Goal: Task Accomplishment & Management: Use online tool/utility

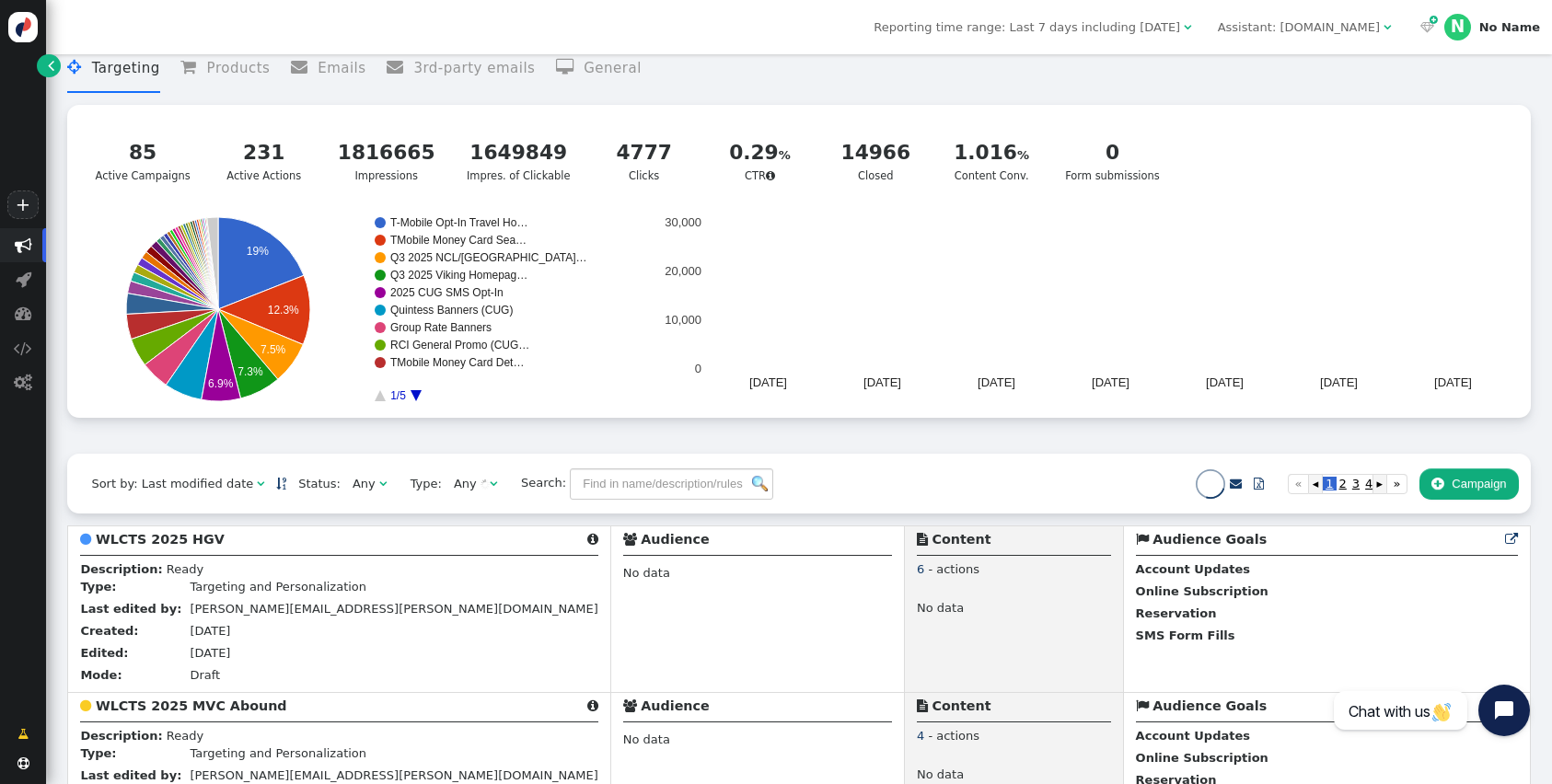
scroll to position [40, 0]
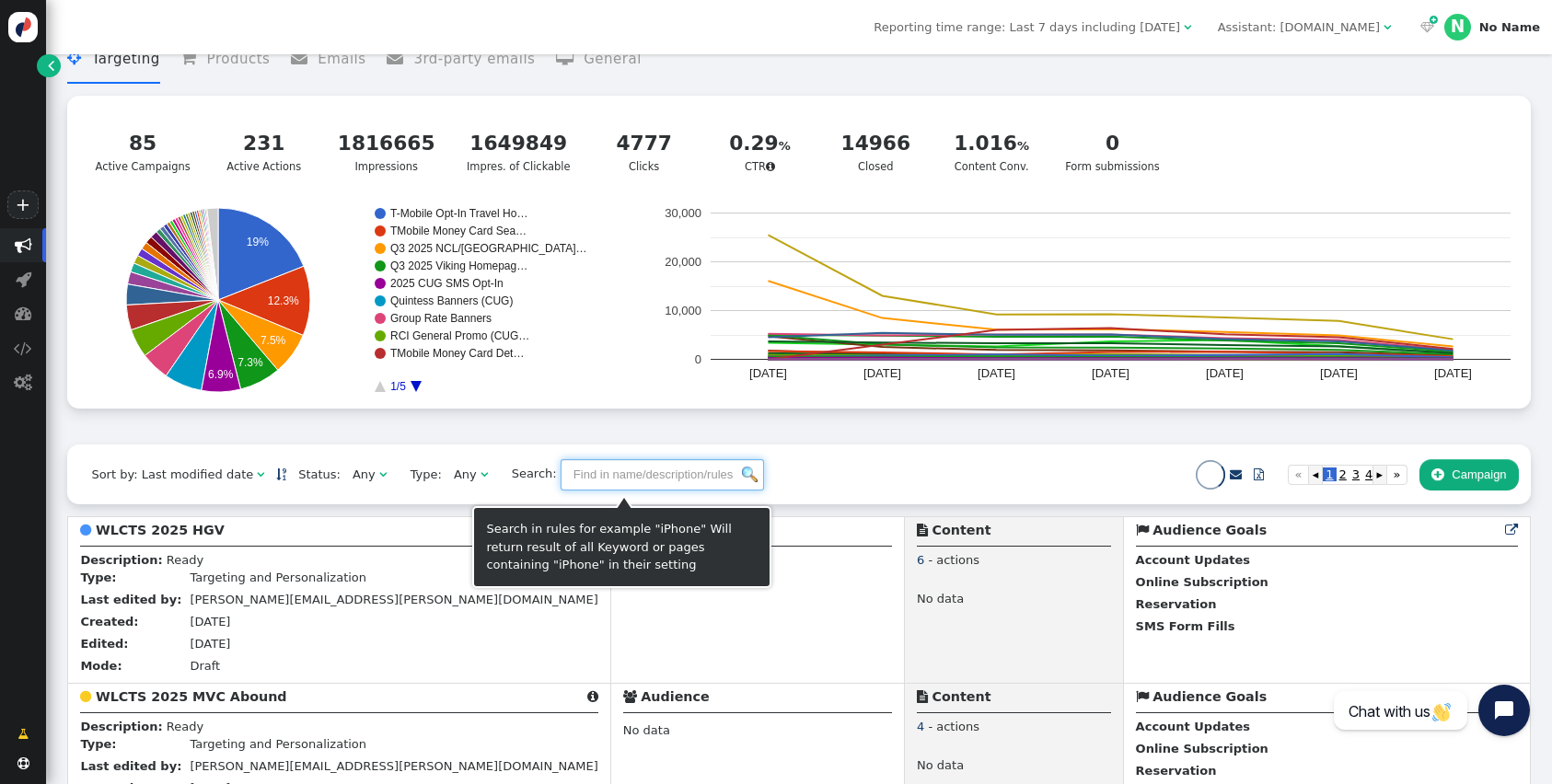
click at [687, 472] on input "text" at bounding box center [662, 475] width 204 height 31
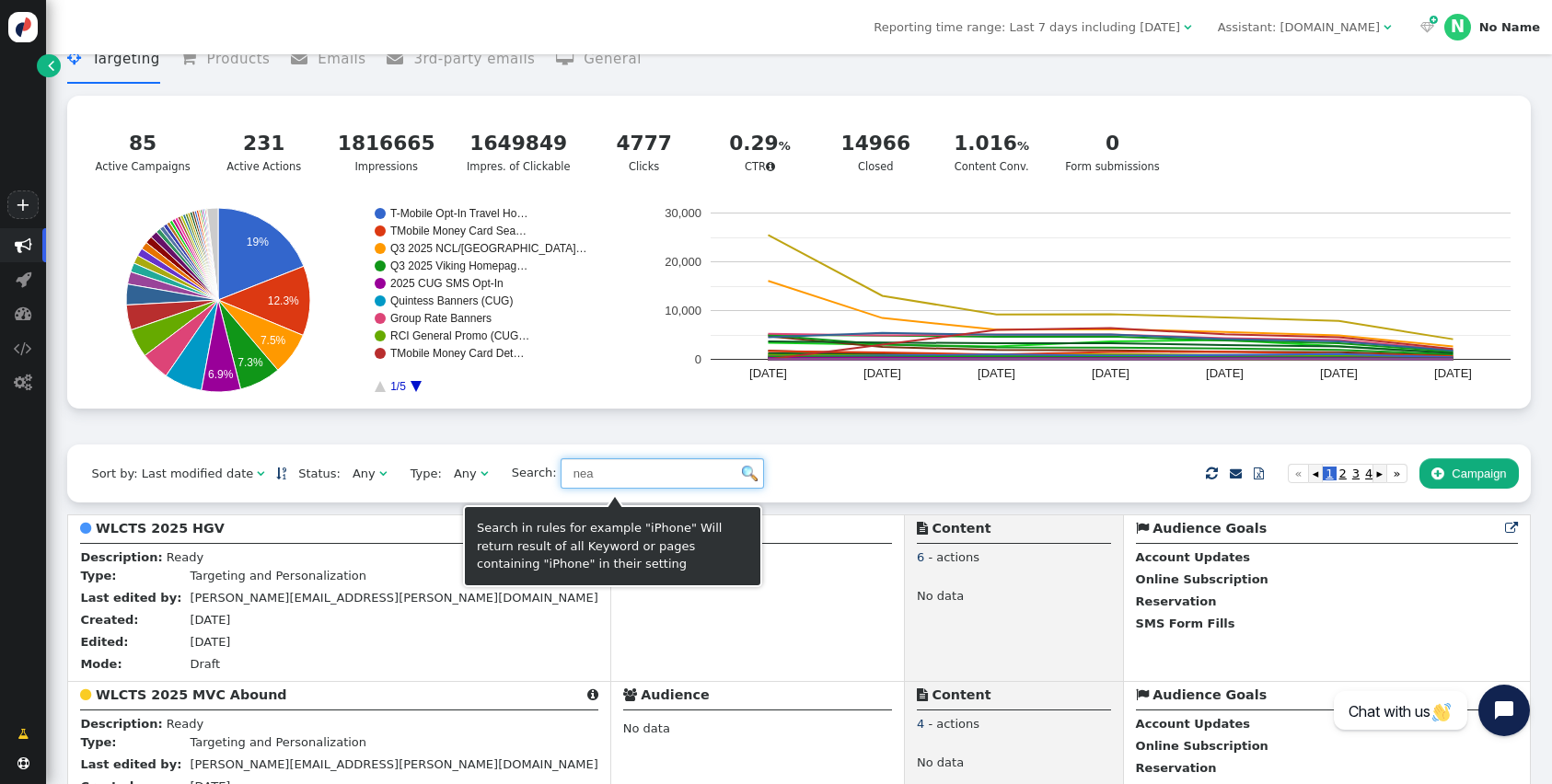
click at [720, 470] on input "nea" at bounding box center [662, 474] width 204 height 31
type input "nea"
click at [742, 476] on img at bounding box center [750, 473] width 16 height 16
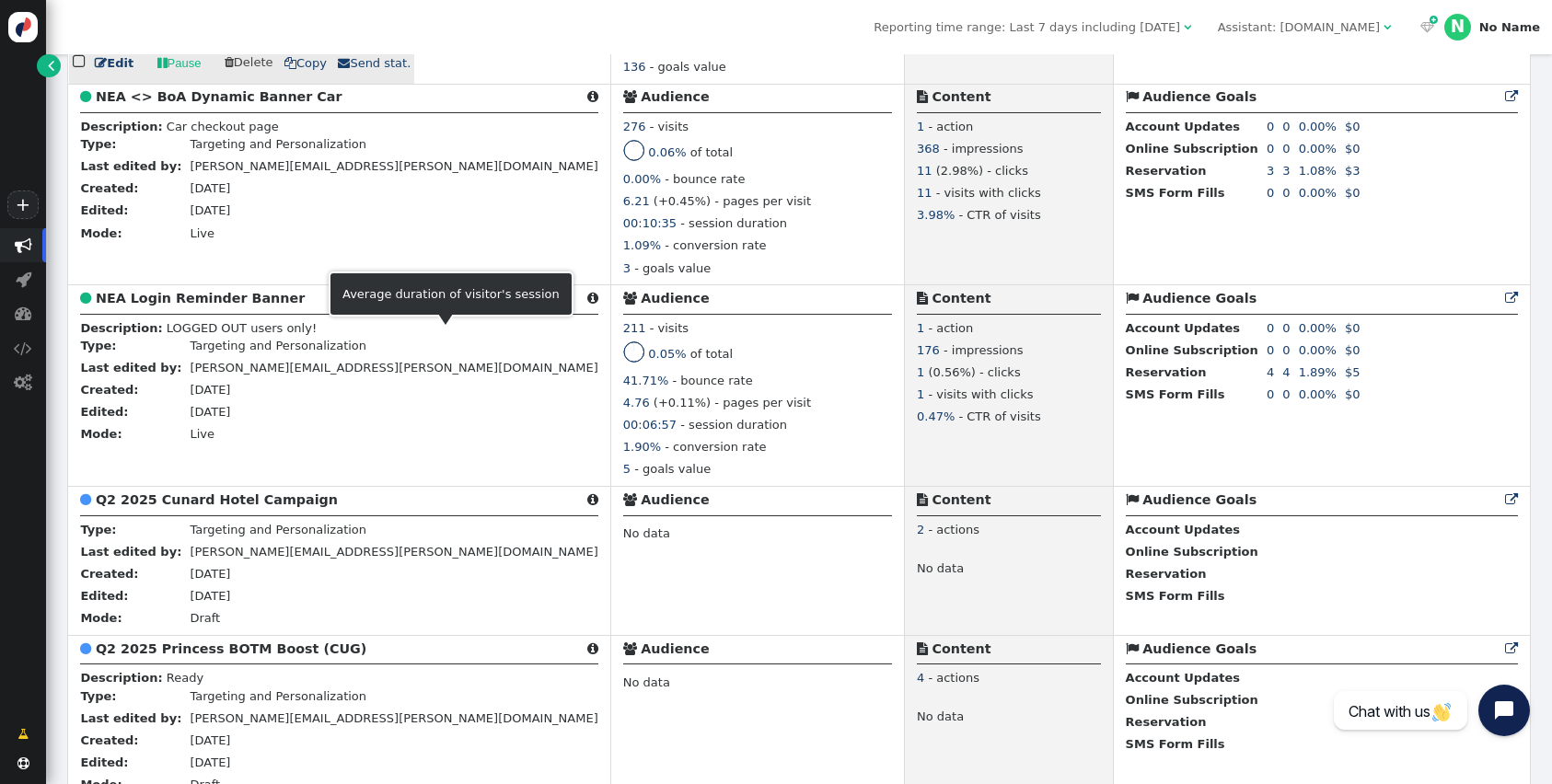
scroll to position [4340, 0]
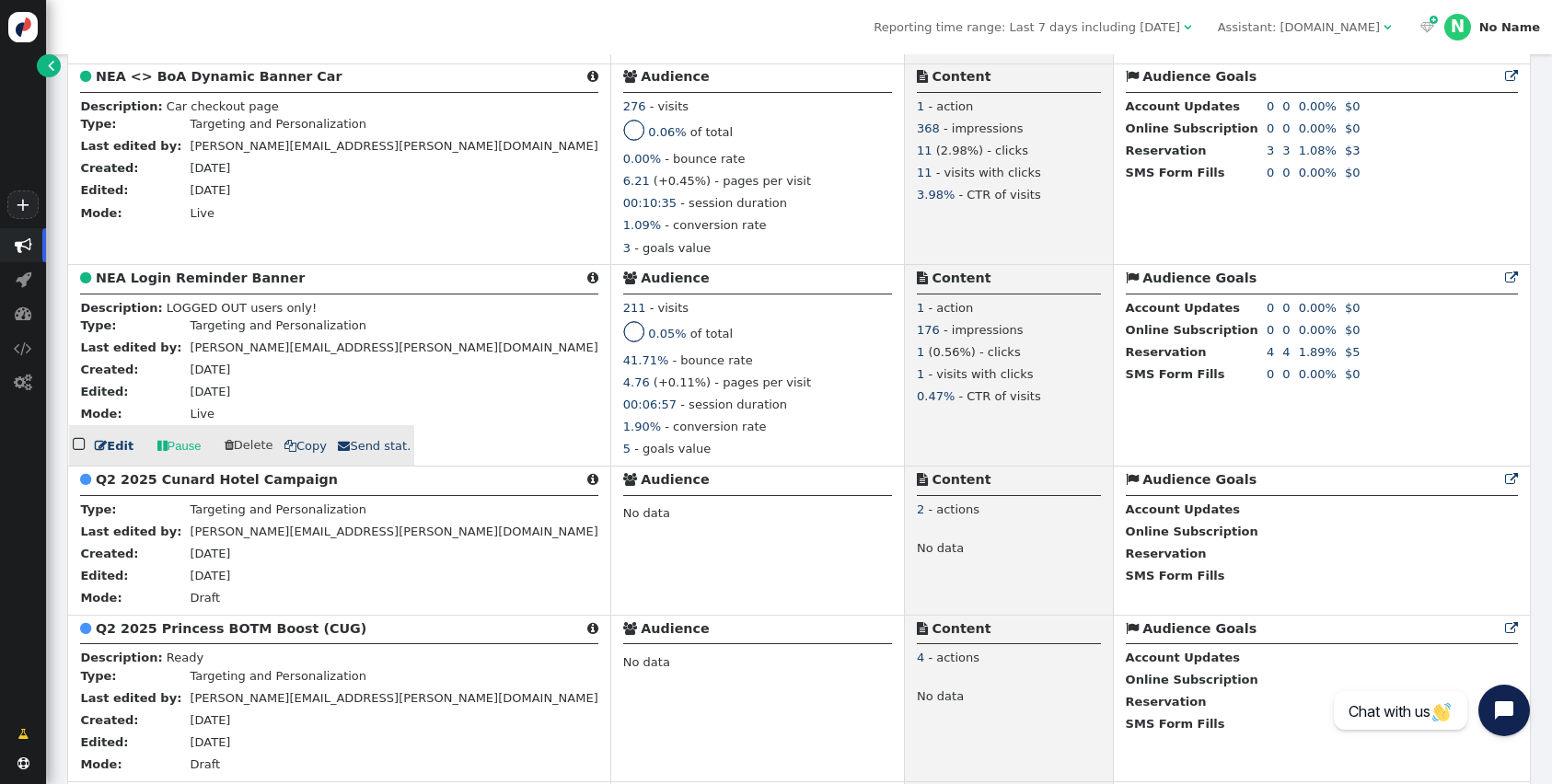
click at [102, 452] on span "" at bounding box center [100, 445] width 12 height 12
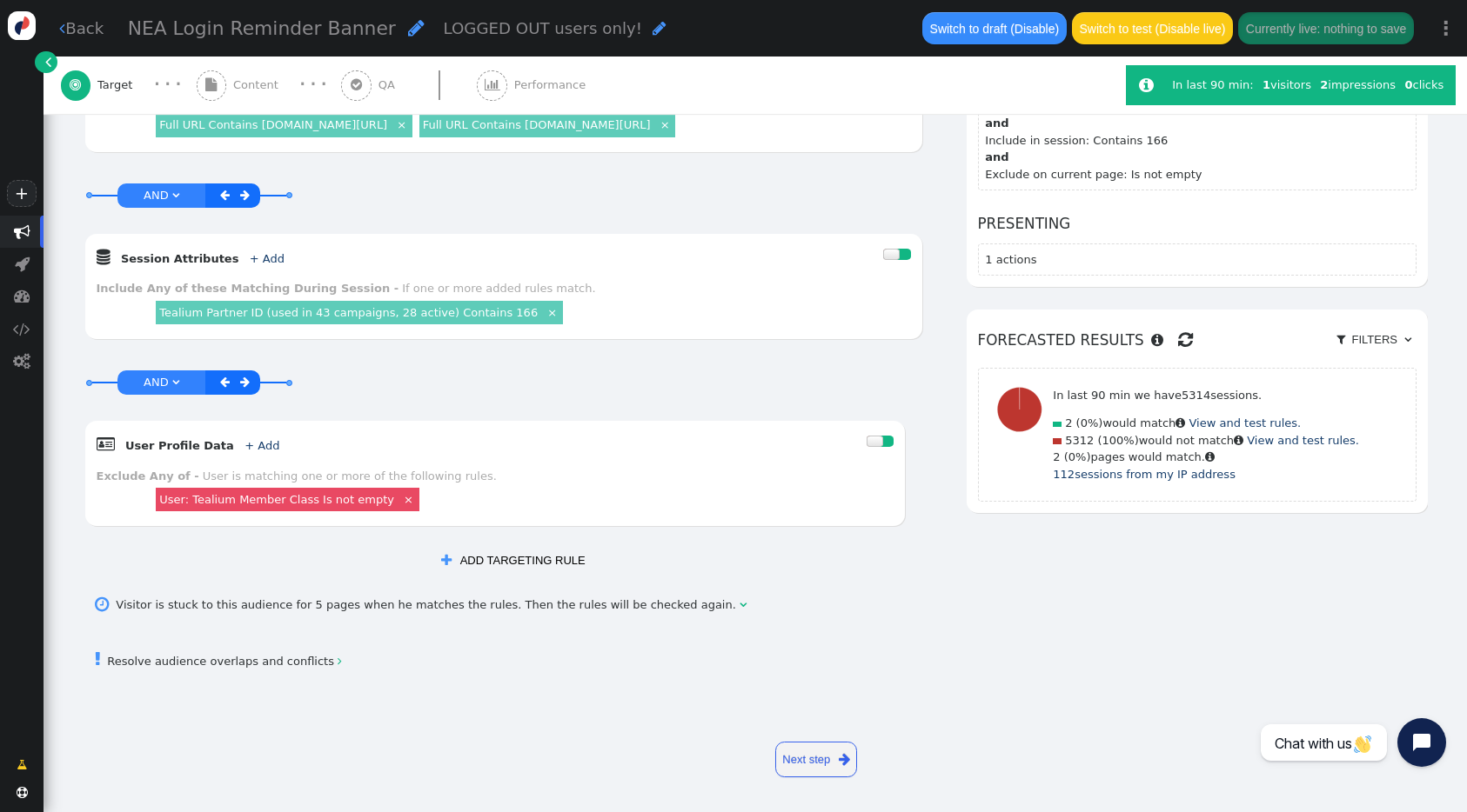
scroll to position [368, 0]
click at [250, 444] on link "+ Add" at bounding box center [262, 445] width 35 height 13
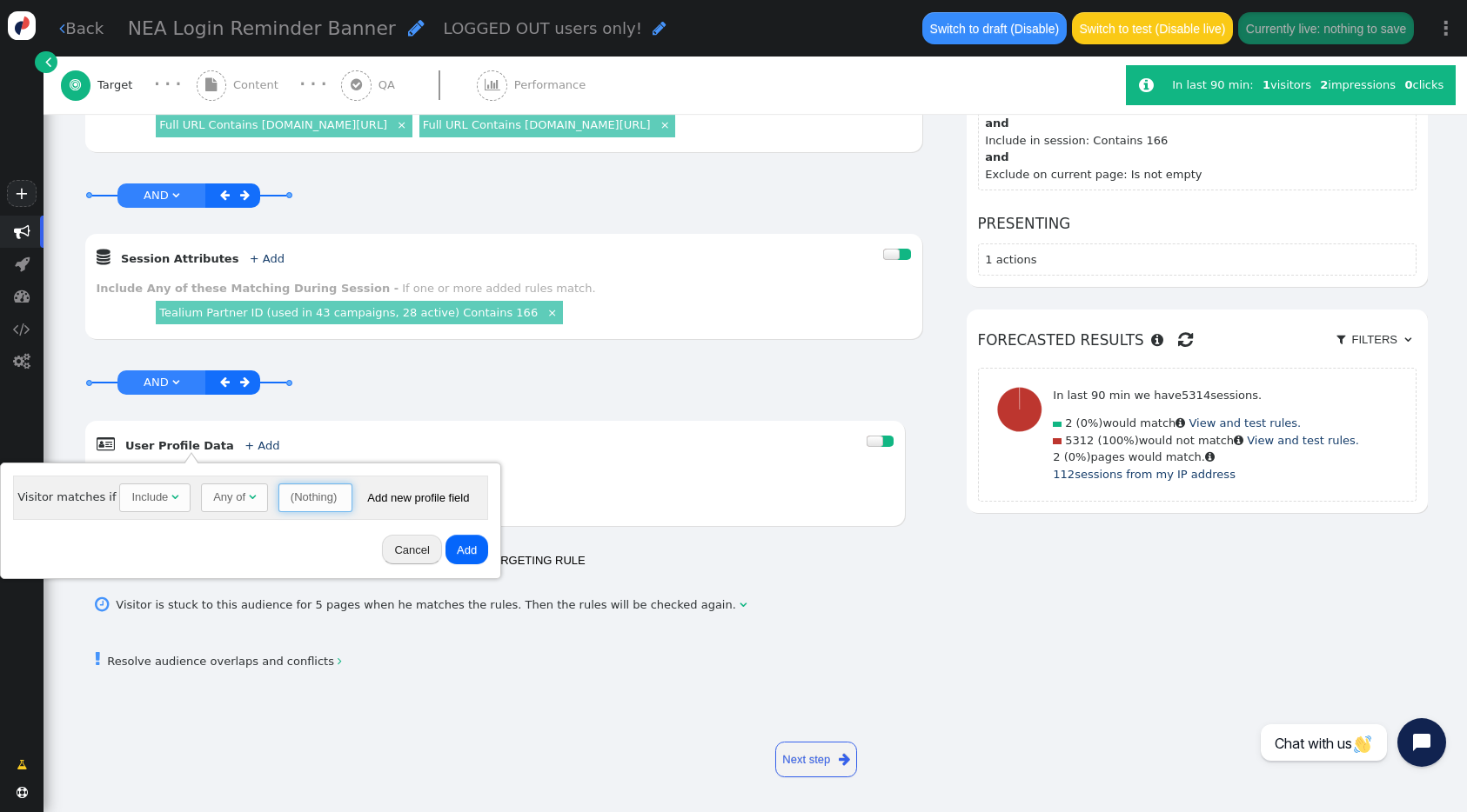
click at [286, 494] on span "(Nothing) " at bounding box center [315, 498] width 74 height 29
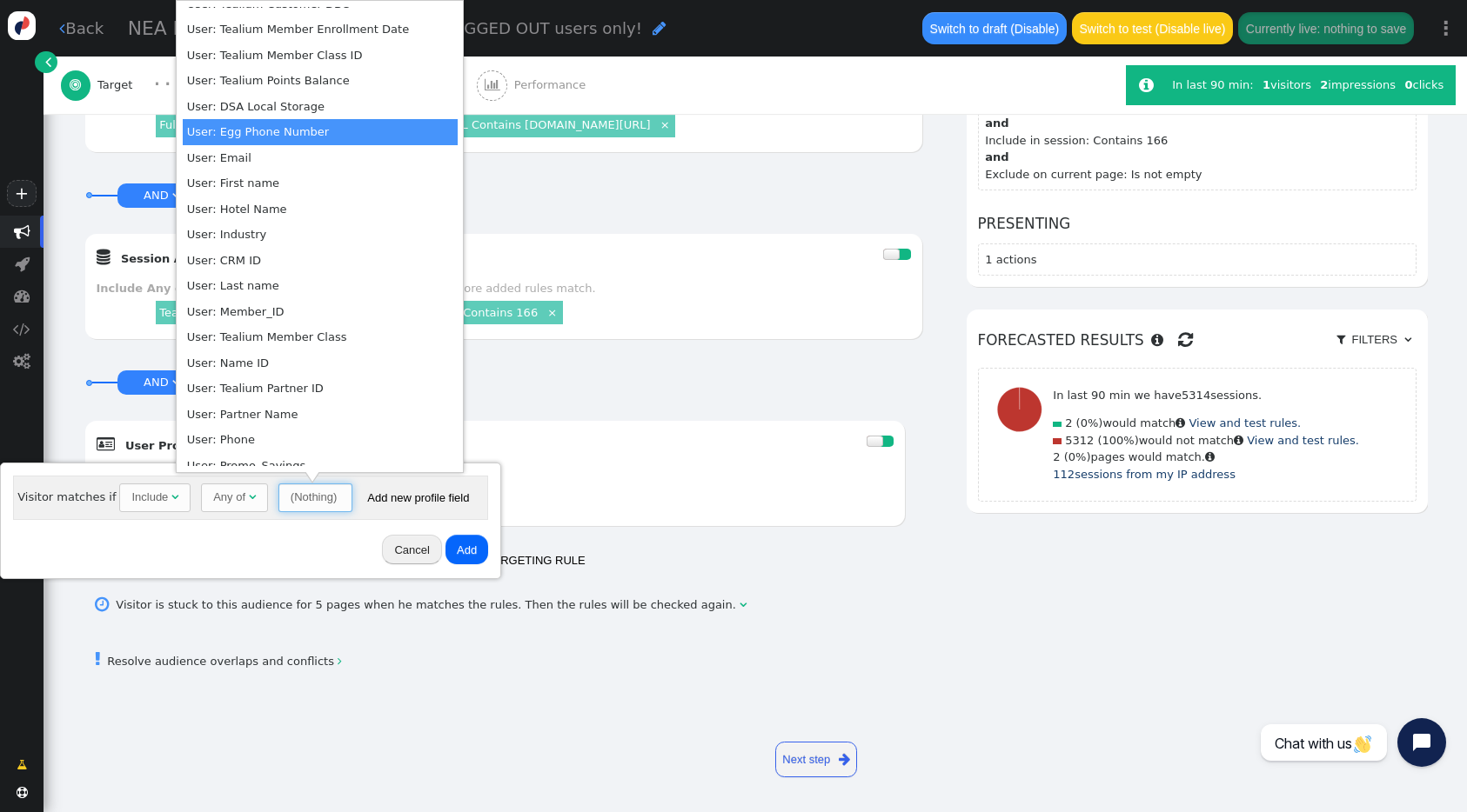
scroll to position [27, 0]
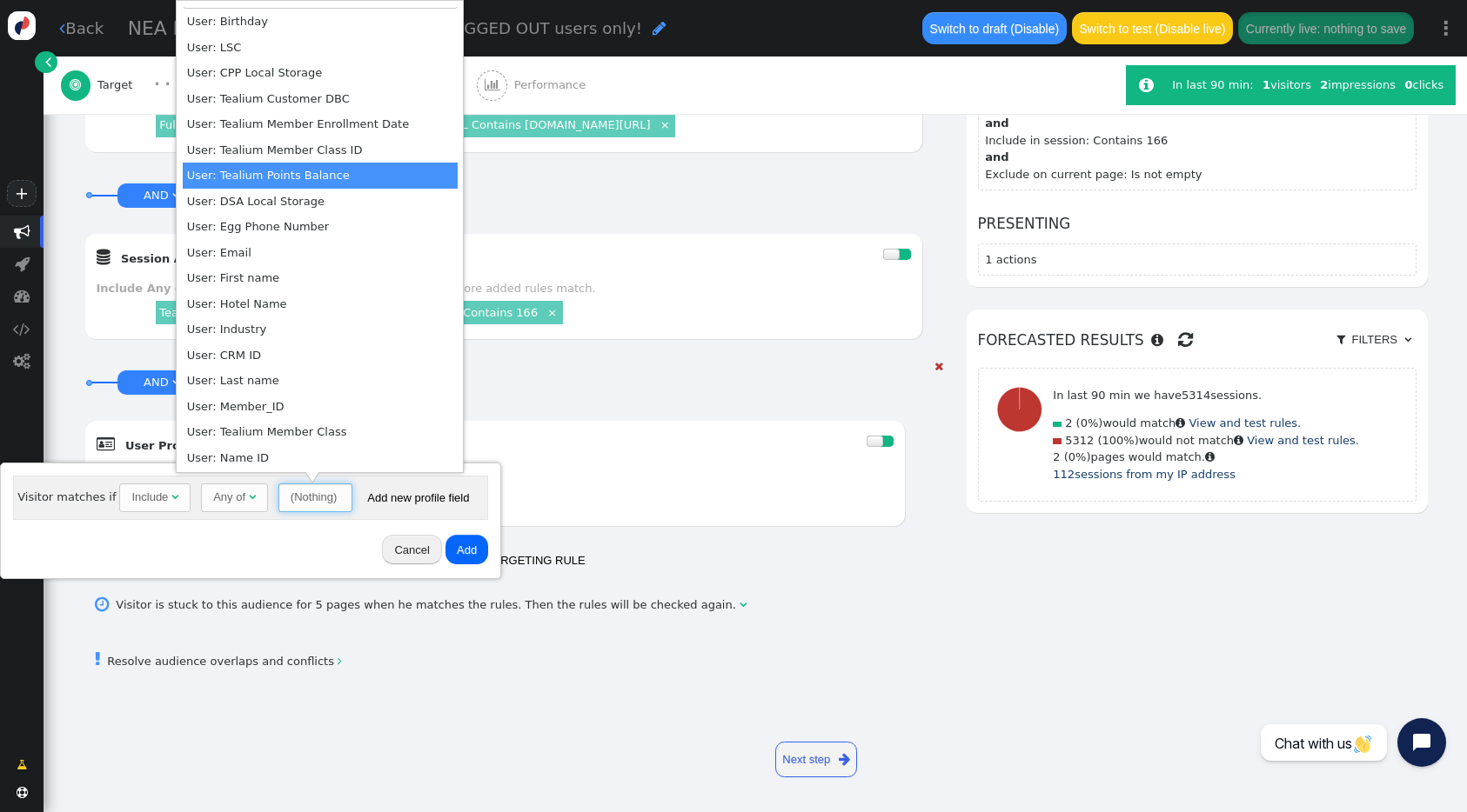
click at [657, 375] on div "AND OR XOR AND     User Profile Data + Add  Include Any of - User is match…" at bounding box center [504, 450] width 839 height 185
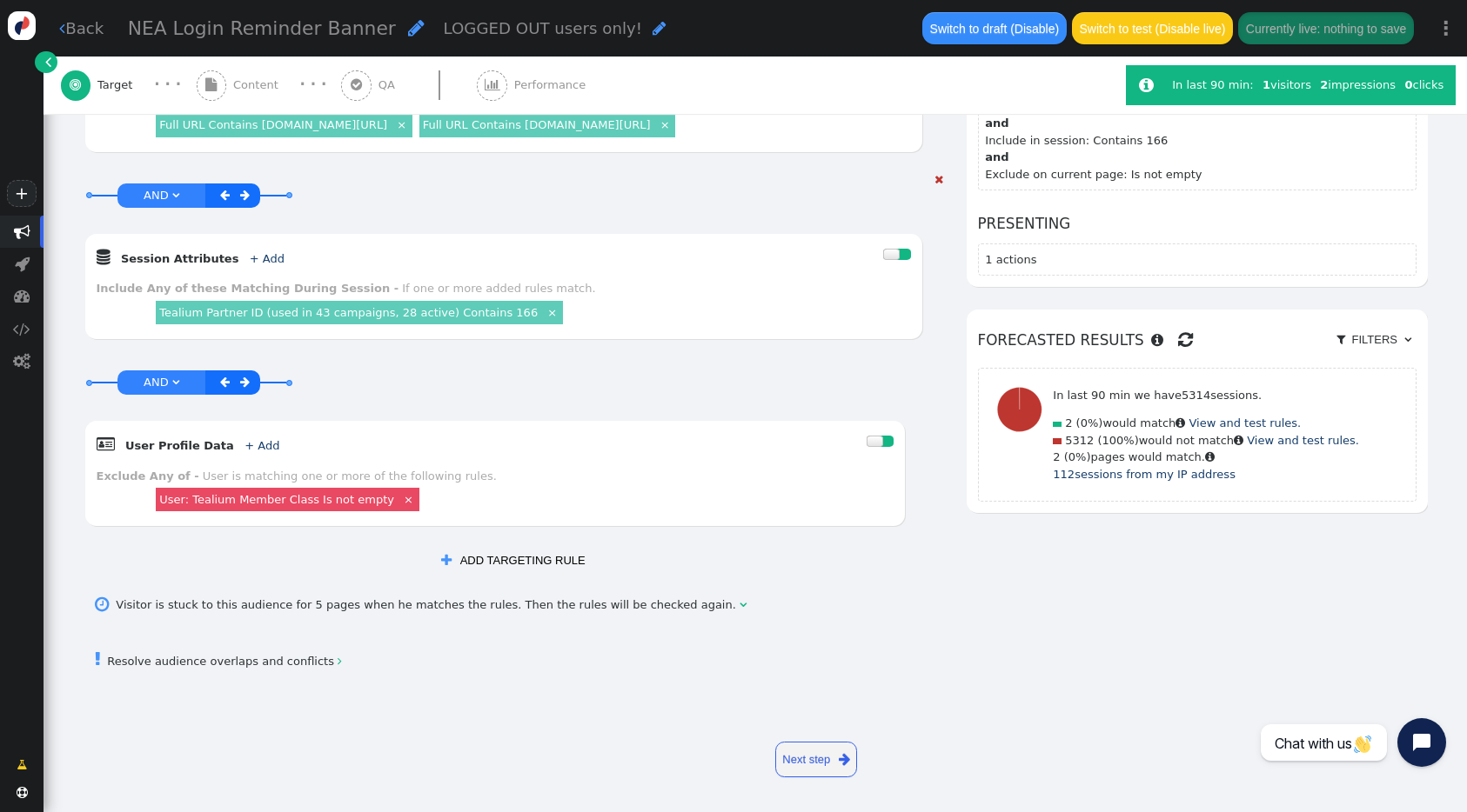
scroll to position [201, 0]
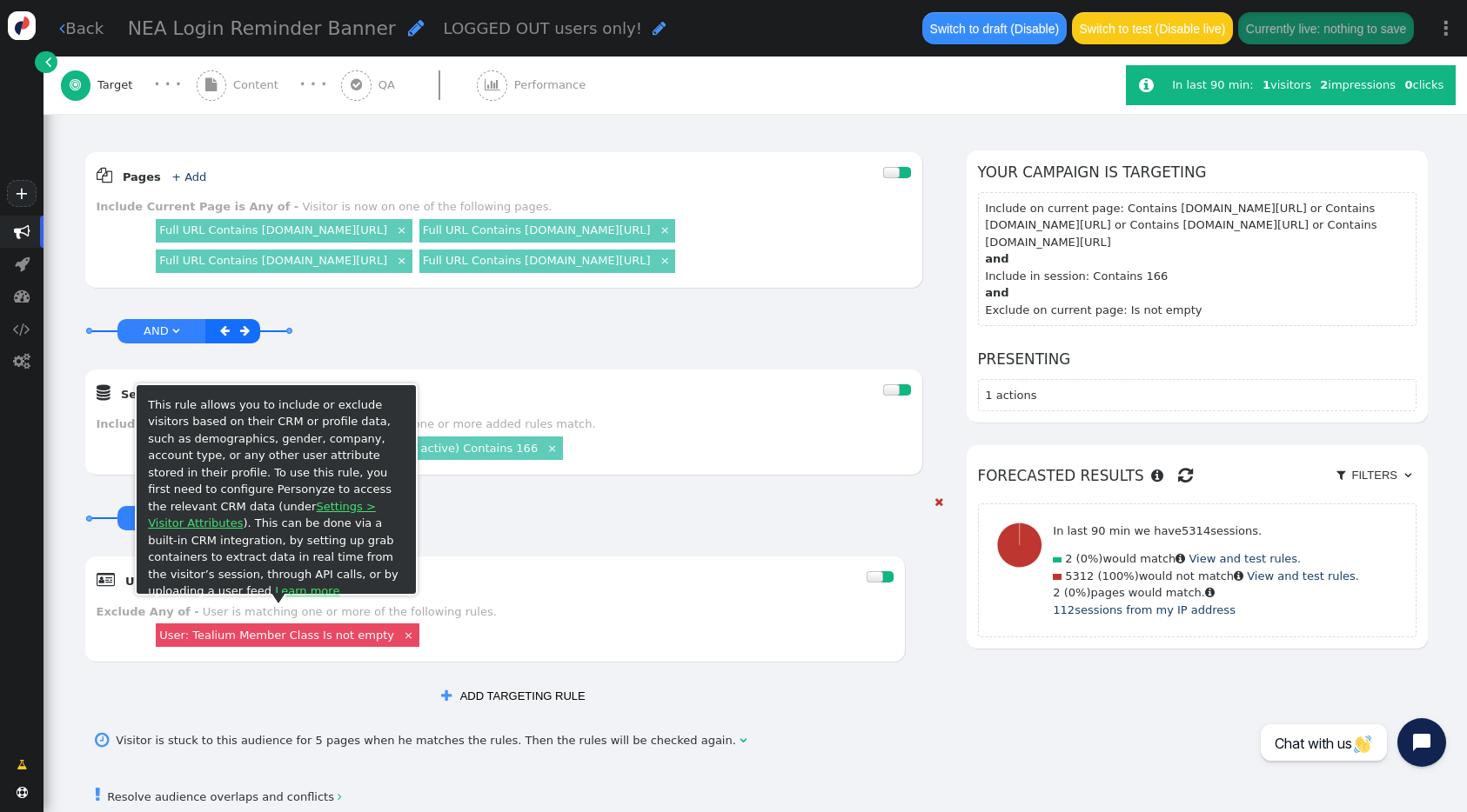
click at [291, 588] on span "" at bounding box center [299, 582] width 16 height 13
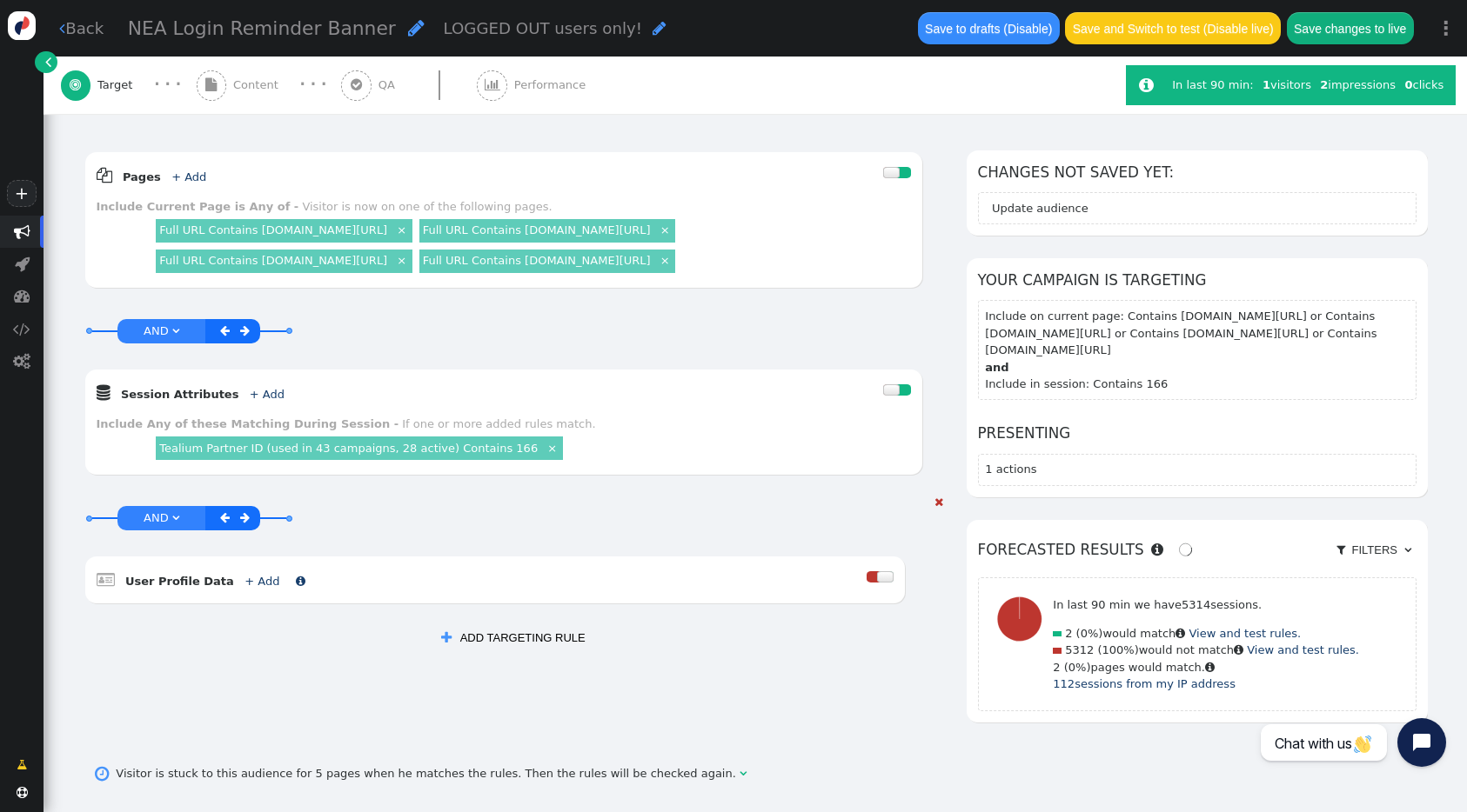
drag, startPoint x: 265, startPoint y: 613, endPoint x: 457, endPoint y: 623, distance: 192.3
click at [265, 588] on link " User Profile Data + Add " at bounding box center [201, 582] width 209 height 13
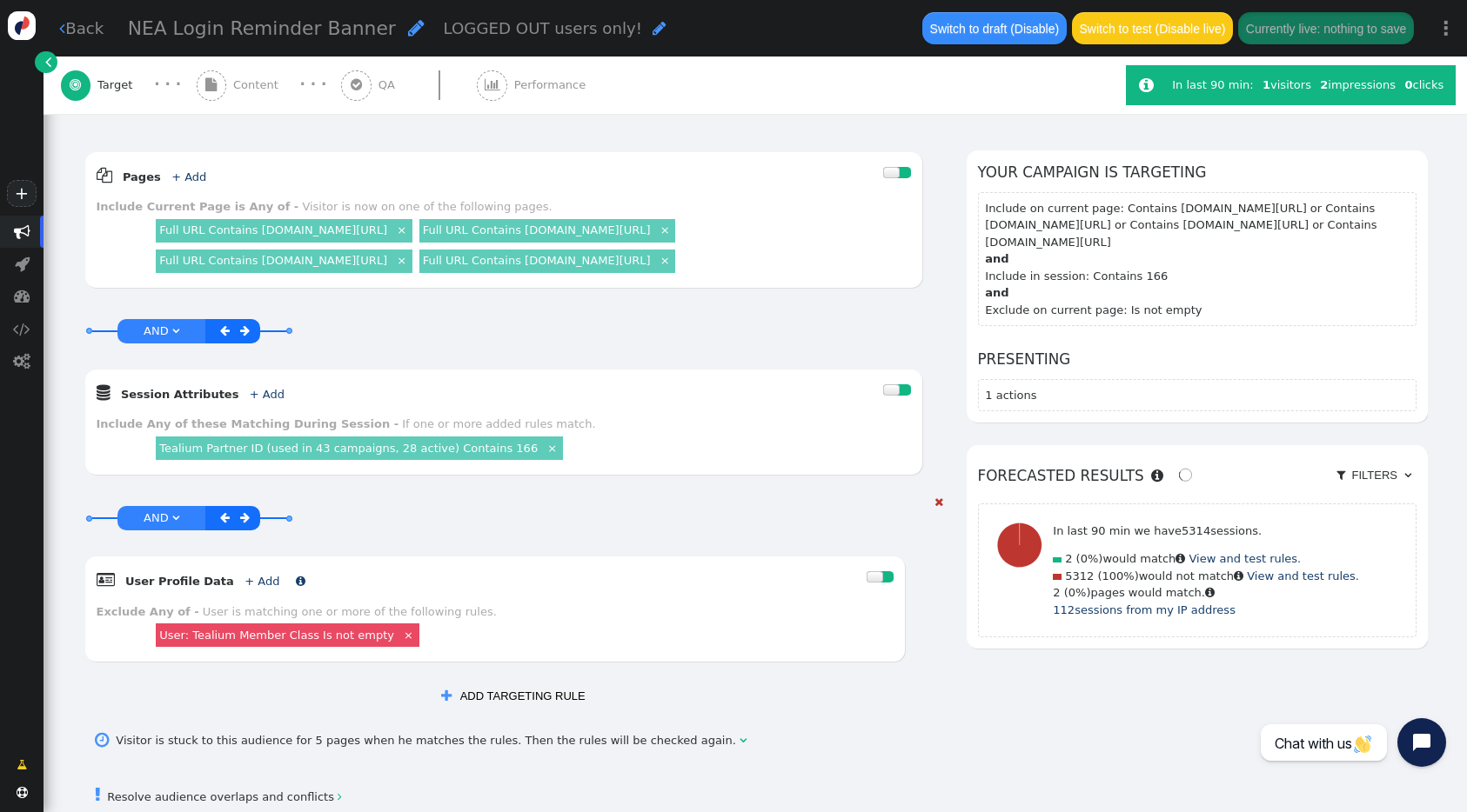
click at [245, 588] on link "+ Add" at bounding box center [262, 582] width 35 height 13
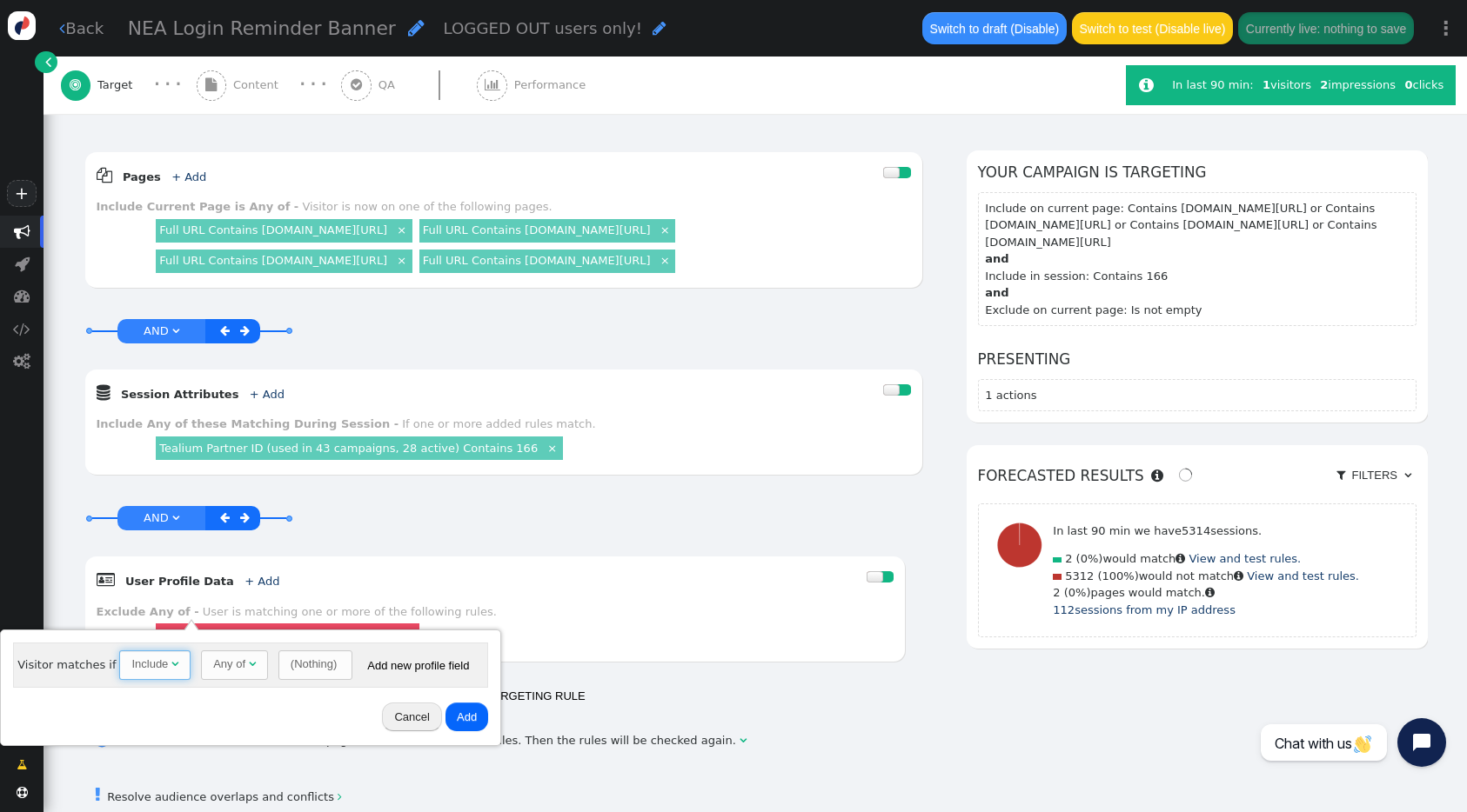
click at [153, 673] on span "Include " at bounding box center [154, 665] width 71 height 29
click at [213, 679] on span "Any of " at bounding box center [235, 665] width 67 height 29
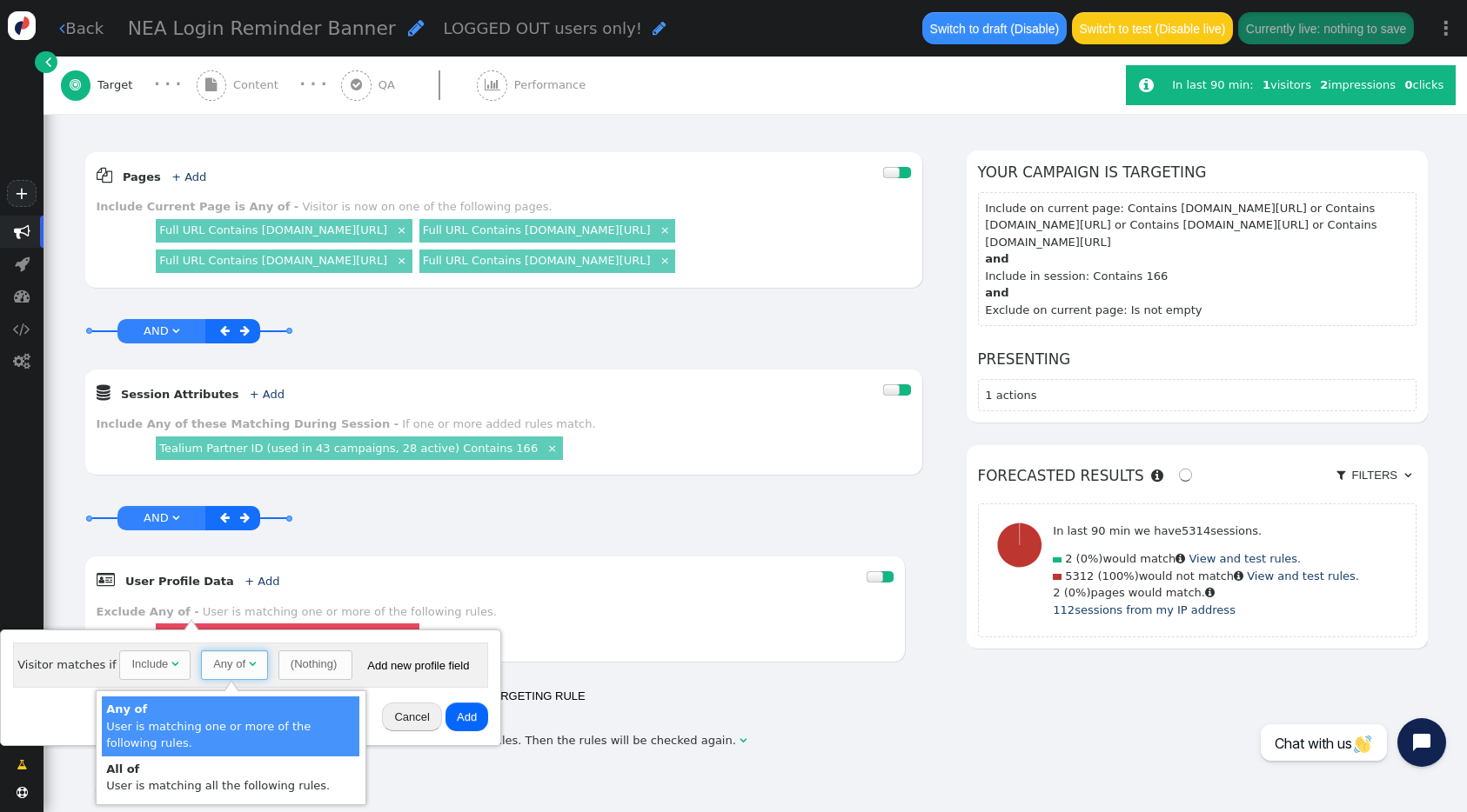
click at [302, 660] on div "(Nothing)" at bounding box center [314, 665] width 46 height 18
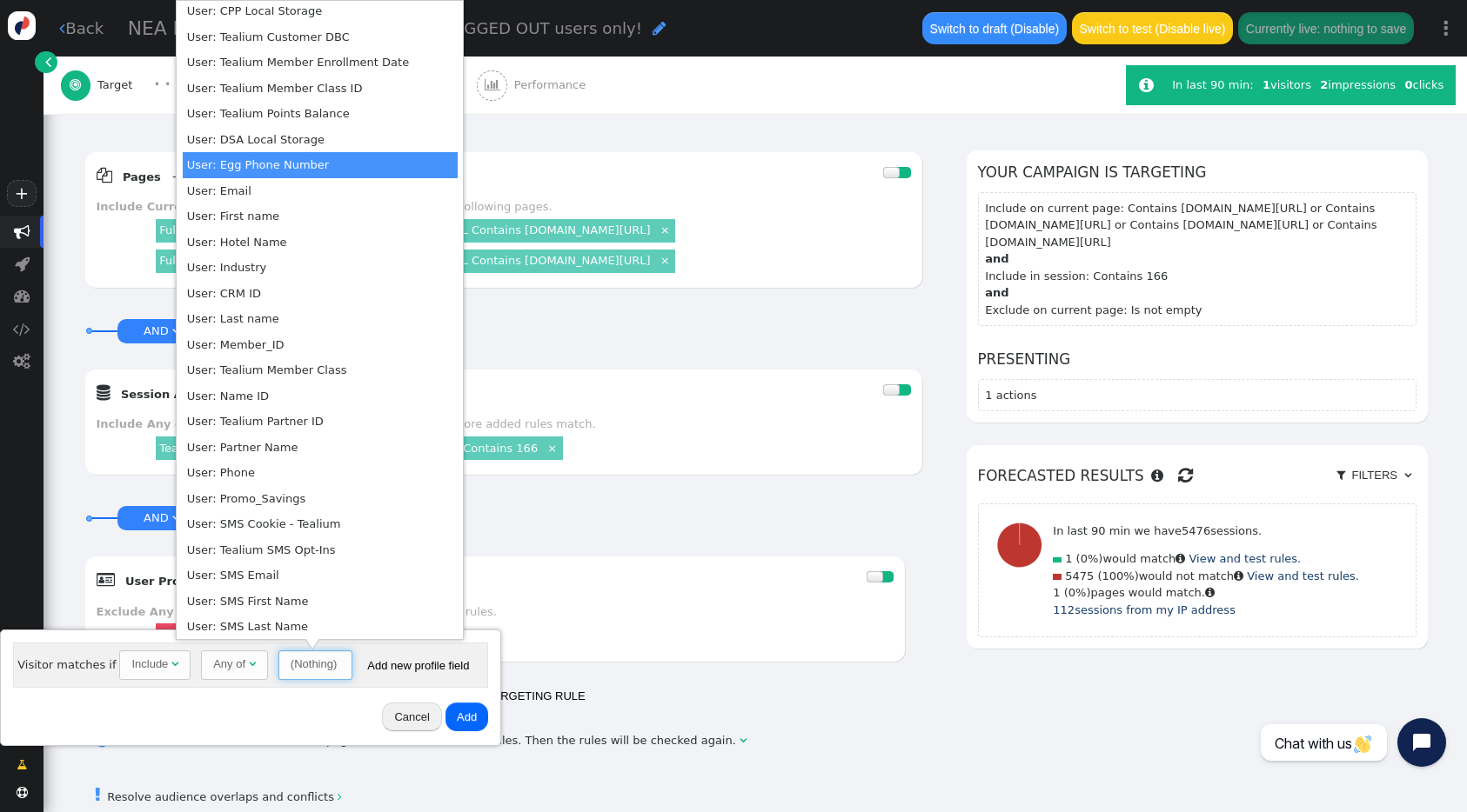
scroll to position [0, 0]
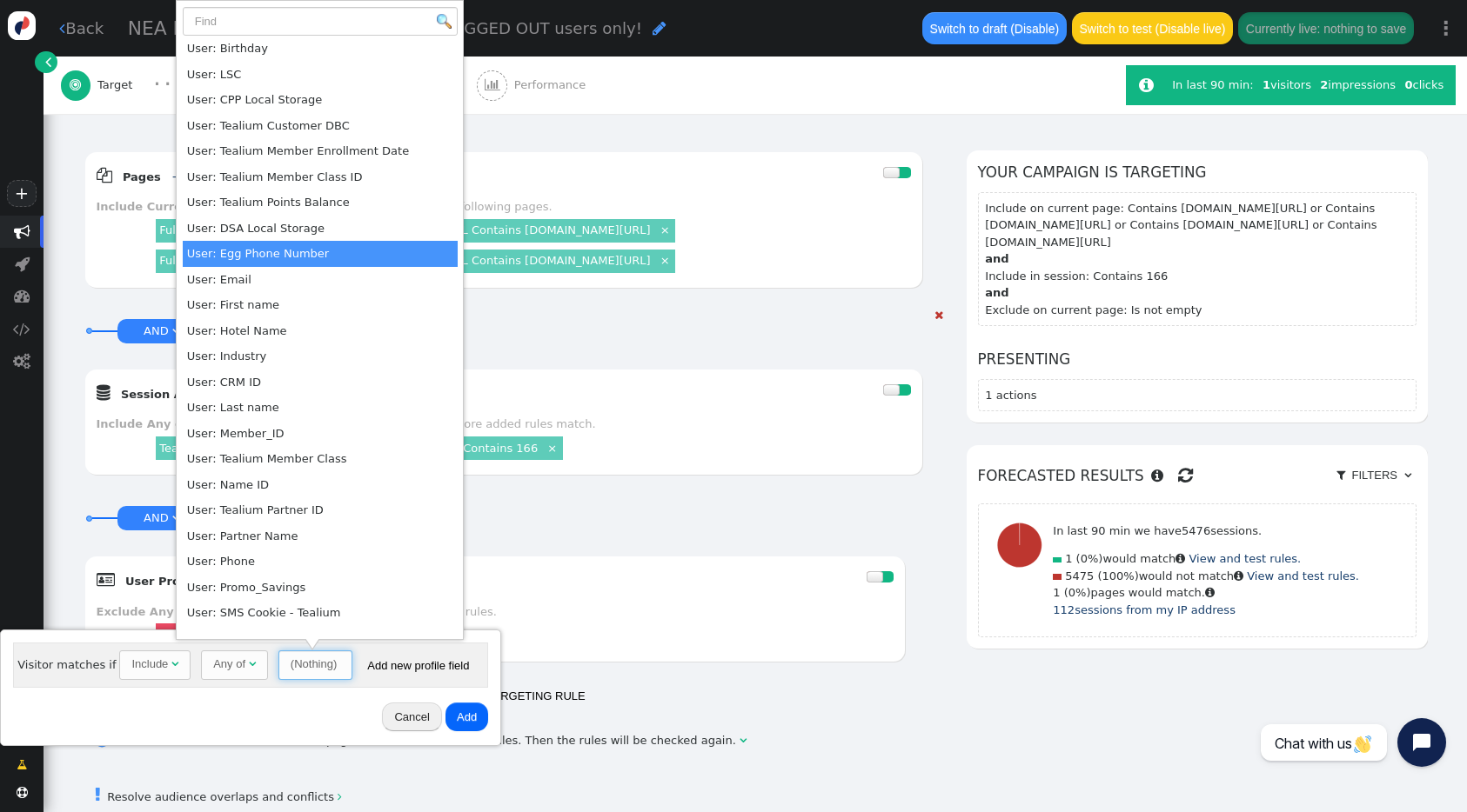
click at [748, 389] on div "AND OR XOR AND     Session Attributes + Add  Include Any of these Matching…" at bounding box center [504, 399] width 839 height 185
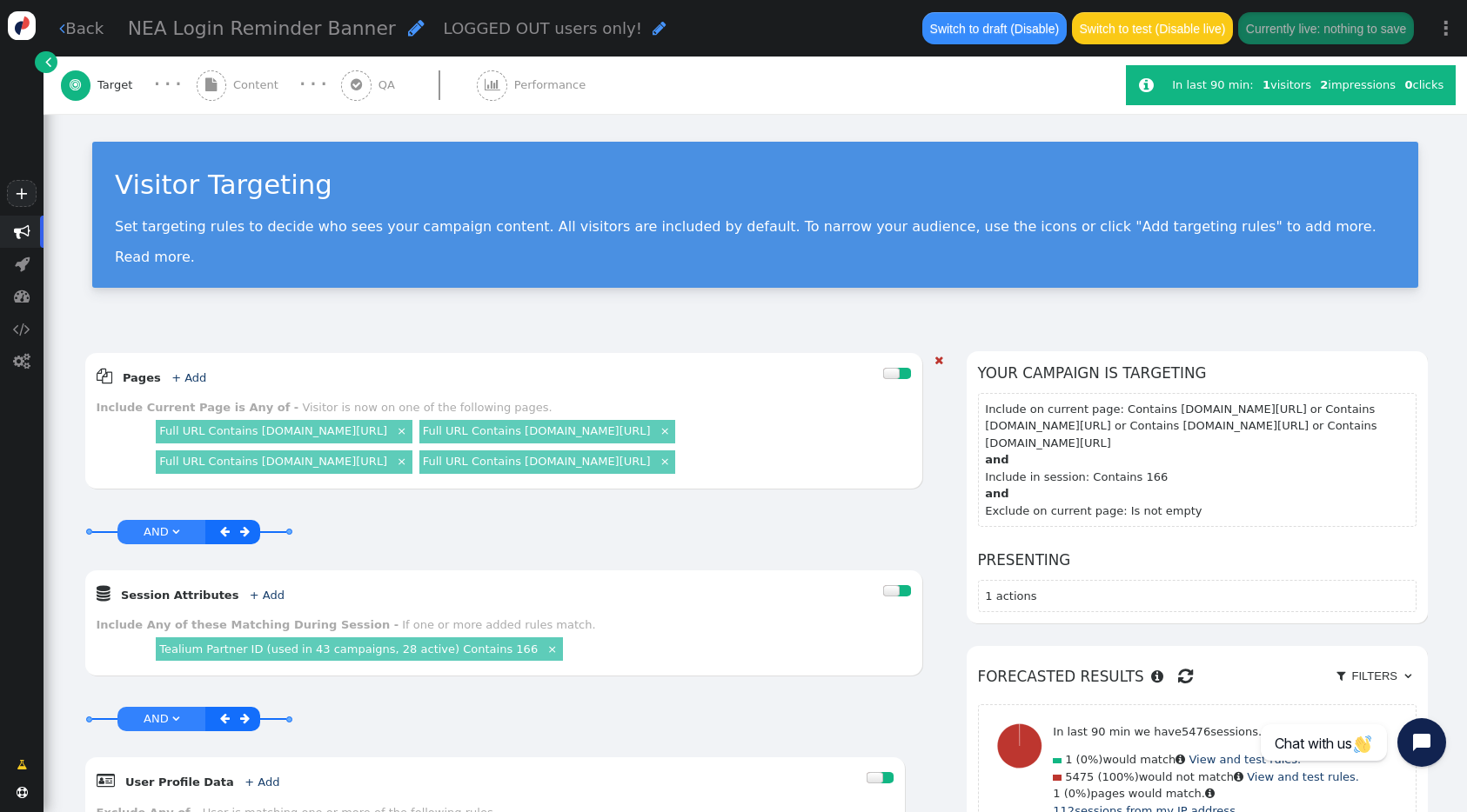
scroll to position [43, 0]
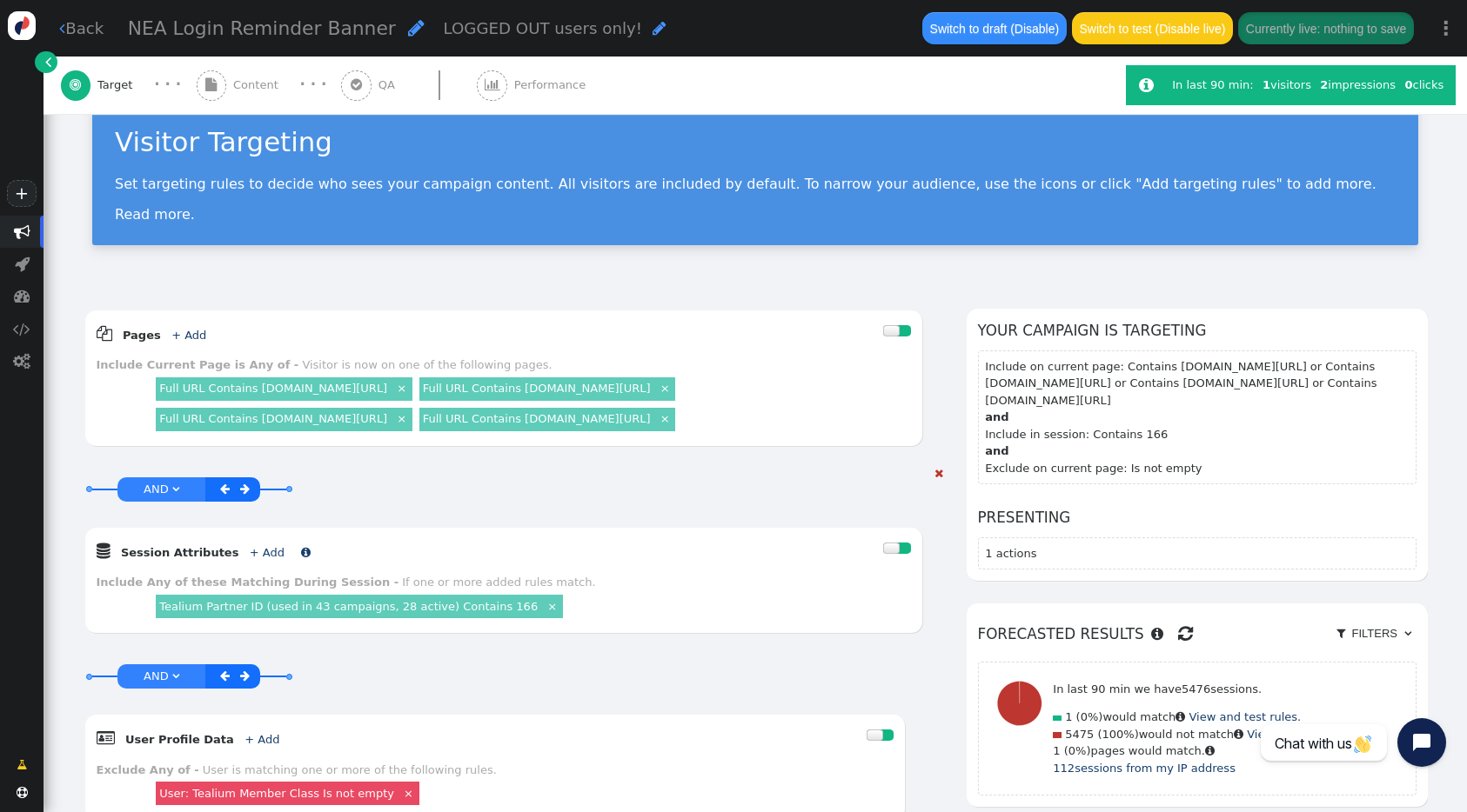
click at [250, 559] on link "+ Add" at bounding box center [267, 552] width 35 height 13
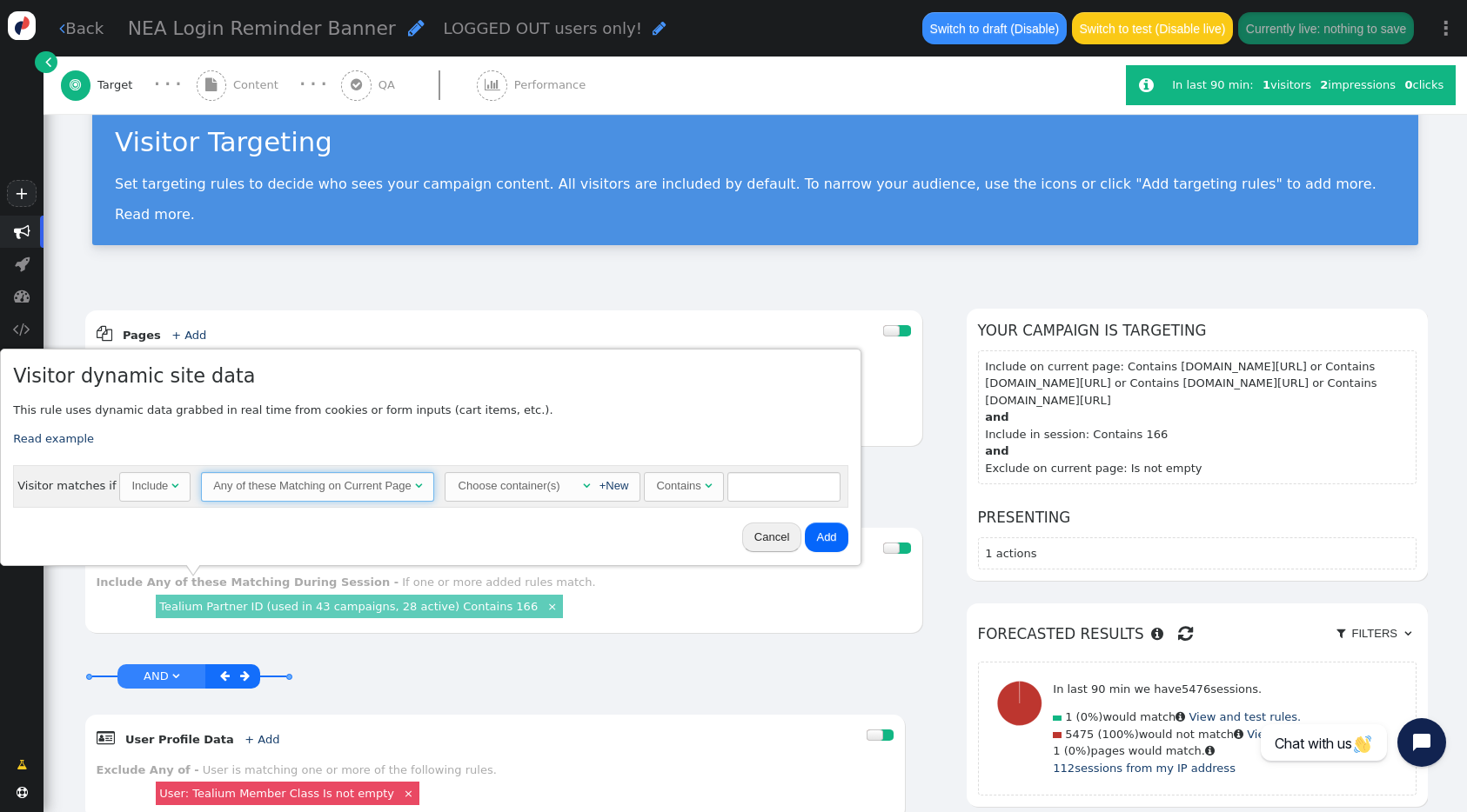
click at [263, 495] on span "Any of these Matching on Current Page " at bounding box center [318, 487] width 233 height 29
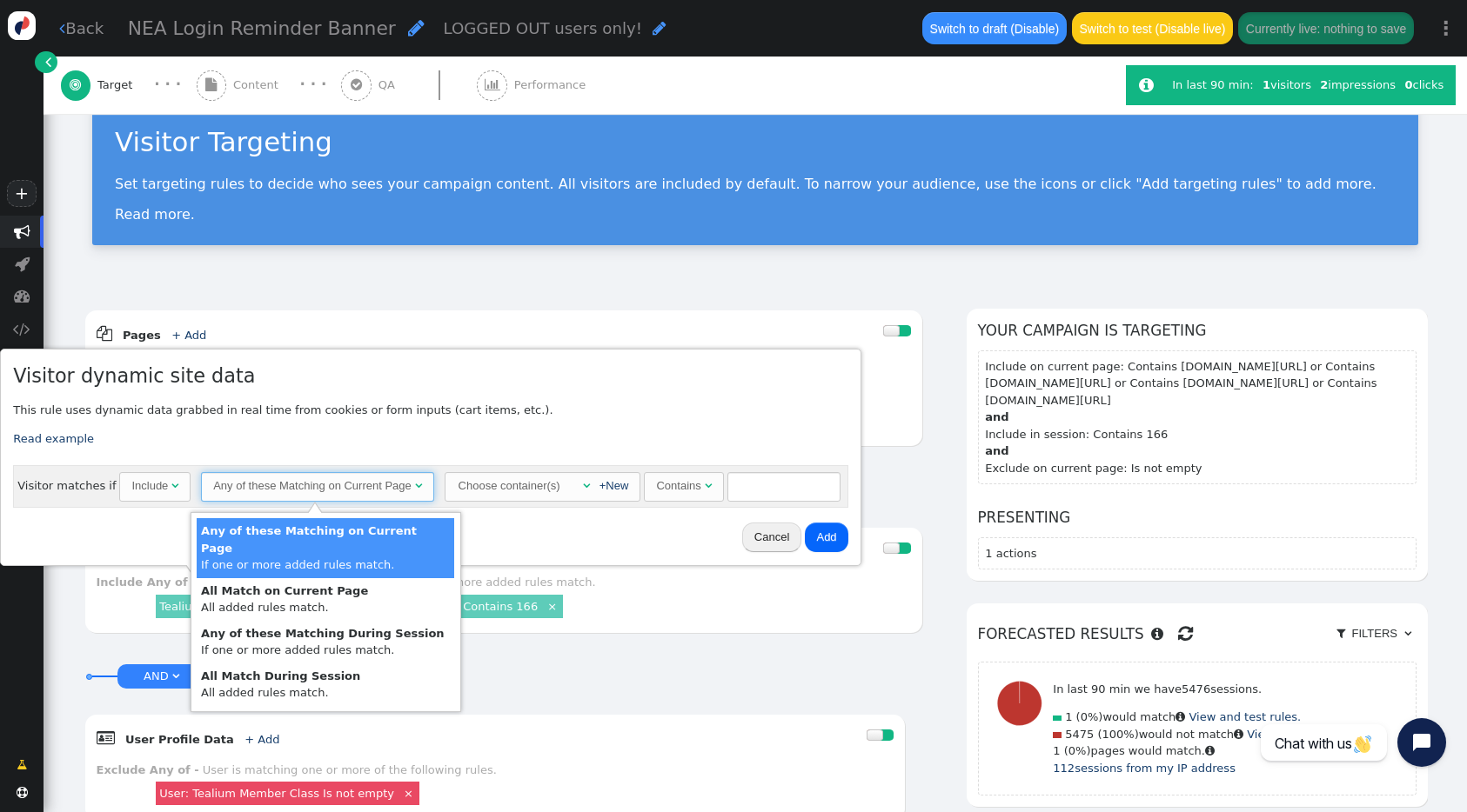
click at [529, 477] on div "Choose container(s)" at bounding box center [509, 486] width 106 height 26
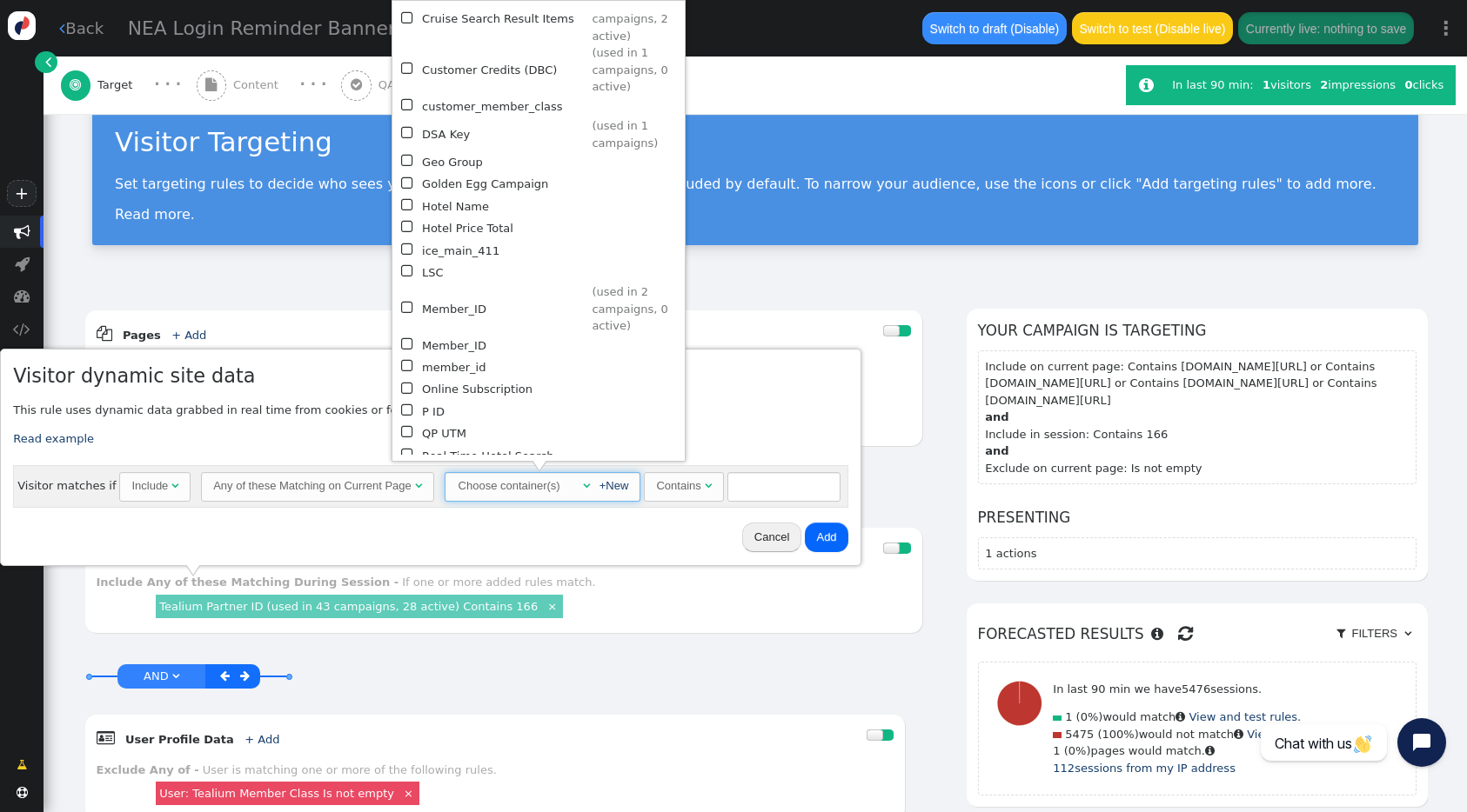
scroll to position [0, 0]
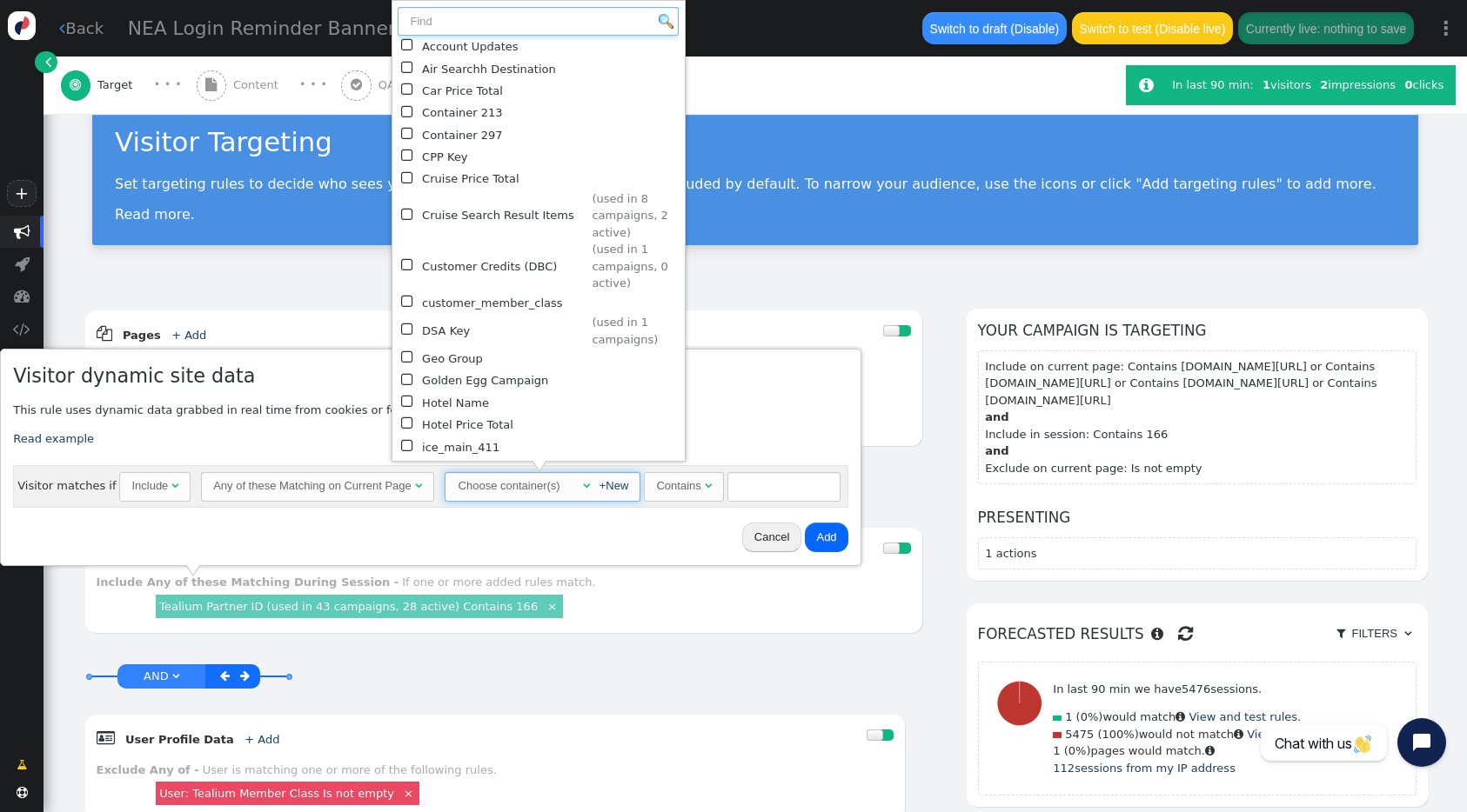
click at [489, 12] on input "text" at bounding box center [537, 21] width 281 height 29
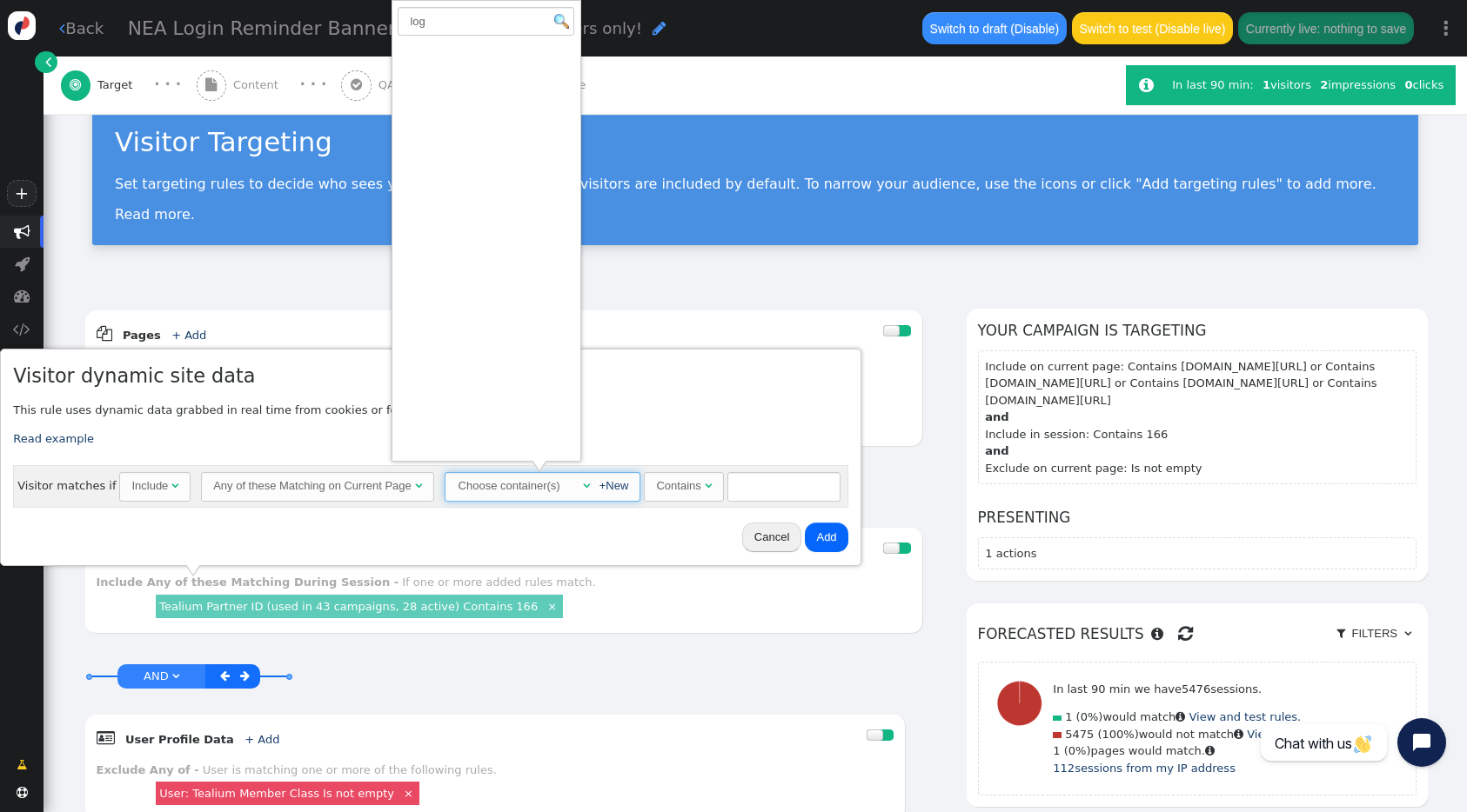
click at [554, 20] on img at bounding box center [561, 21] width 15 height 15
click at [489, 22] on input "log" at bounding box center [485, 21] width 177 height 29
type input "l"
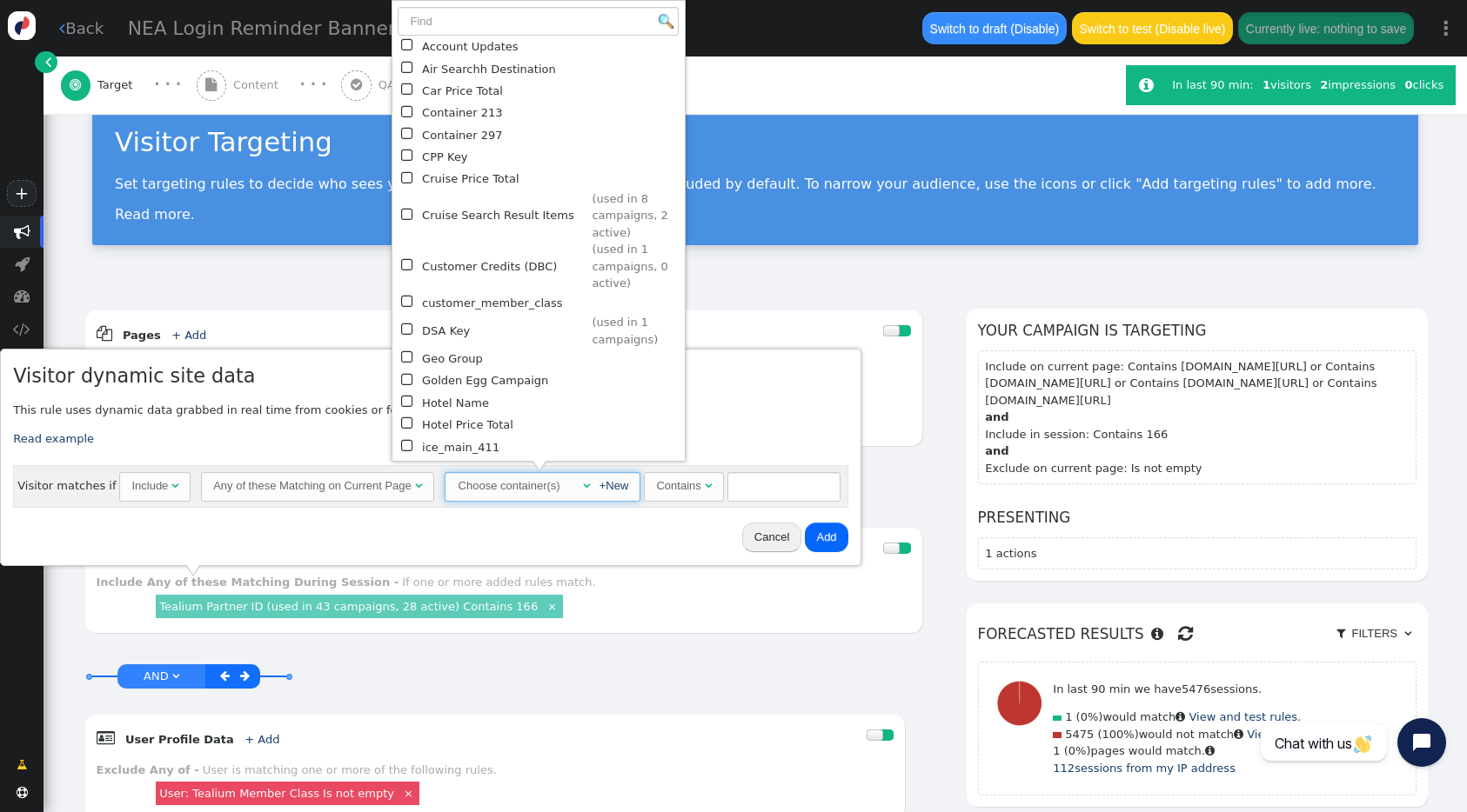
click at [752, 268] on div "Visitor Targeting Set targeting rules to decide who sees your campaign content.…" at bounding box center [755, 178] width 1424 height 215
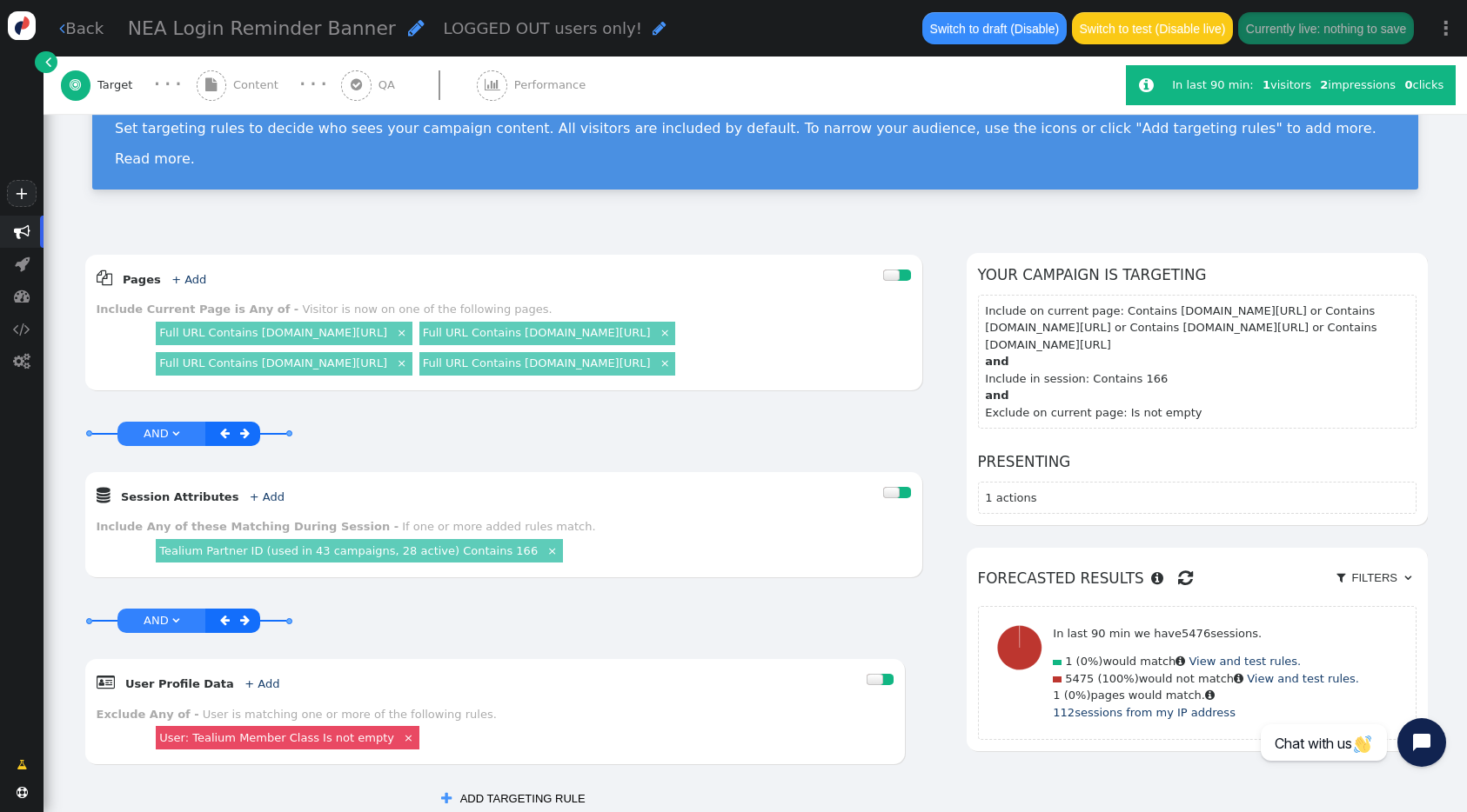
scroll to position [91, 0]
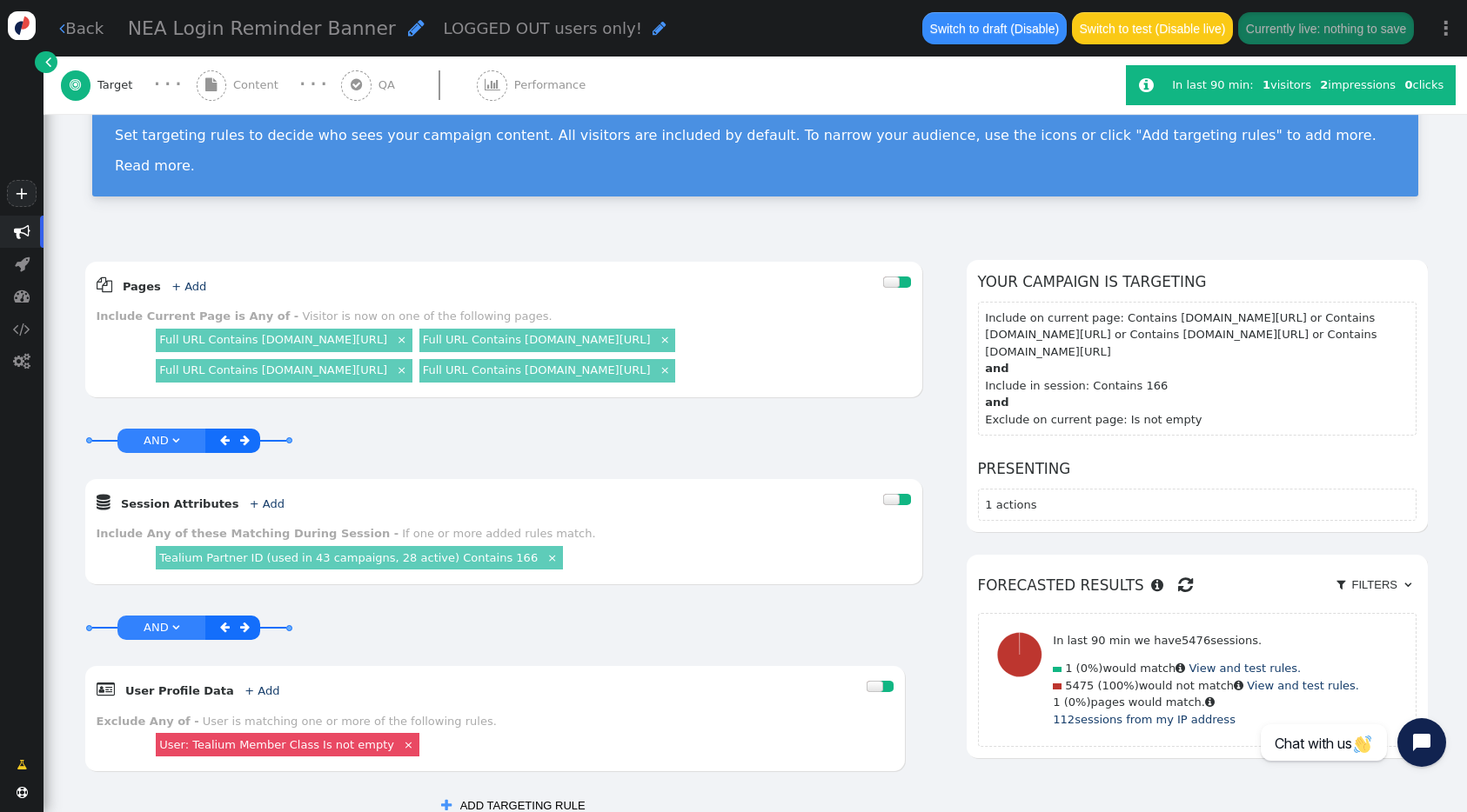
click at [250, 92] on span "Content" at bounding box center [259, 85] width 52 height 18
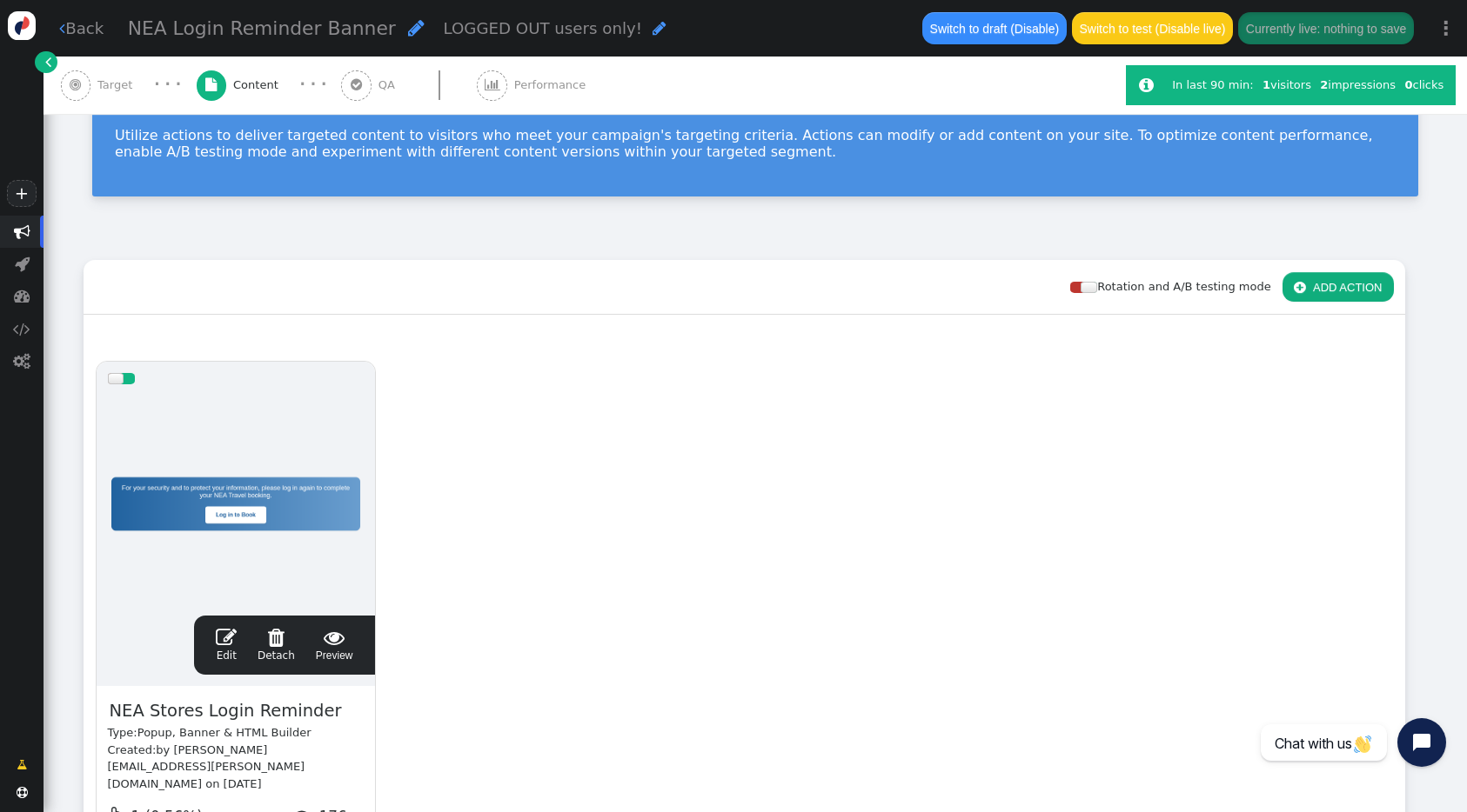
click at [231, 640] on span "" at bounding box center [226, 637] width 21 height 21
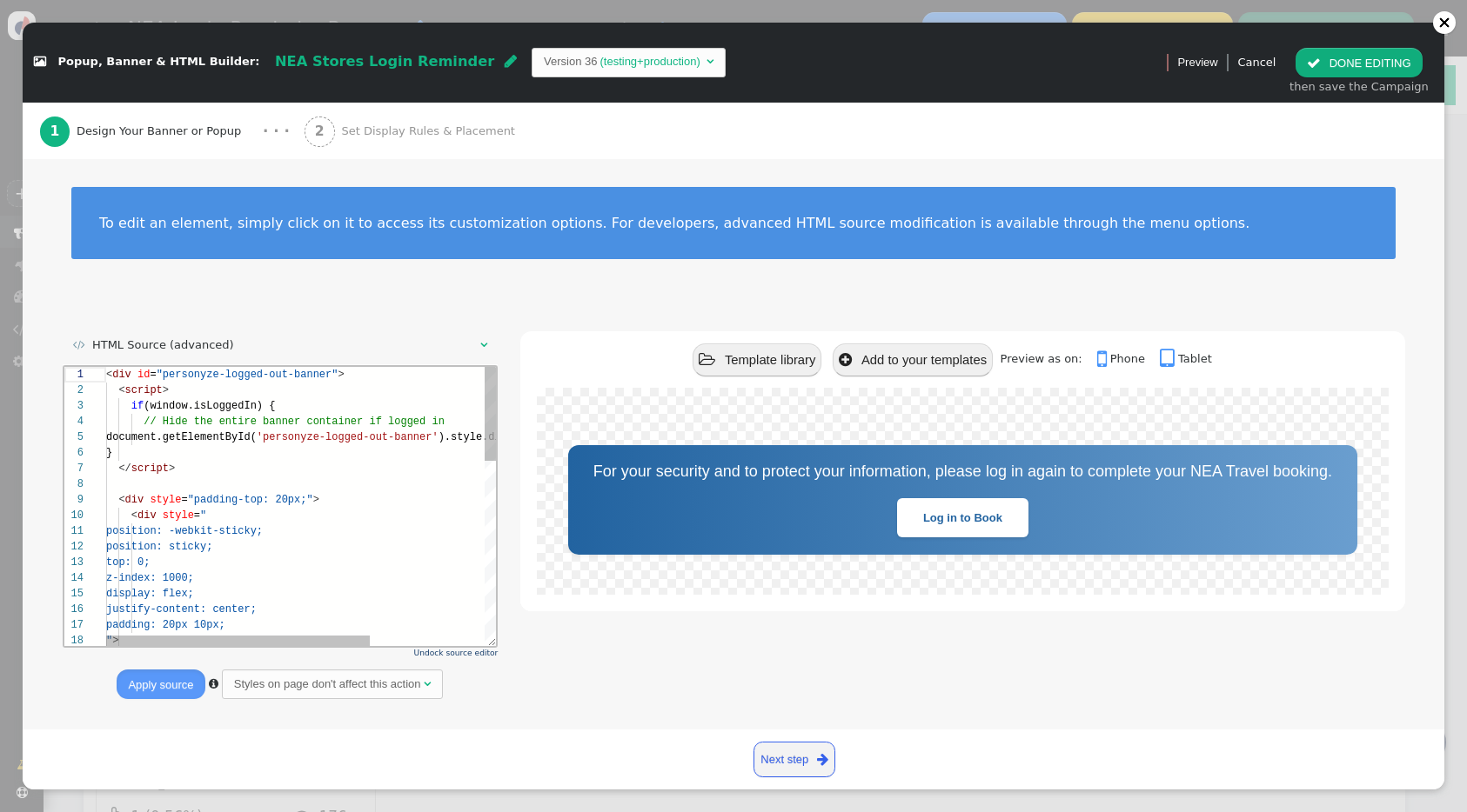
scroll to position [157, 0]
click at [180, 404] on div "1 2 3 4 5 6 7 8 9 10 11 12 13 14 15 16 17 18 < div id = "personyze-logged-out-b…" at bounding box center [278, 506] width 428 height 279
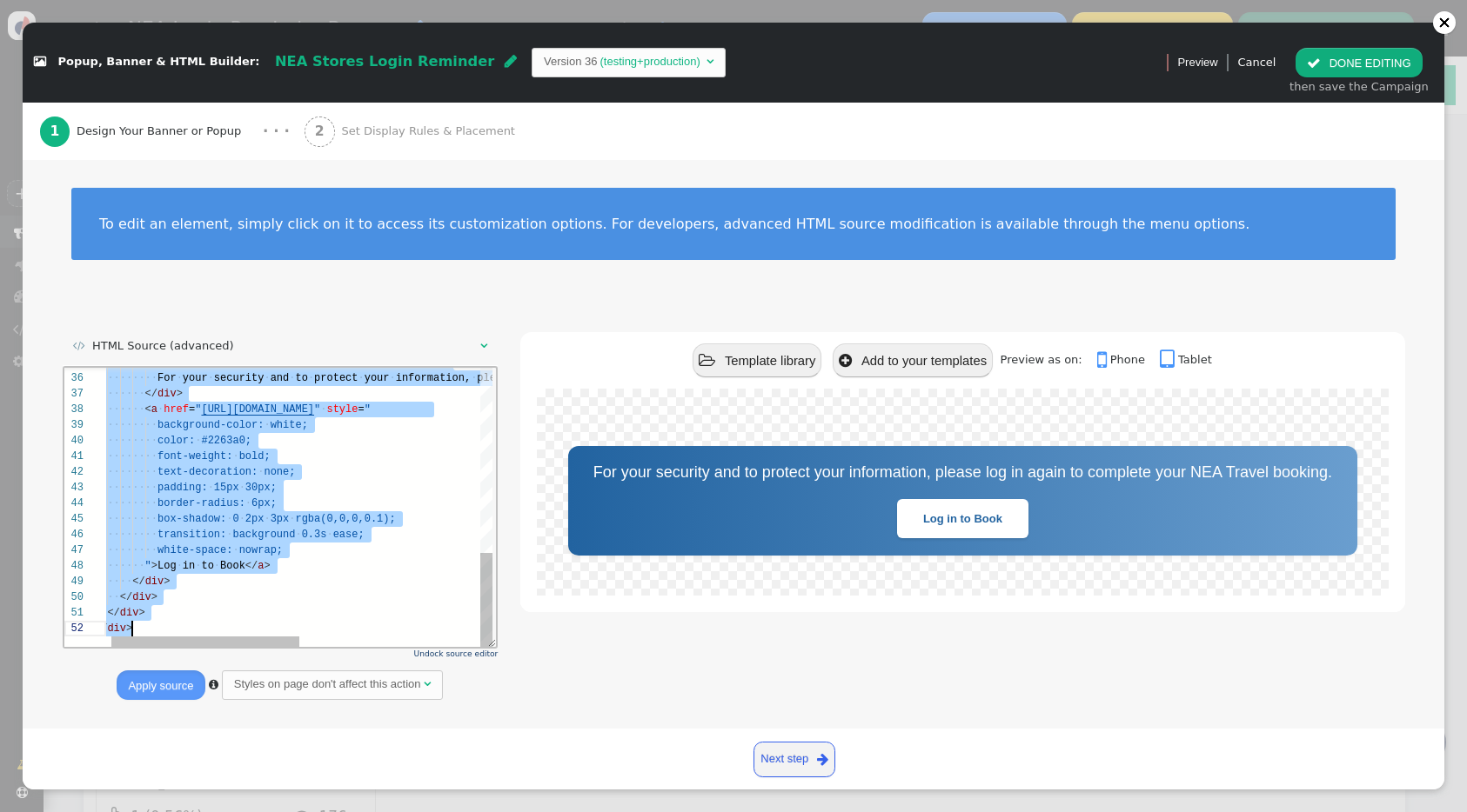
scroll to position [0, 37]
drag, startPoint x: 106, startPoint y: 374, endPoint x: 490, endPoint y: 821, distance: 589.3
paste textarea "</div> </div> </div> </div>"
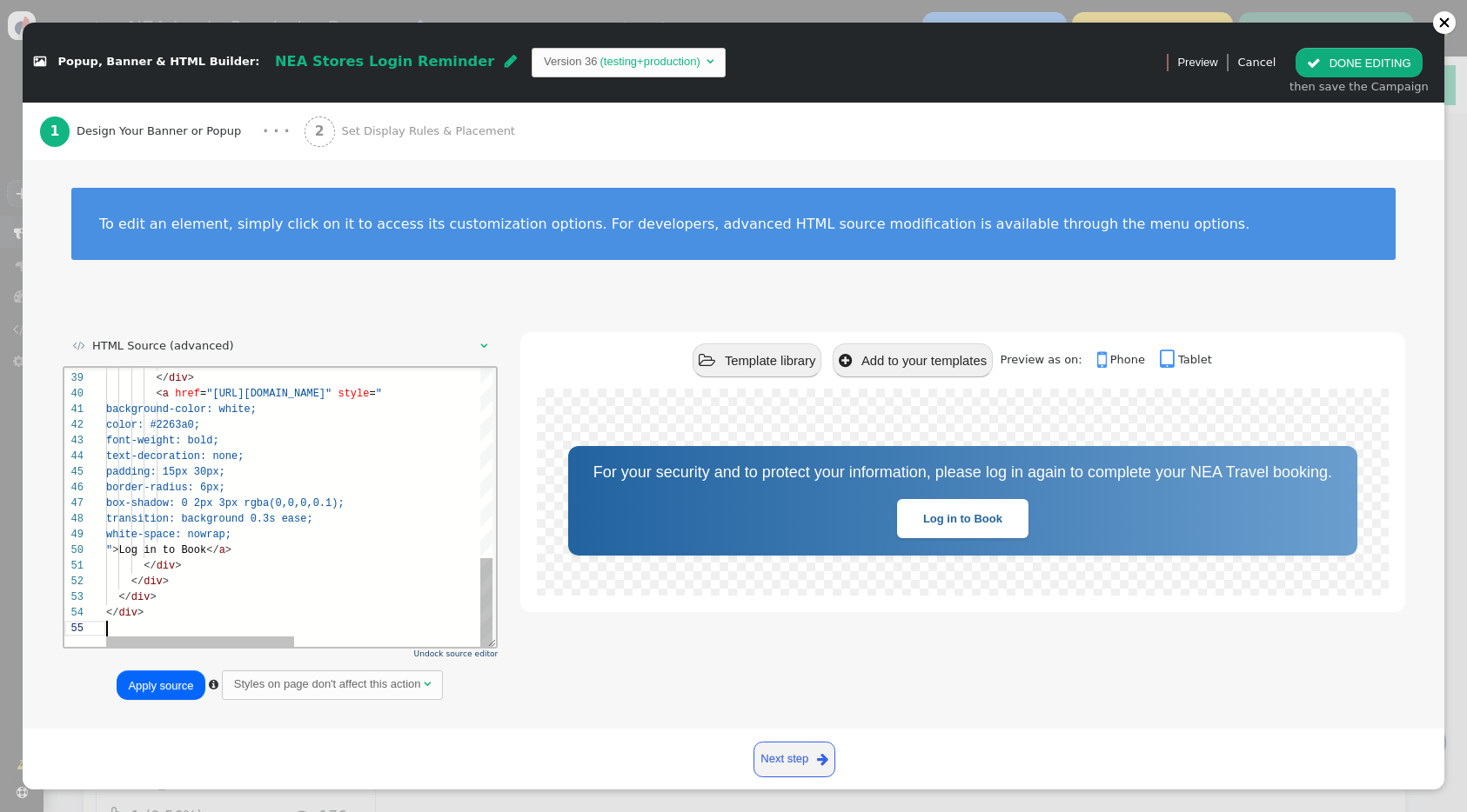
type textarea "</div> </div> </div> </div>"
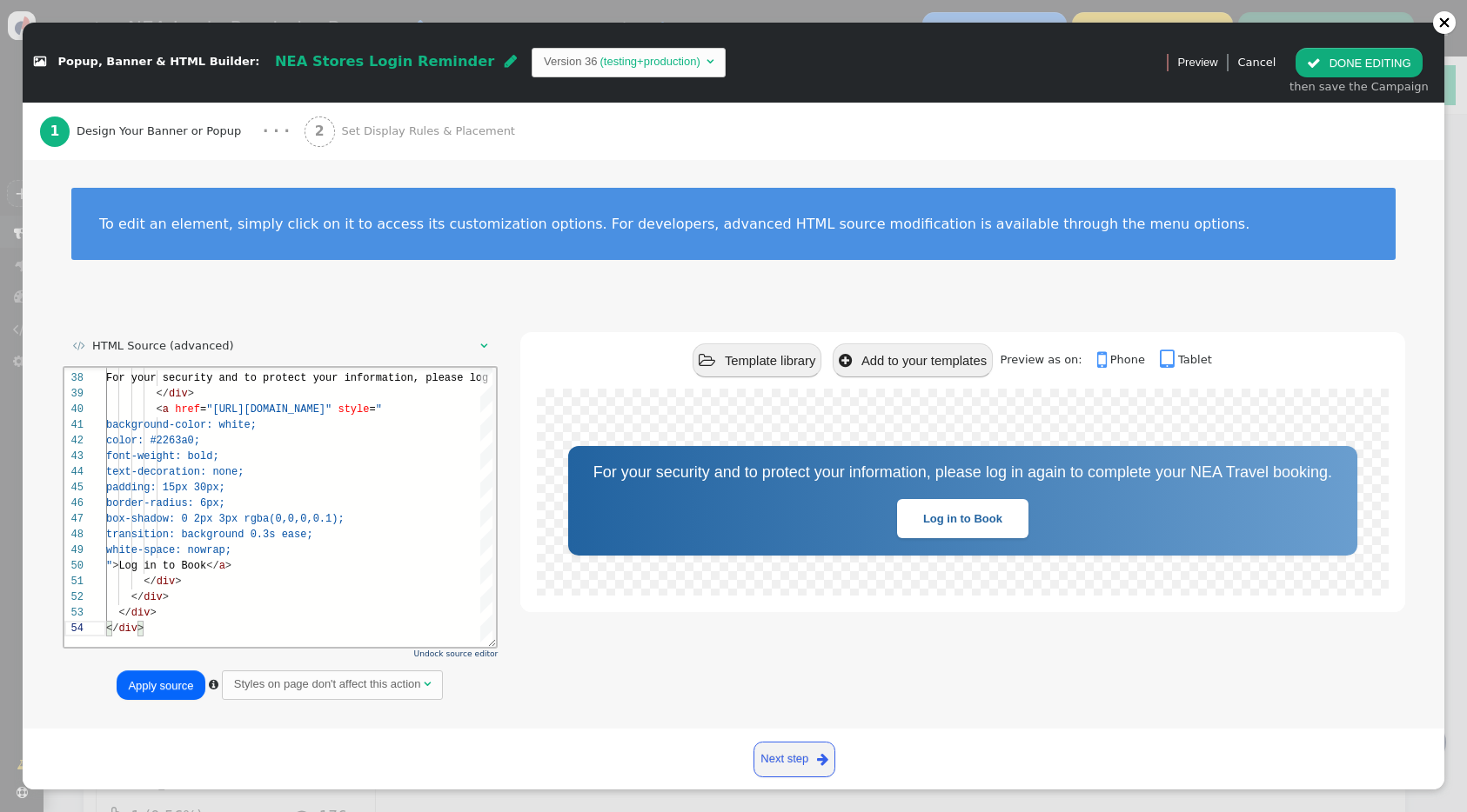
click at [164, 684] on button "Apply source" at bounding box center [160, 684] width 88 height 29
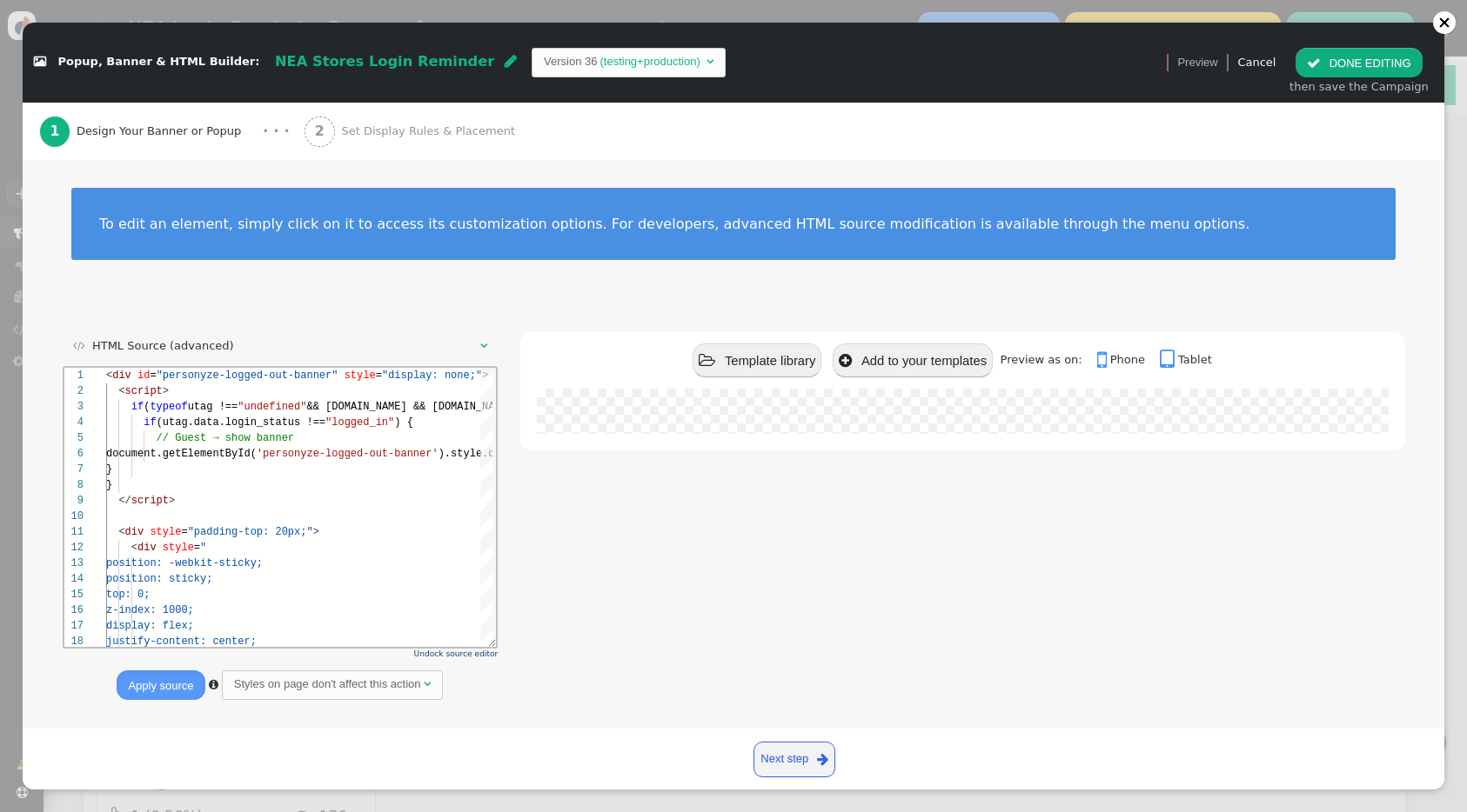
click at [1366, 57] on button " DONE EDITING" at bounding box center [1359, 62] width 126 height 29
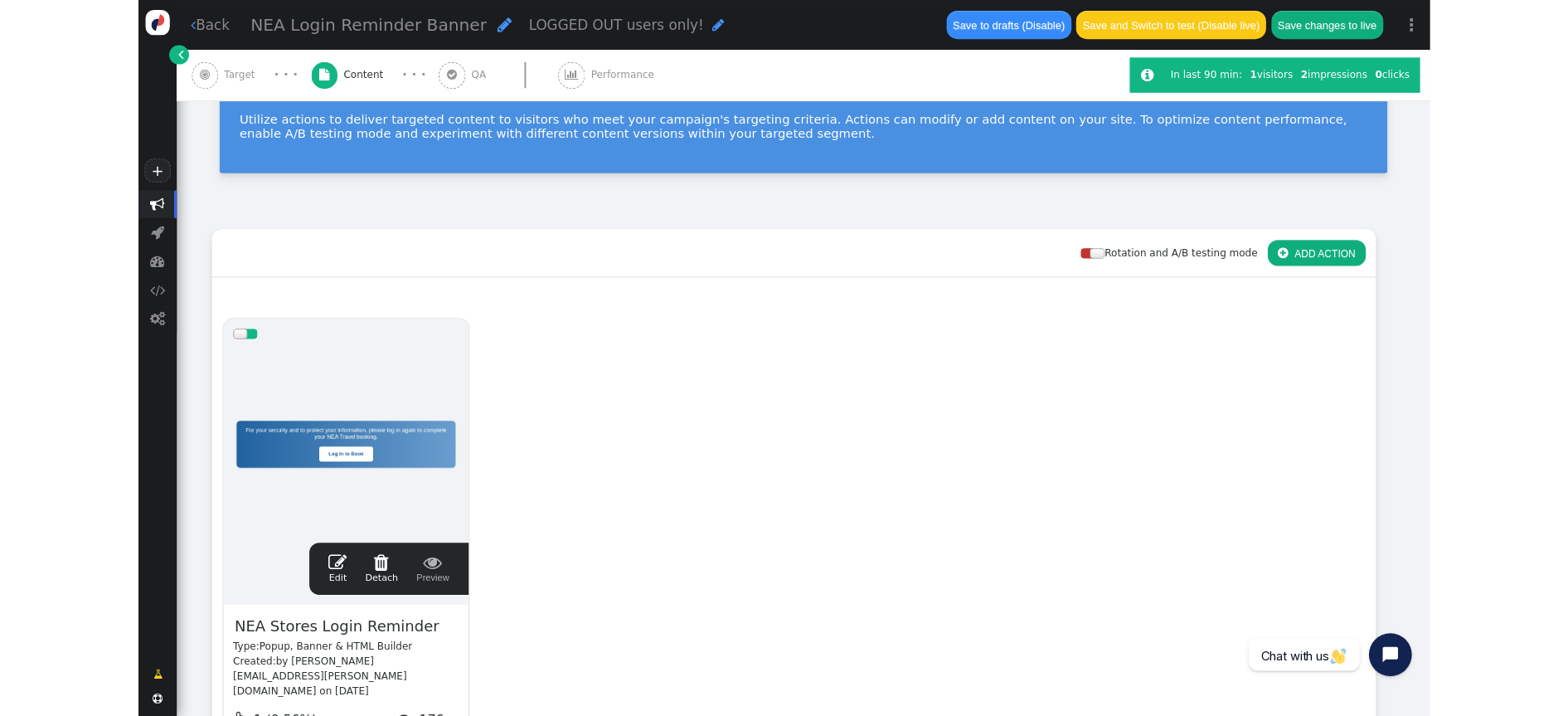
scroll to position [150, 0]
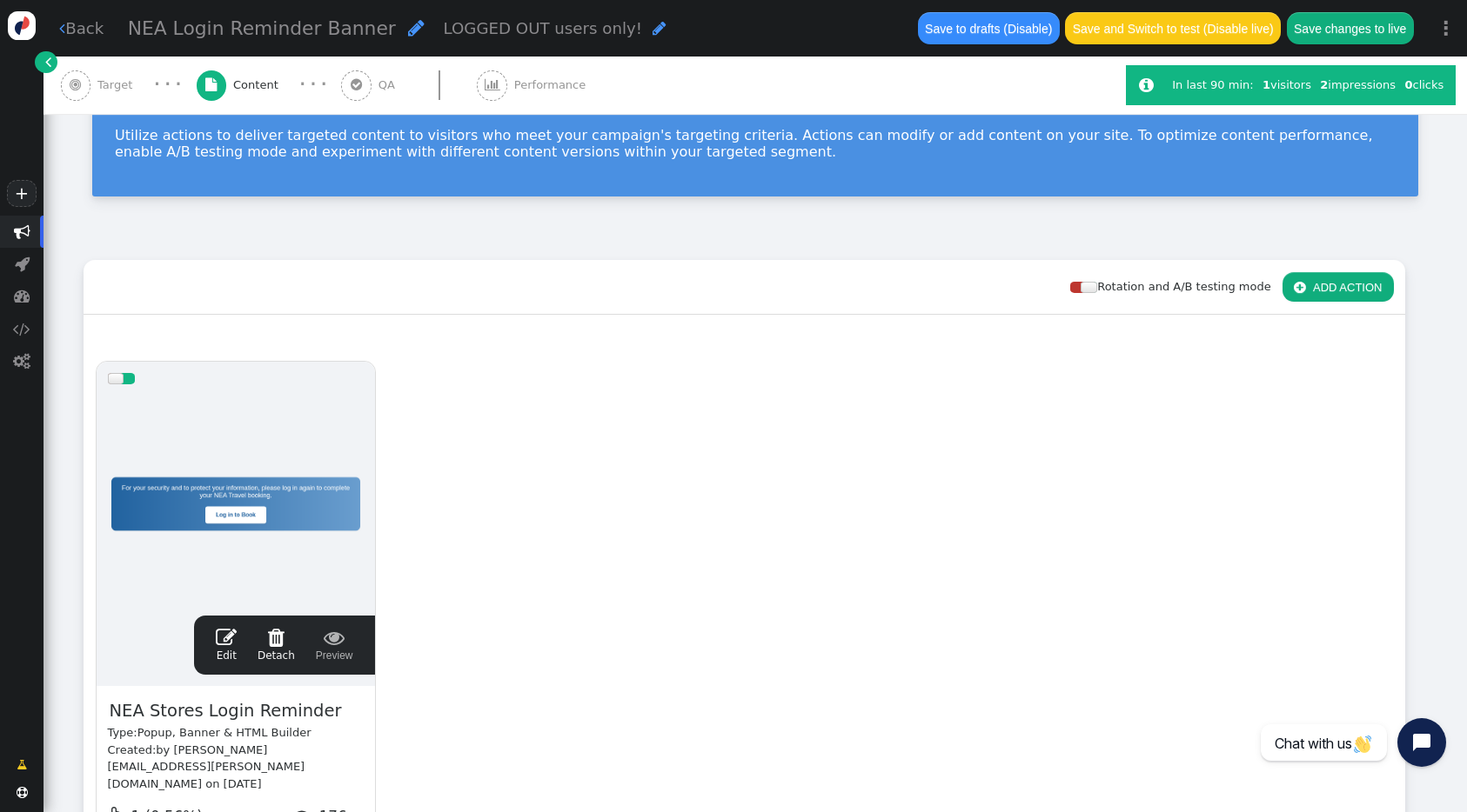
click at [516, 533] on div "drag this  Edit  Detach  Preview NEA Stores Login Reminder Type: Popup, Bann…" at bounding box center [744, 652] width 1320 height 605
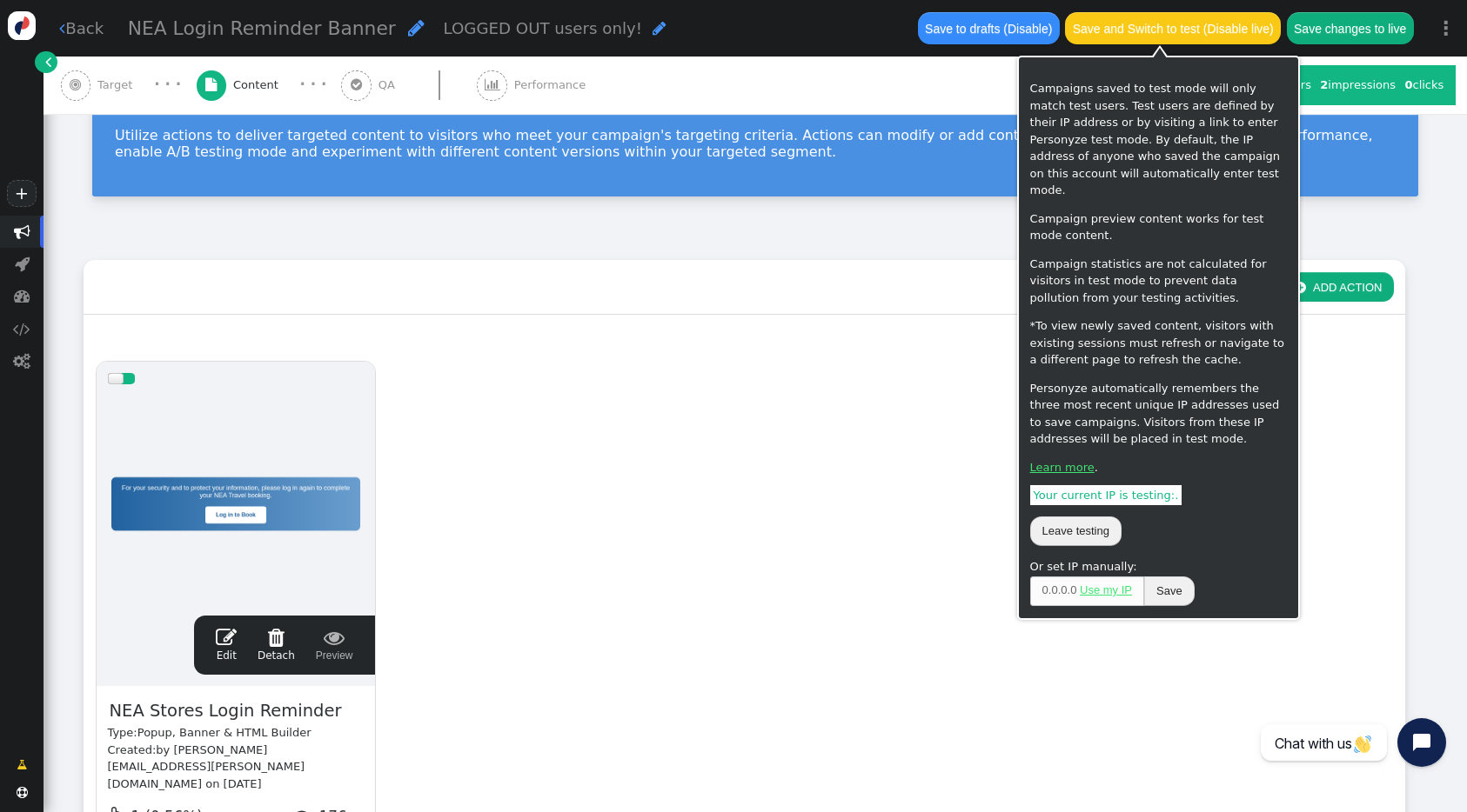
click at [1348, 29] on button "Save changes to live" at bounding box center [1350, 27] width 127 height 31
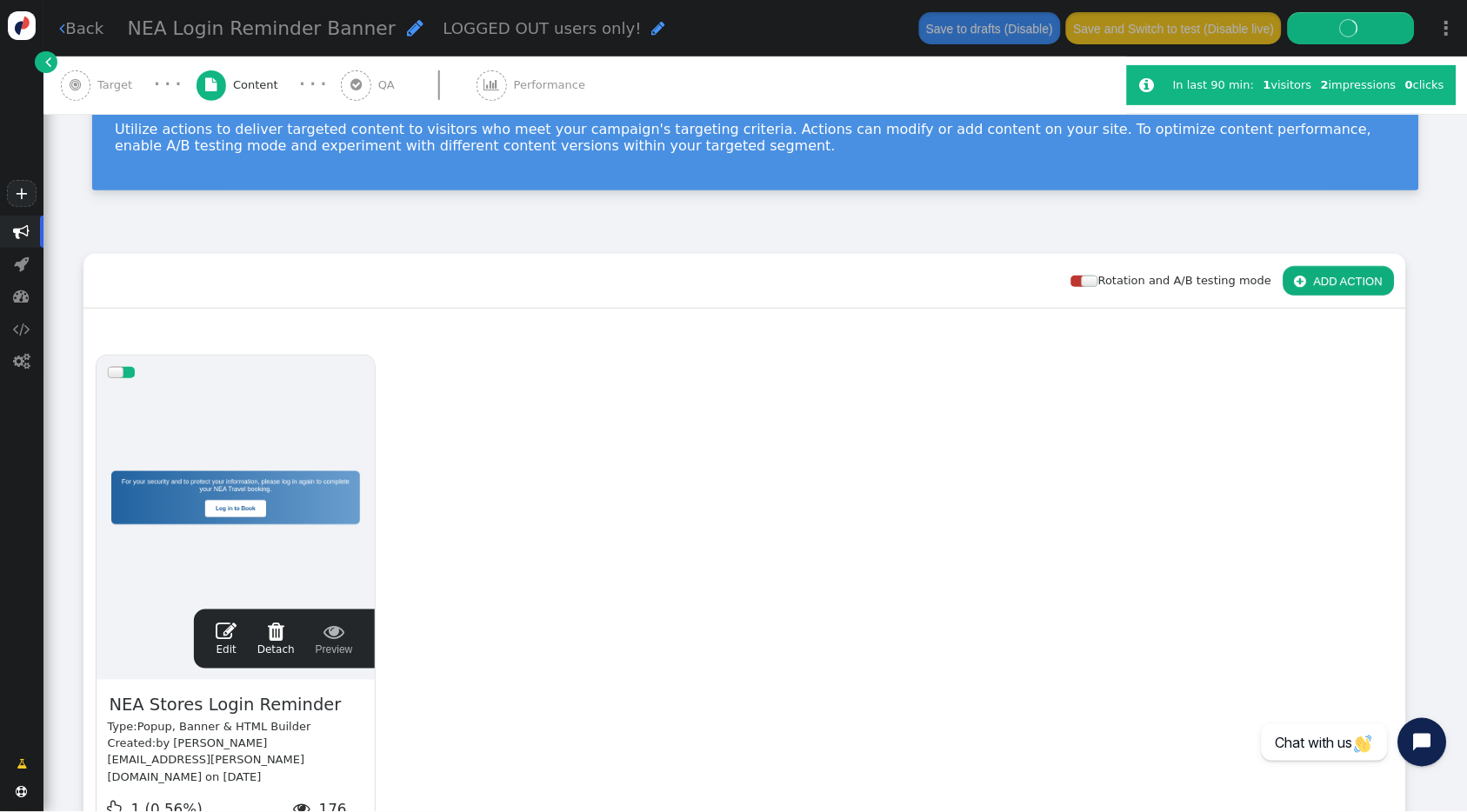
scroll to position [91, 0]
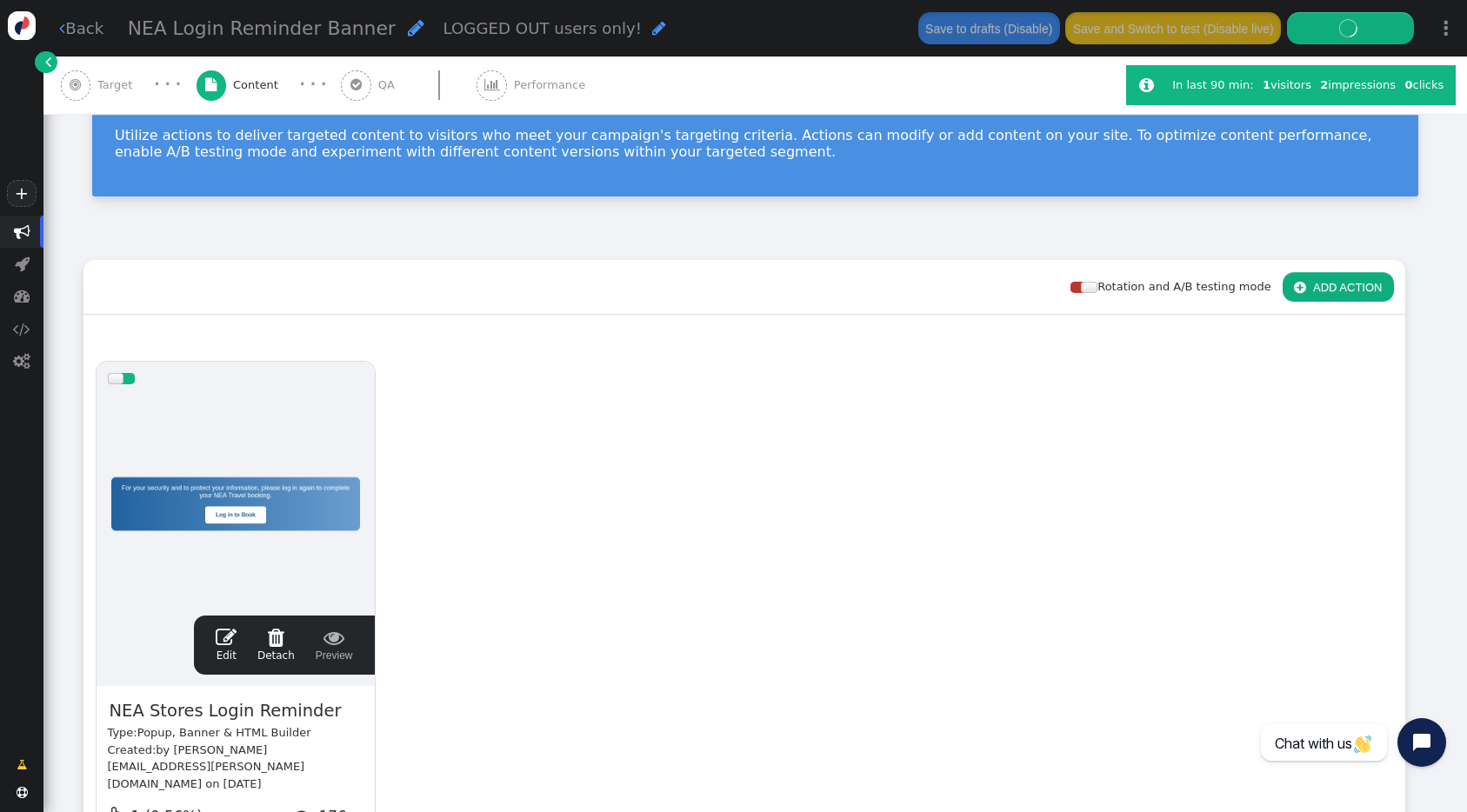
click at [962, 278] on div "Rotation and A/B testing mode  ADD ACTION" at bounding box center [744, 287] width 1322 height 55
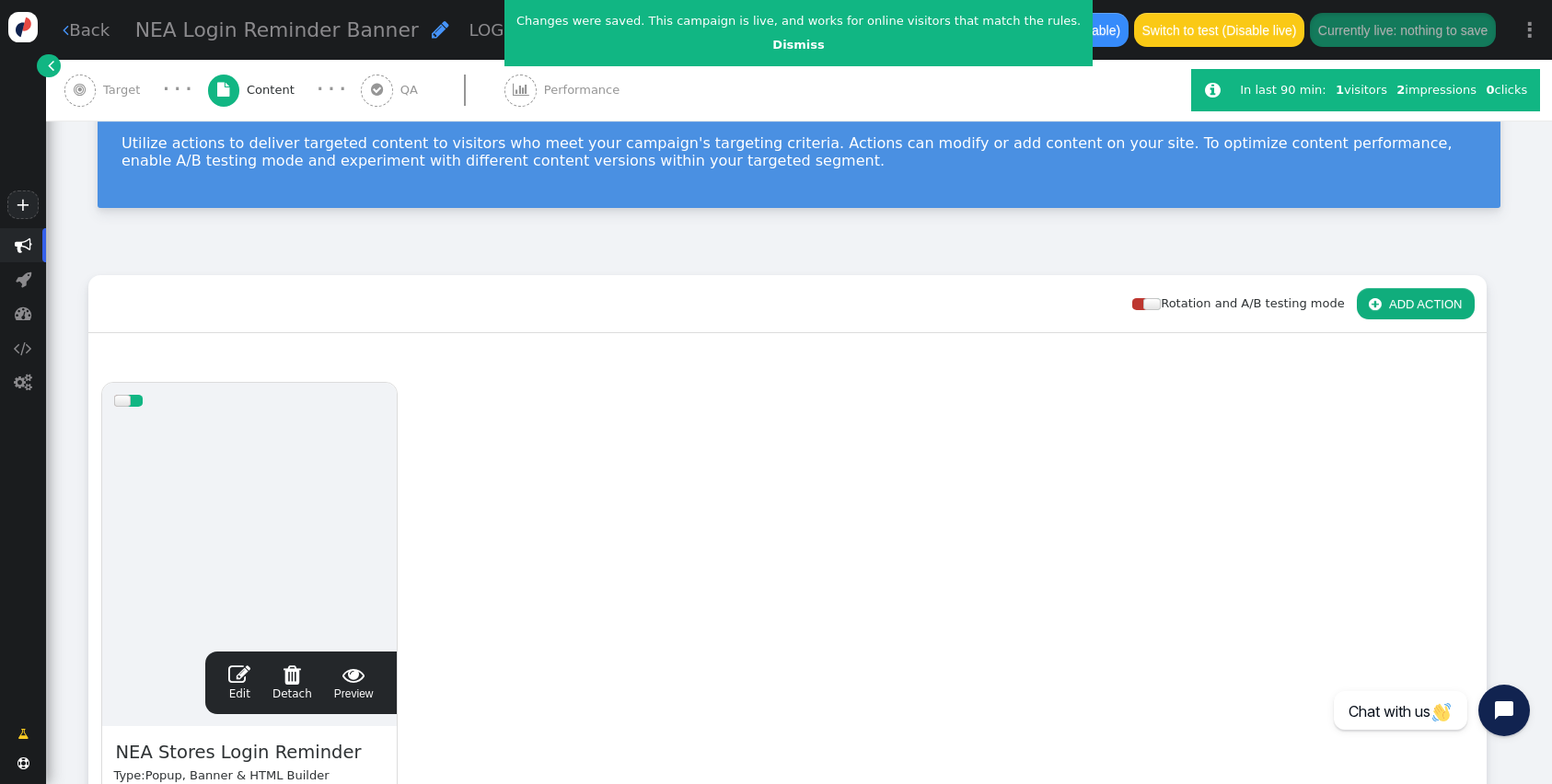
click at [776, 34] on div "Changes were saved. This campaign is live, and works for online visitors that m…" at bounding box center [799, 33] width 588 height 67
click at [772, 49] on link "Dismiss" at bounding box center [798, 44] width 52 height 14
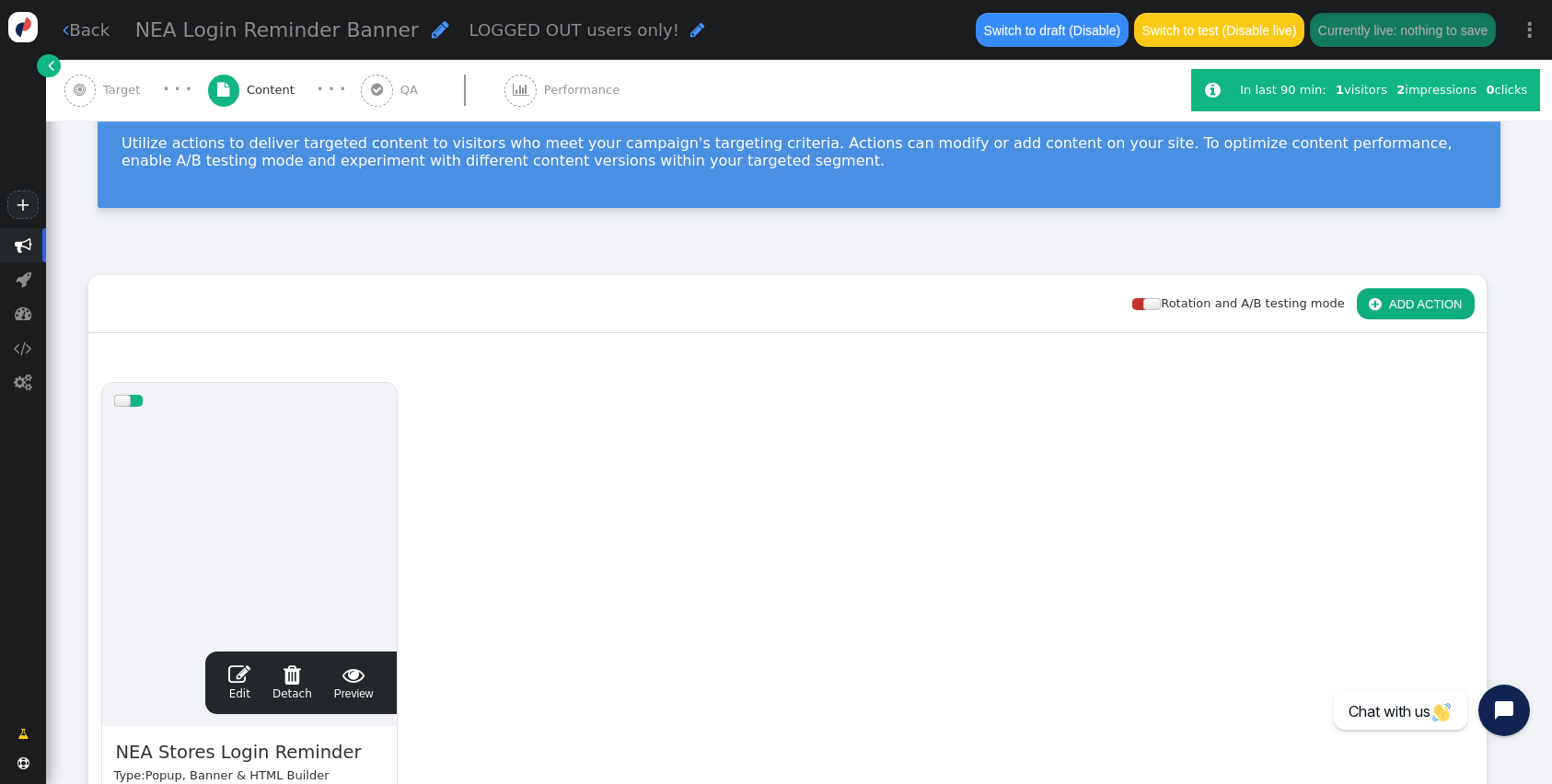
click at [153, 89] on div "· · ·" at bounding box center [177, 89] width 60 height 23
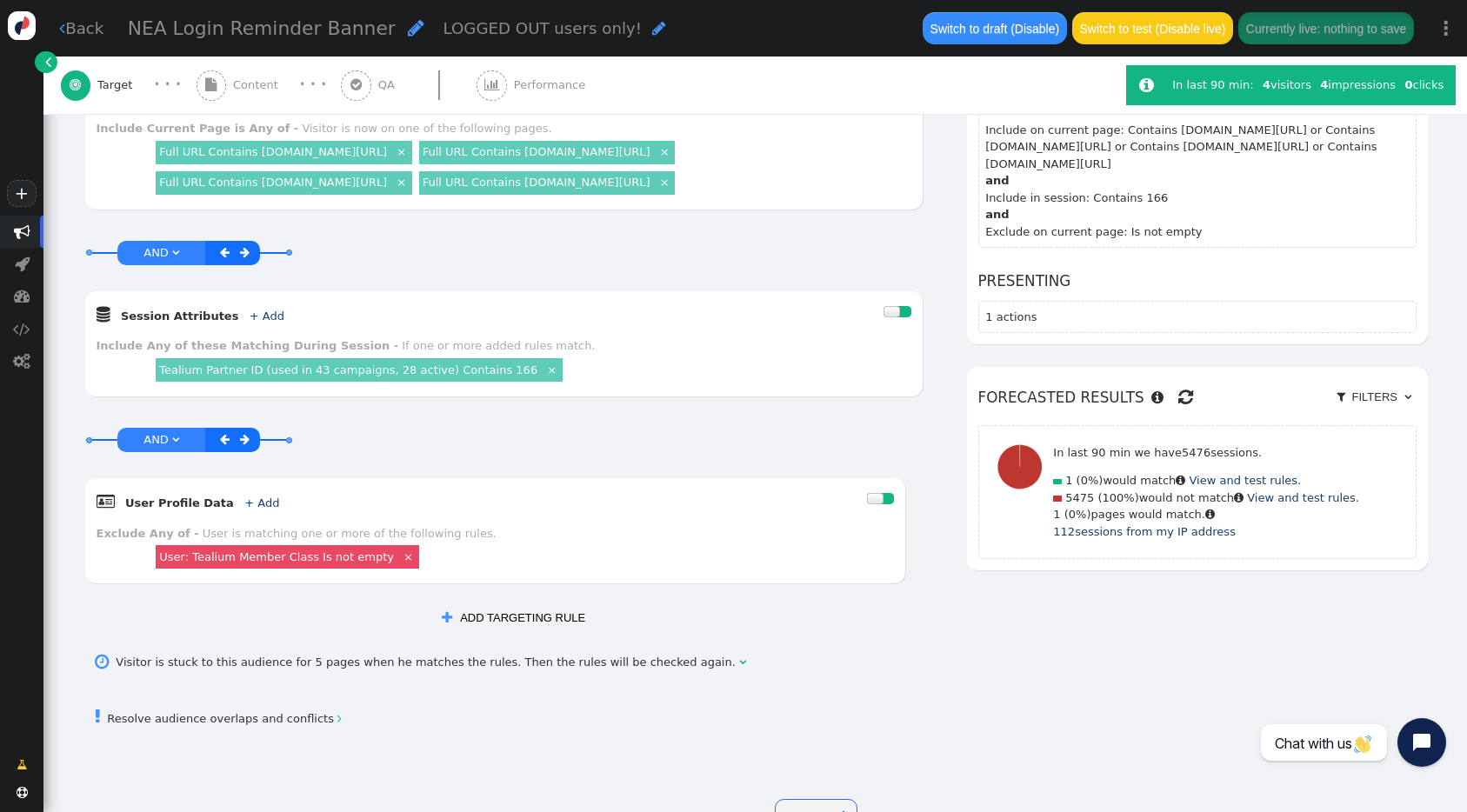
scroll to position [287, 0]
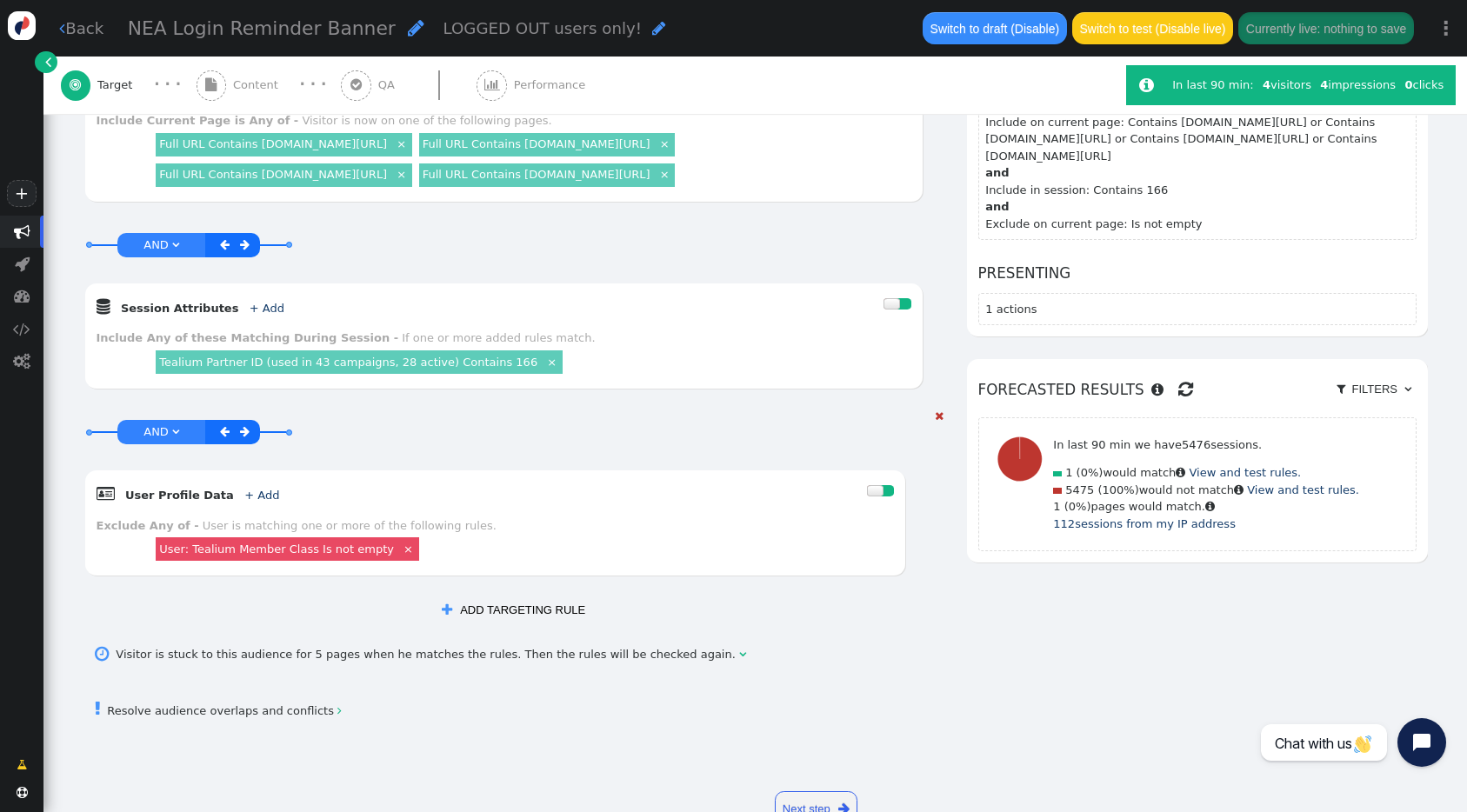
click at [323, 556] on link "User: Tealium Member Class Is not empty" at bounding box center [277, 549] width 235 height 13
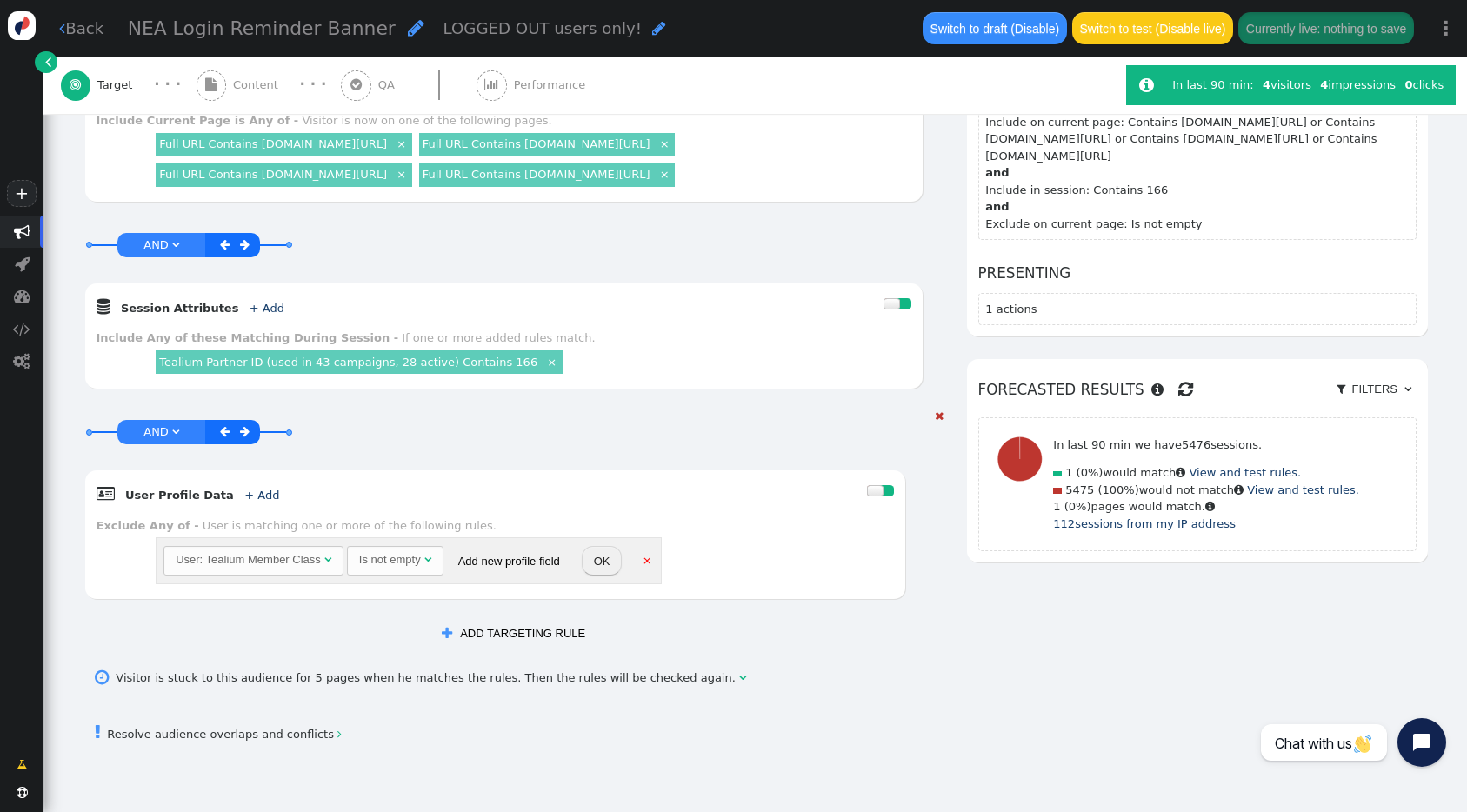
click at [589, 576] on button "OK" at bounding box center [602, 560] width 41 height 29
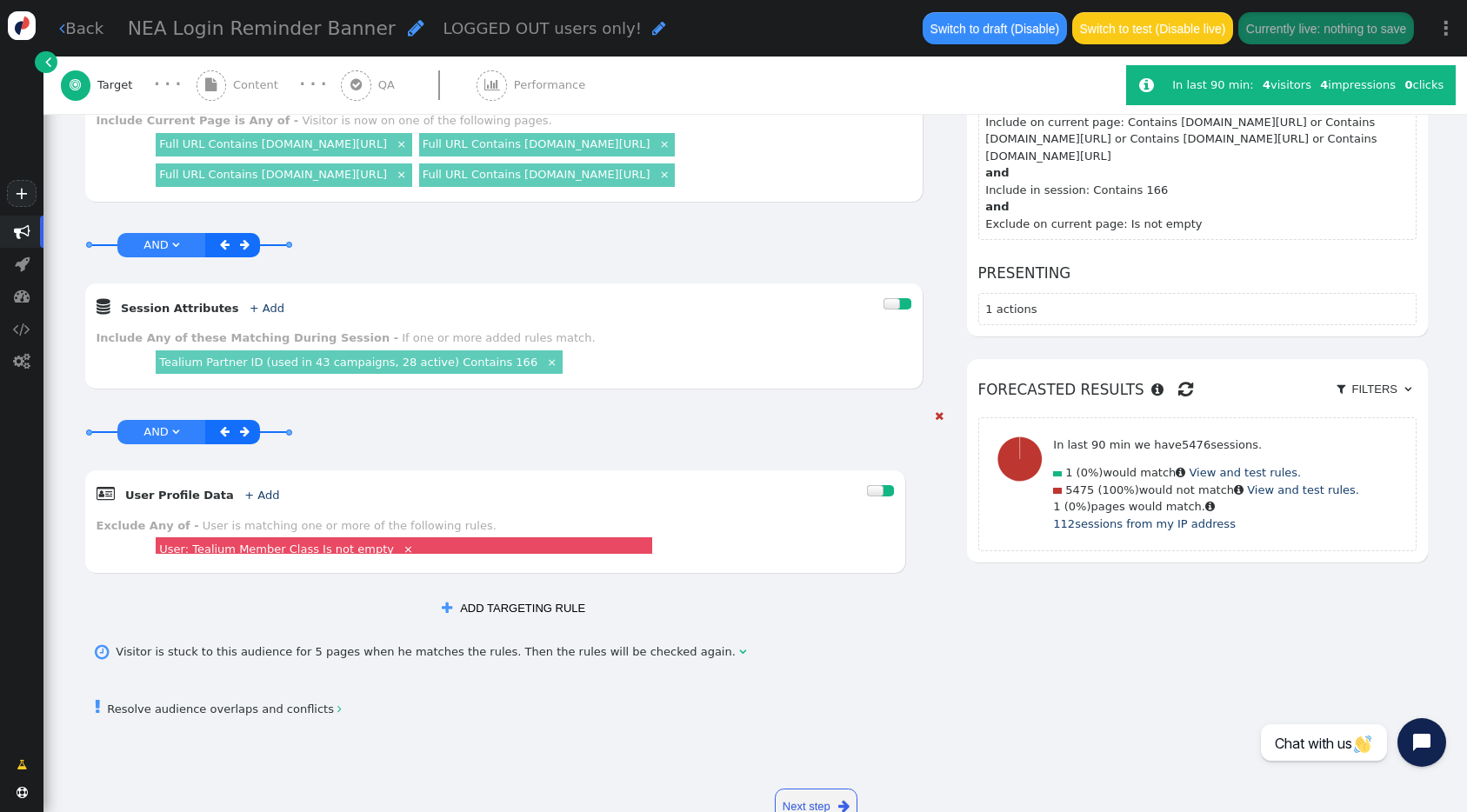
click at [589, 576] on button "OK" at bounding box center [602, 560] width 41 height 29
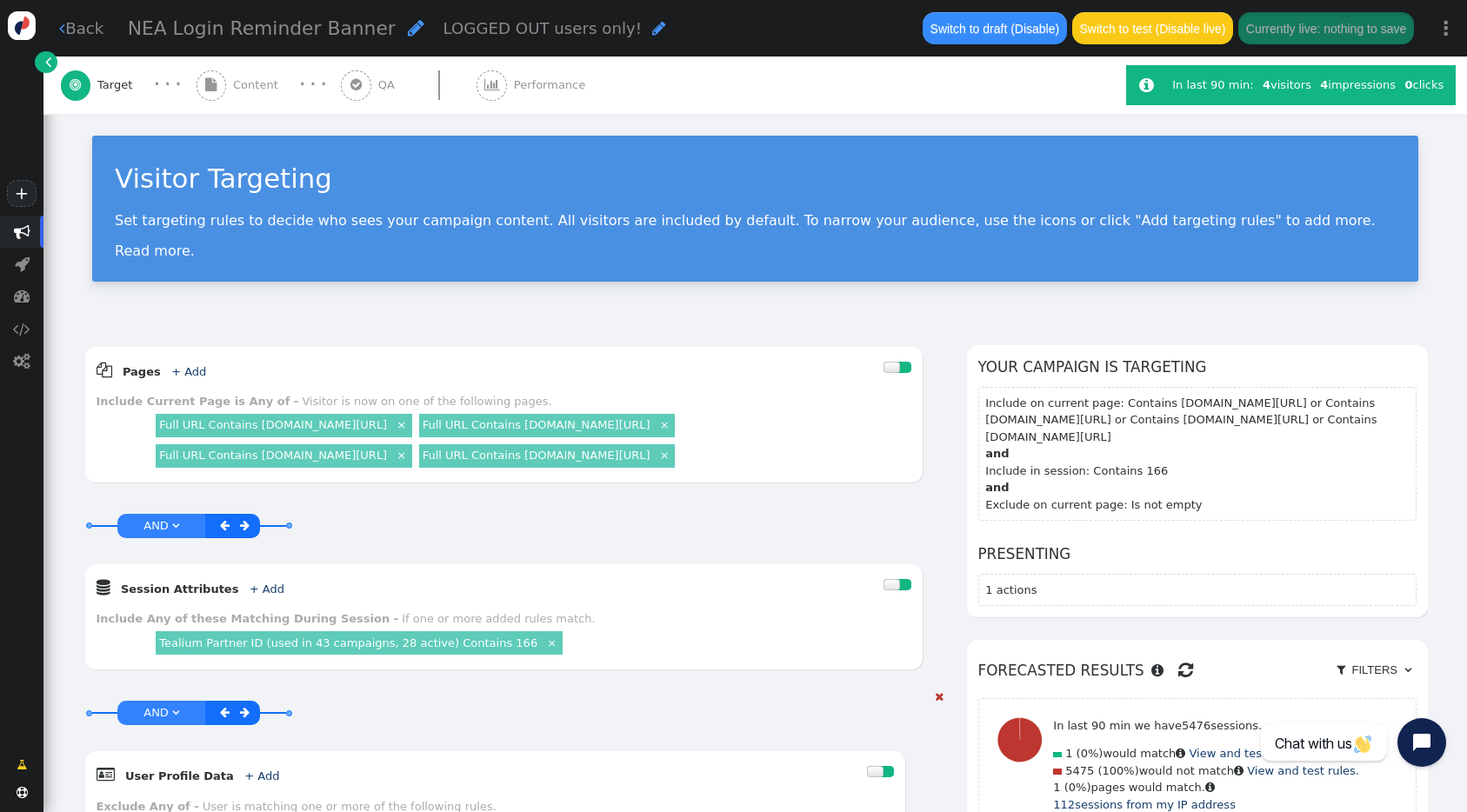
scroll to position [0, 0]
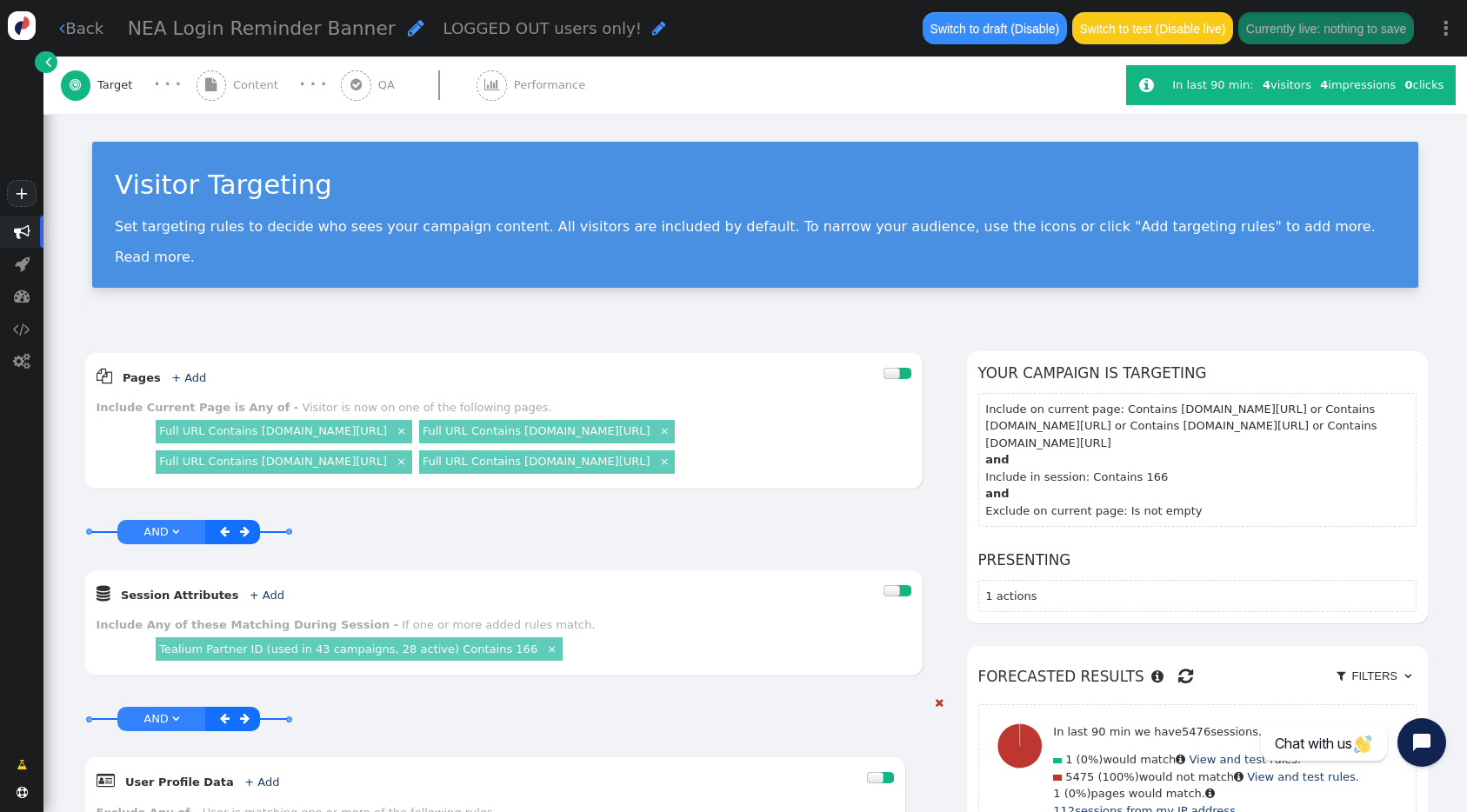
click at [361, 78] on span "" at bounding box center [356, 85] width 30 height 30
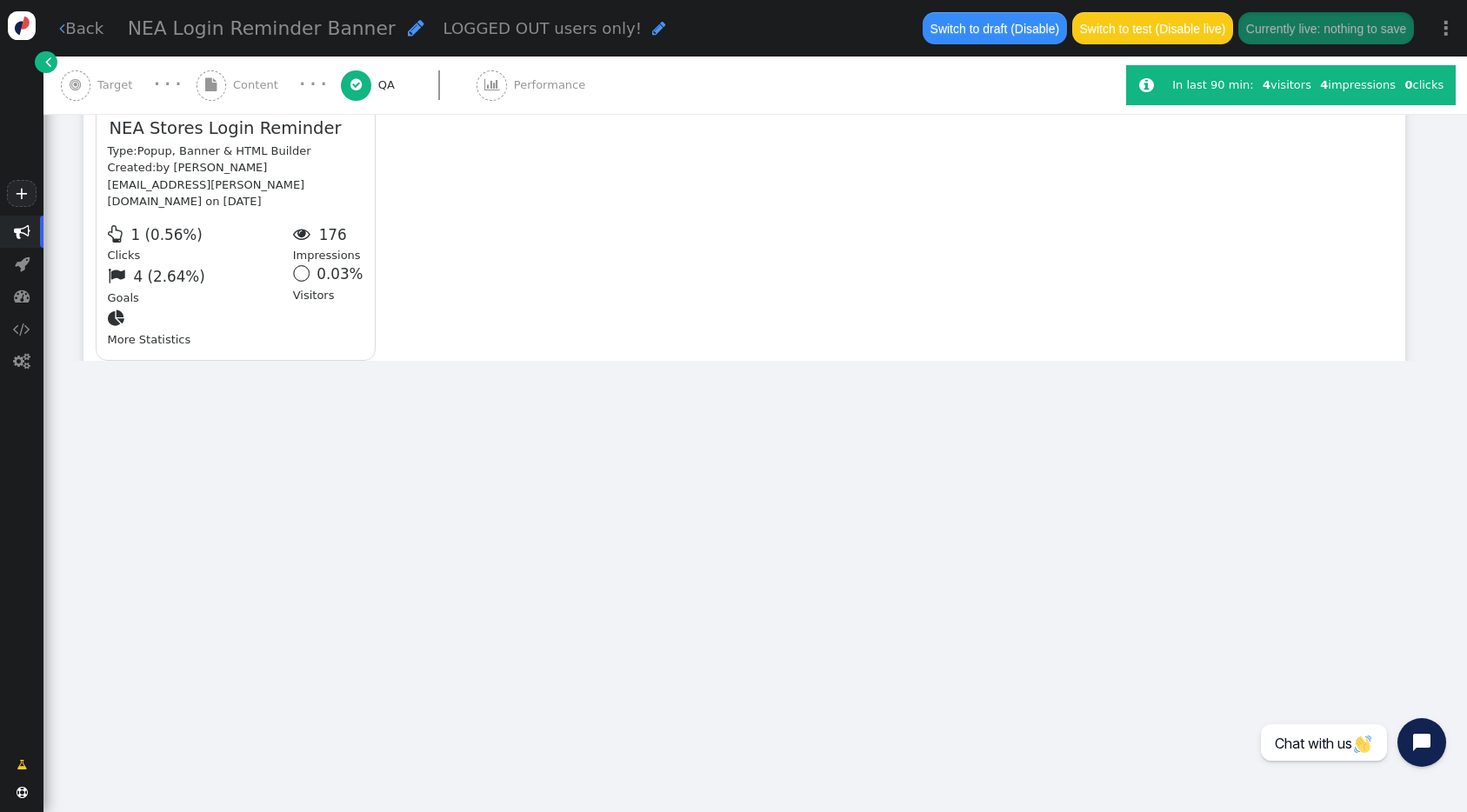
type input "[URL][DOMAIN_NAME]"
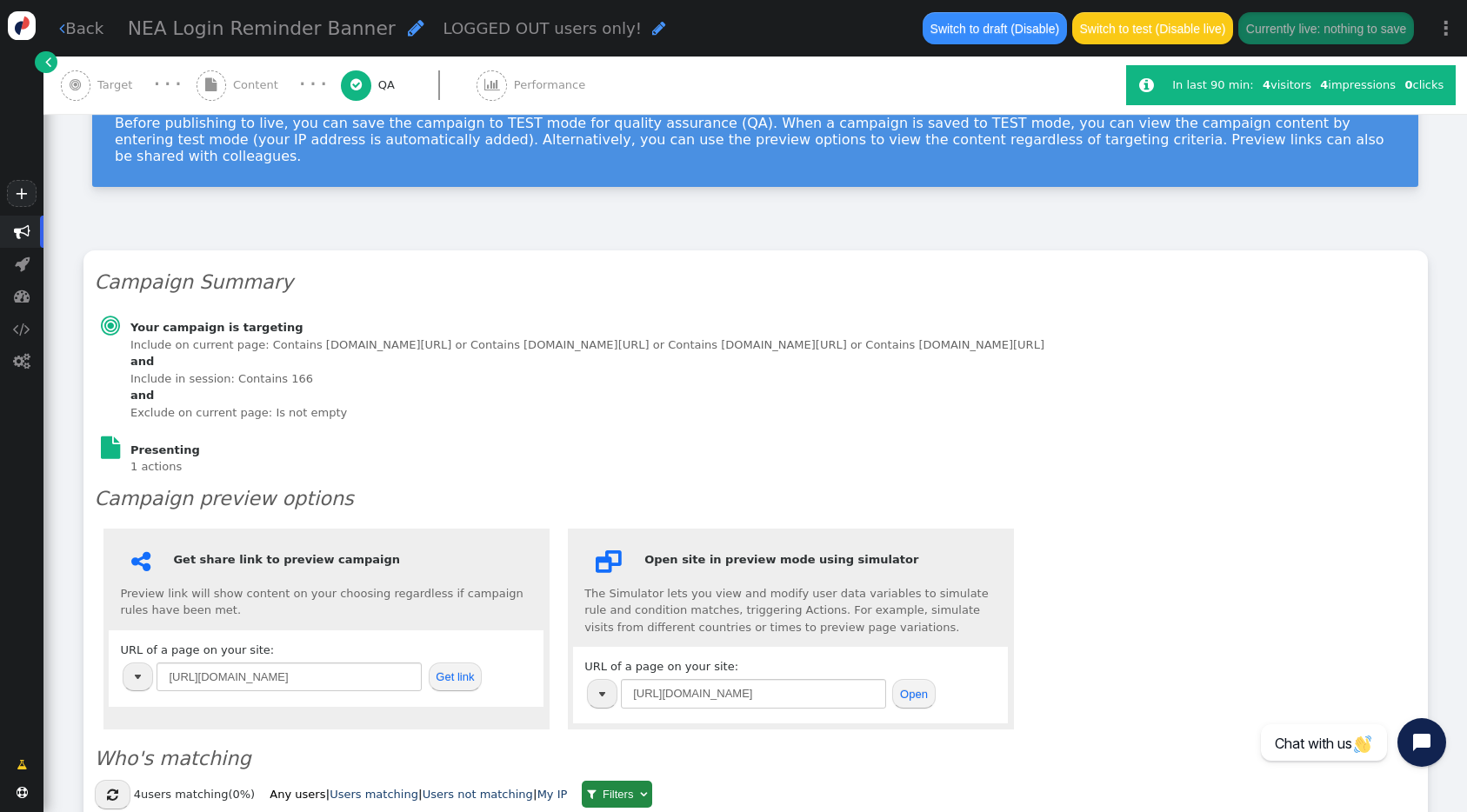
scroll to position [166, 0]
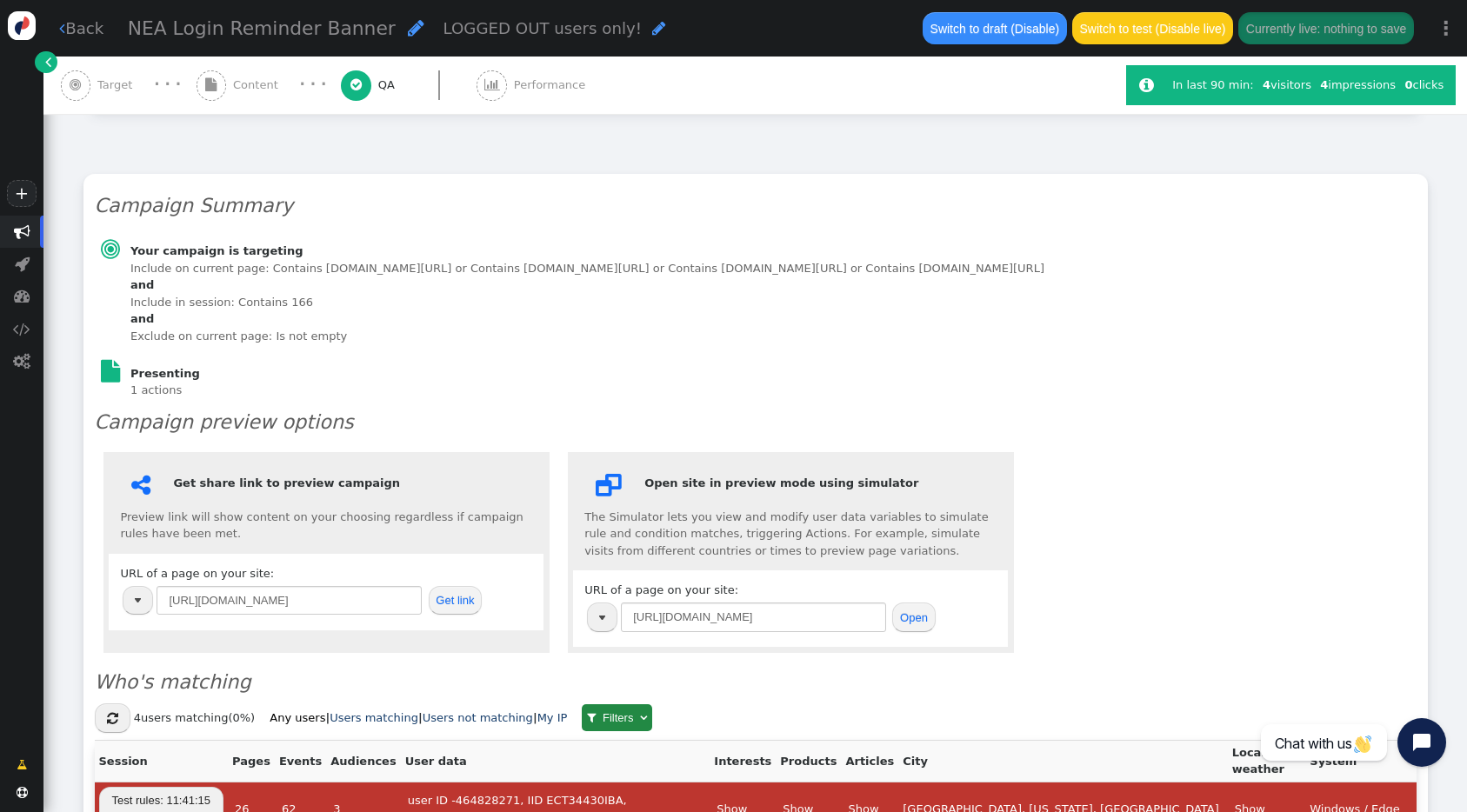
click at [115, 72] on div " Target" at bounding box center [100, 85] width 79 height 58
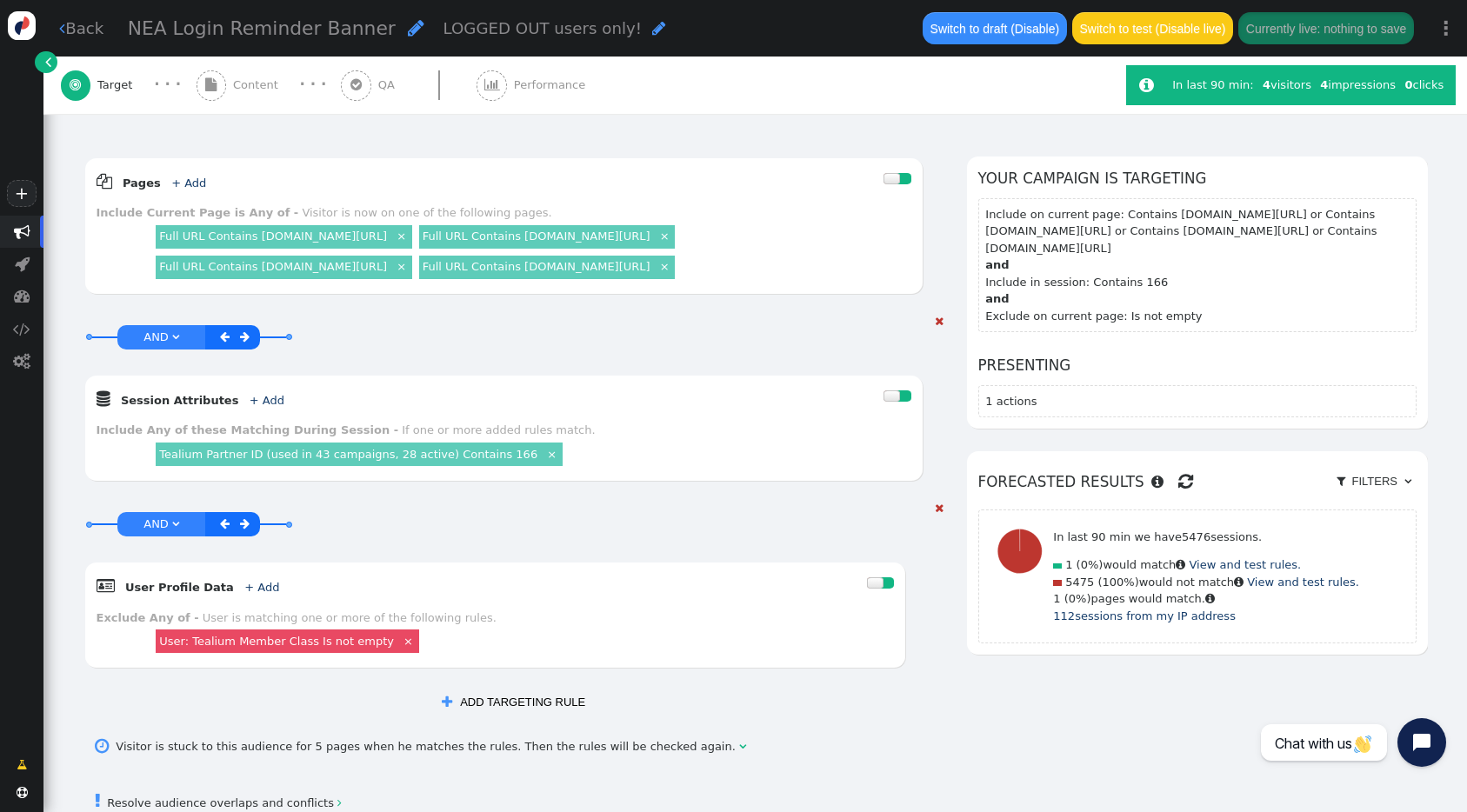
scroll to position [191, 0]
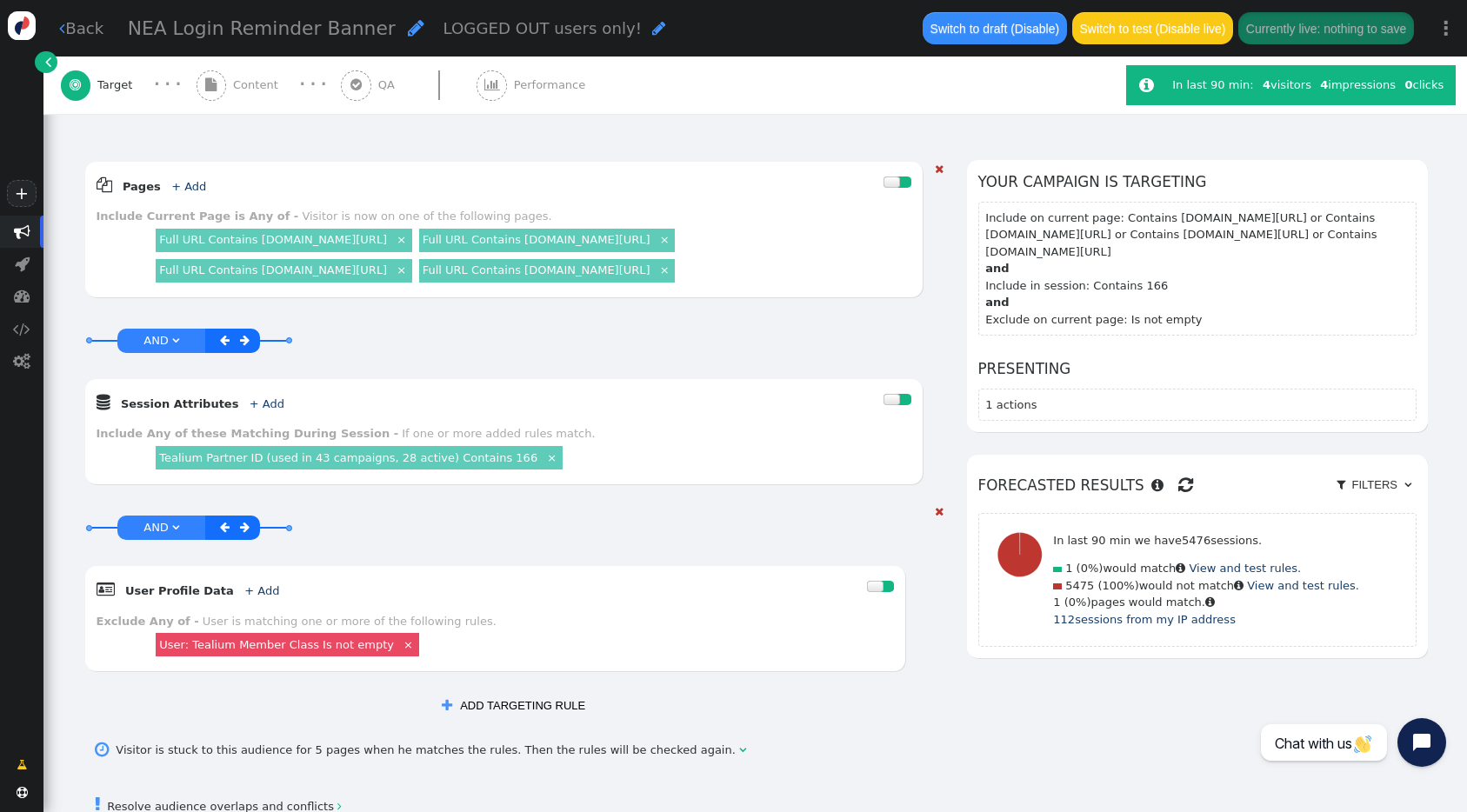
click at [387, 277] on link "Full URL Contains [DOMAIN_NAME][URL]" at bounding box center [273, 269] width 228 height 13
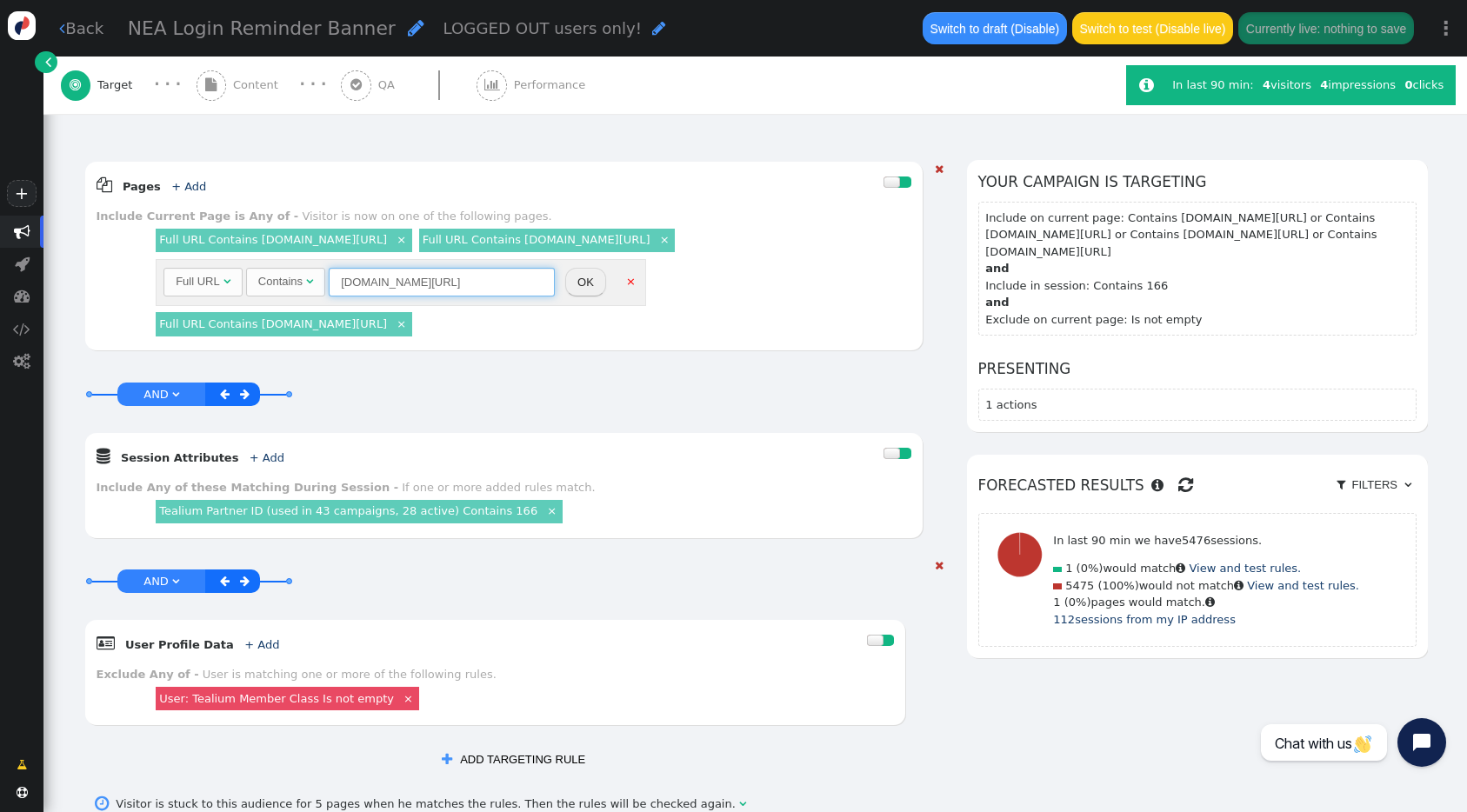
click at [421, 298] on input "[DOMAIN_NAME][URL]" at bounding box center [441, 282] width 226 height 29
click at [569, 298] on button "OK" at bounding box center [586, 282] width 41 height 29
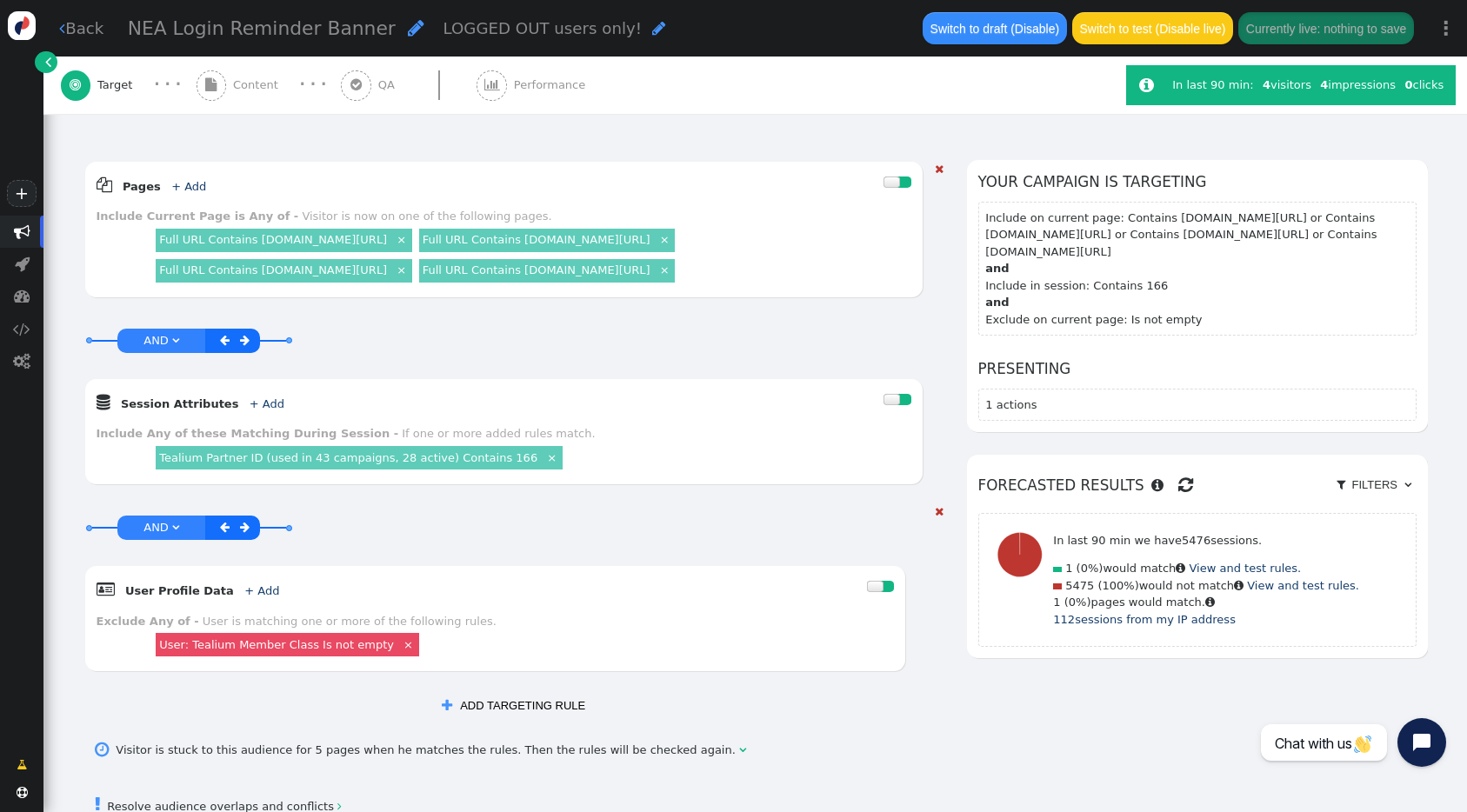
click at [254, 91] on span "Content" at bounding box center [259, 85] width 52 height 18
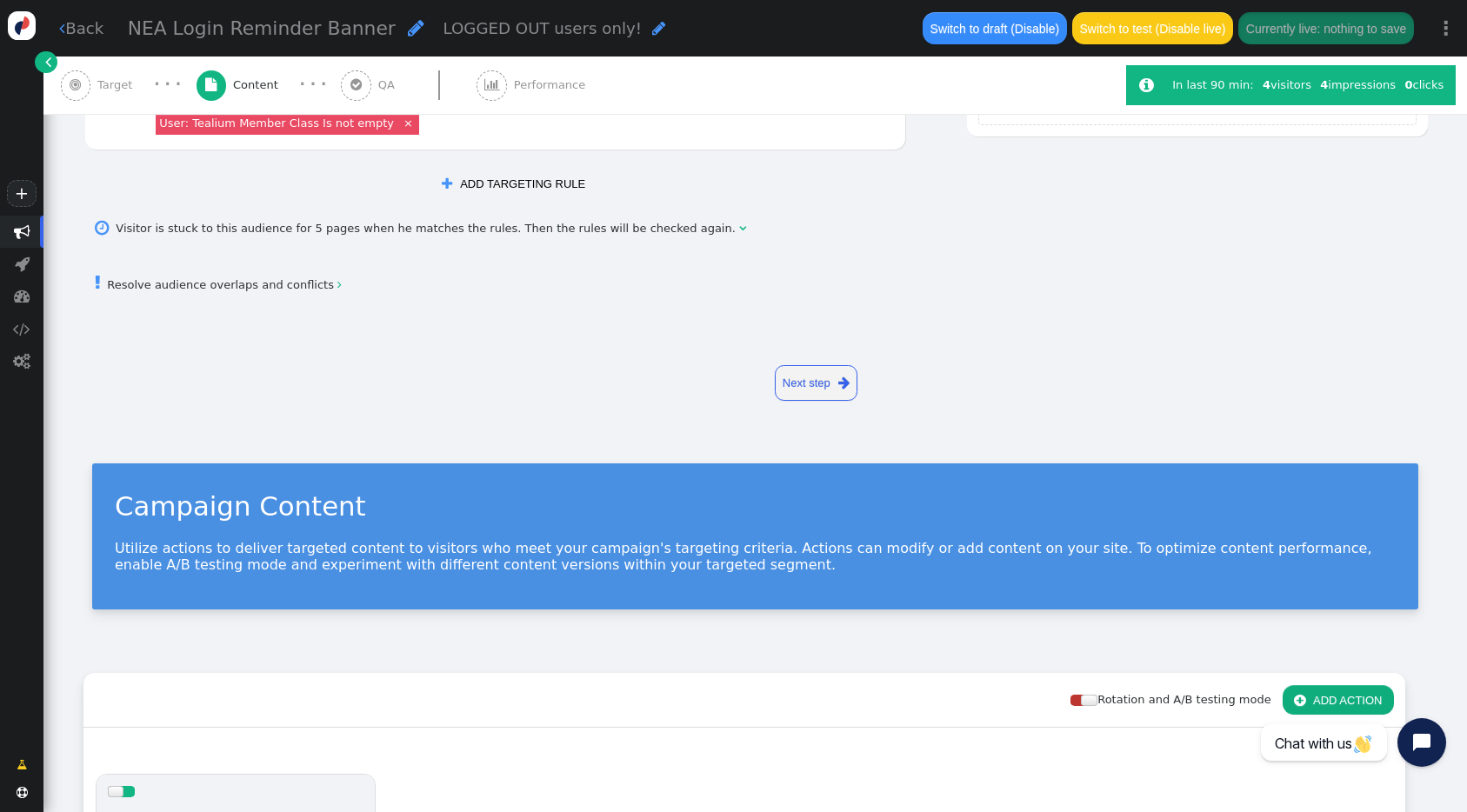
click at [322, 92] on div "· · ·" at bounding box center [314, 84] width 57 height 22
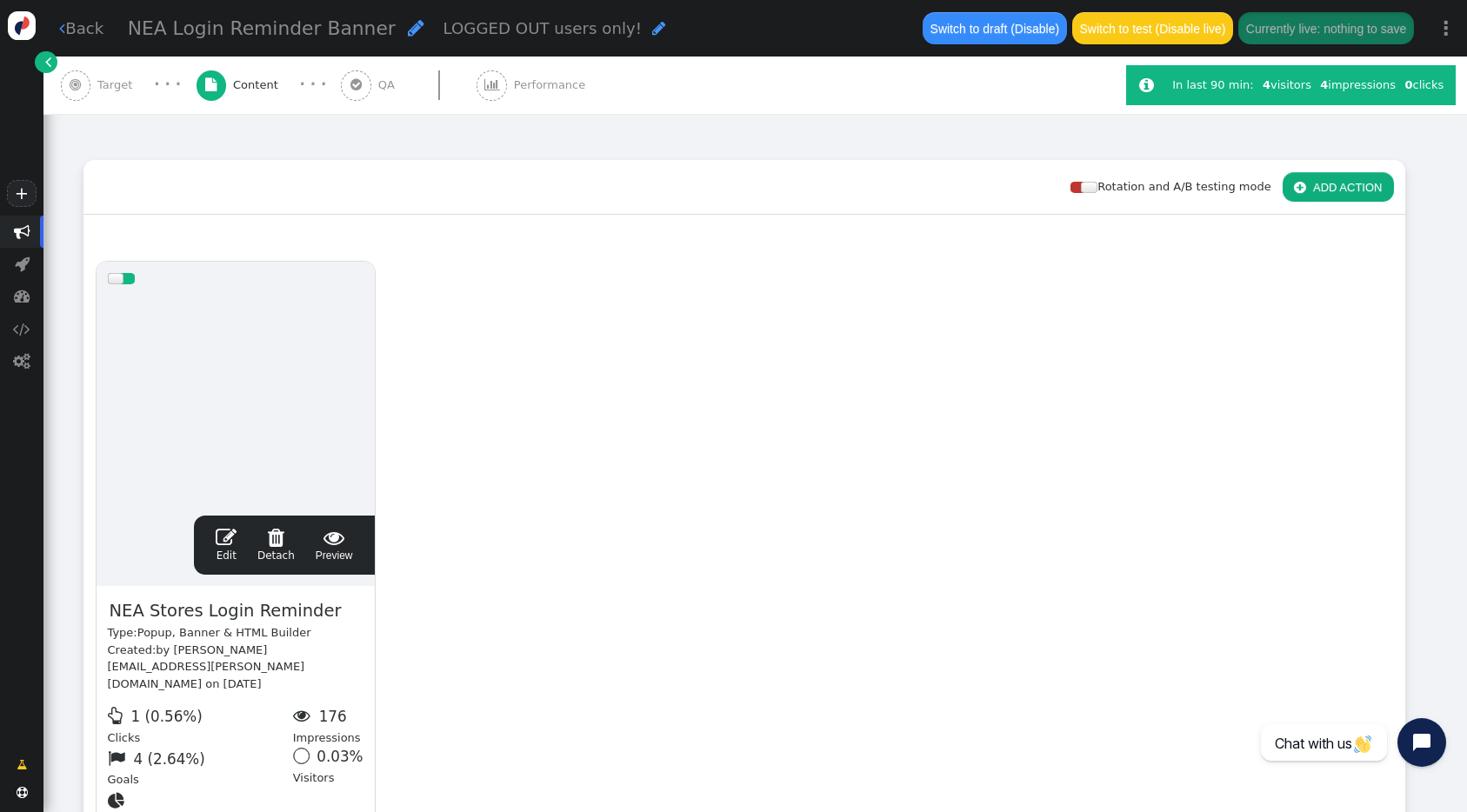
click at [348, 93] on span "" at bounding box center [356, 85] width 30 height 30
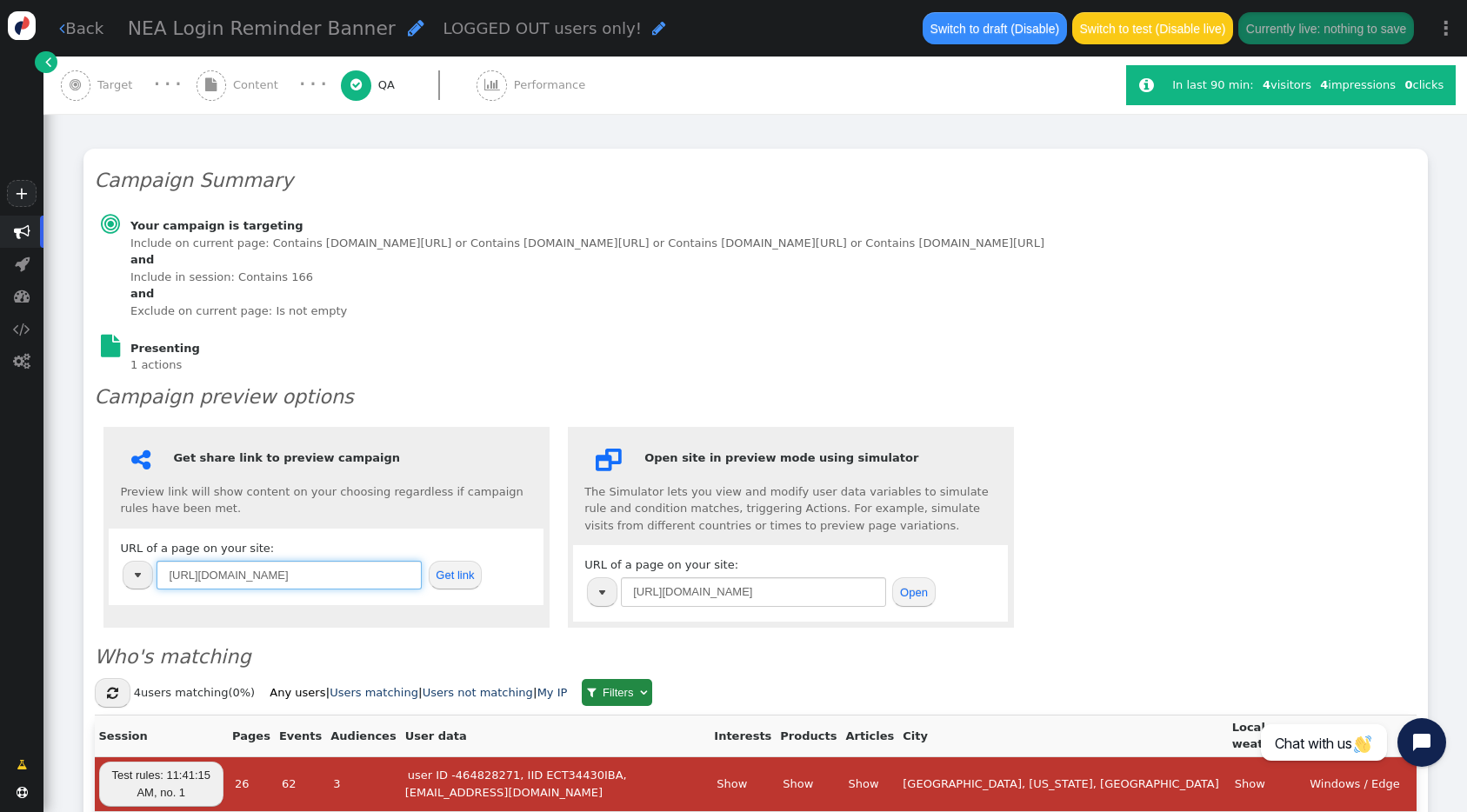
click at [290, 574] on input "[URL][DOMAIN_NAME]" at bounding box center [289, 575] width 265 height 29
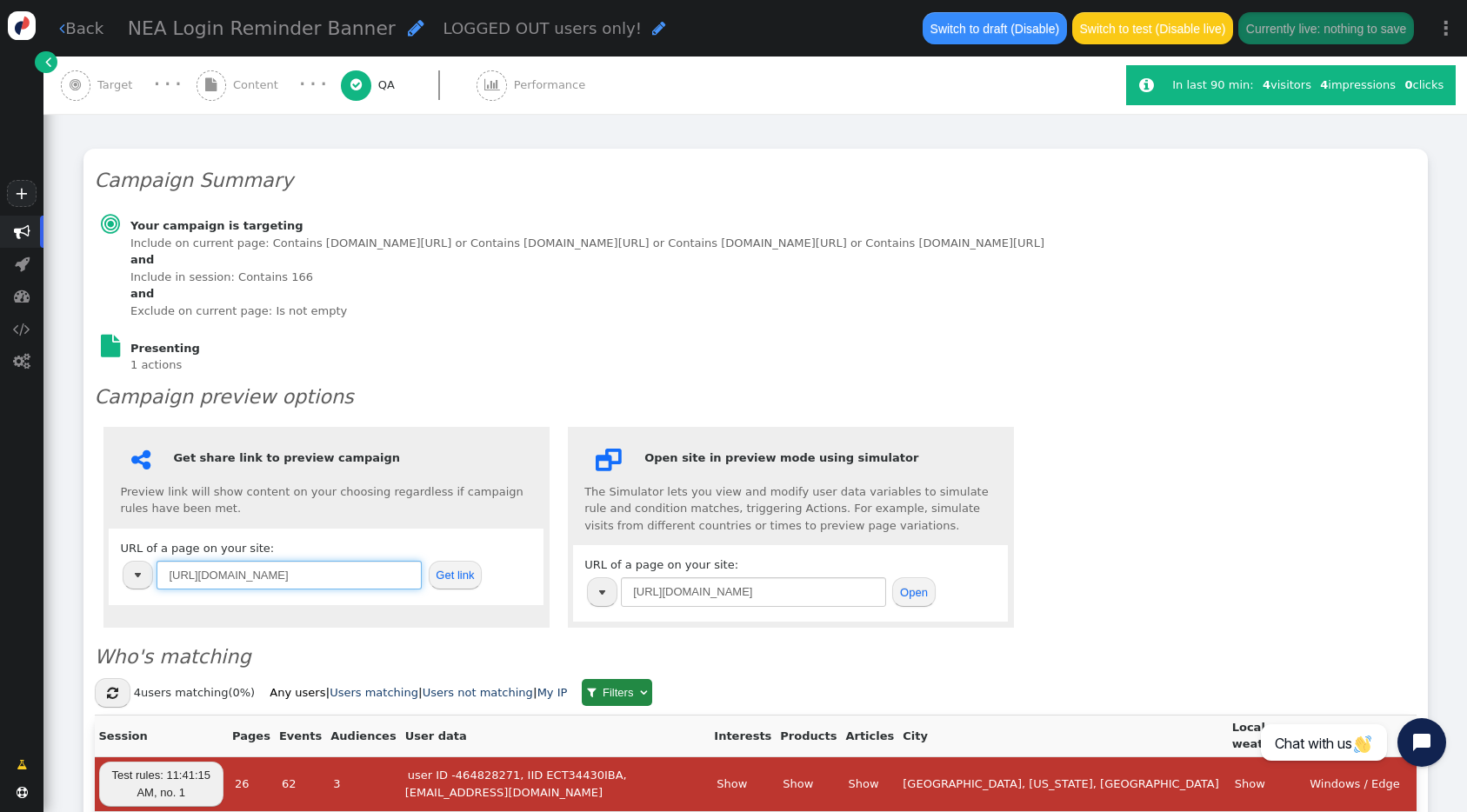
click at [290, 574] on input "[URL][DOMAIN_NAME]" at bounding box center [289, 575] width 265 height 29
click at [290, 578] on input "[URL][DOMAIN_NAME]" at bounding box center [289, 575] width 265 height 29
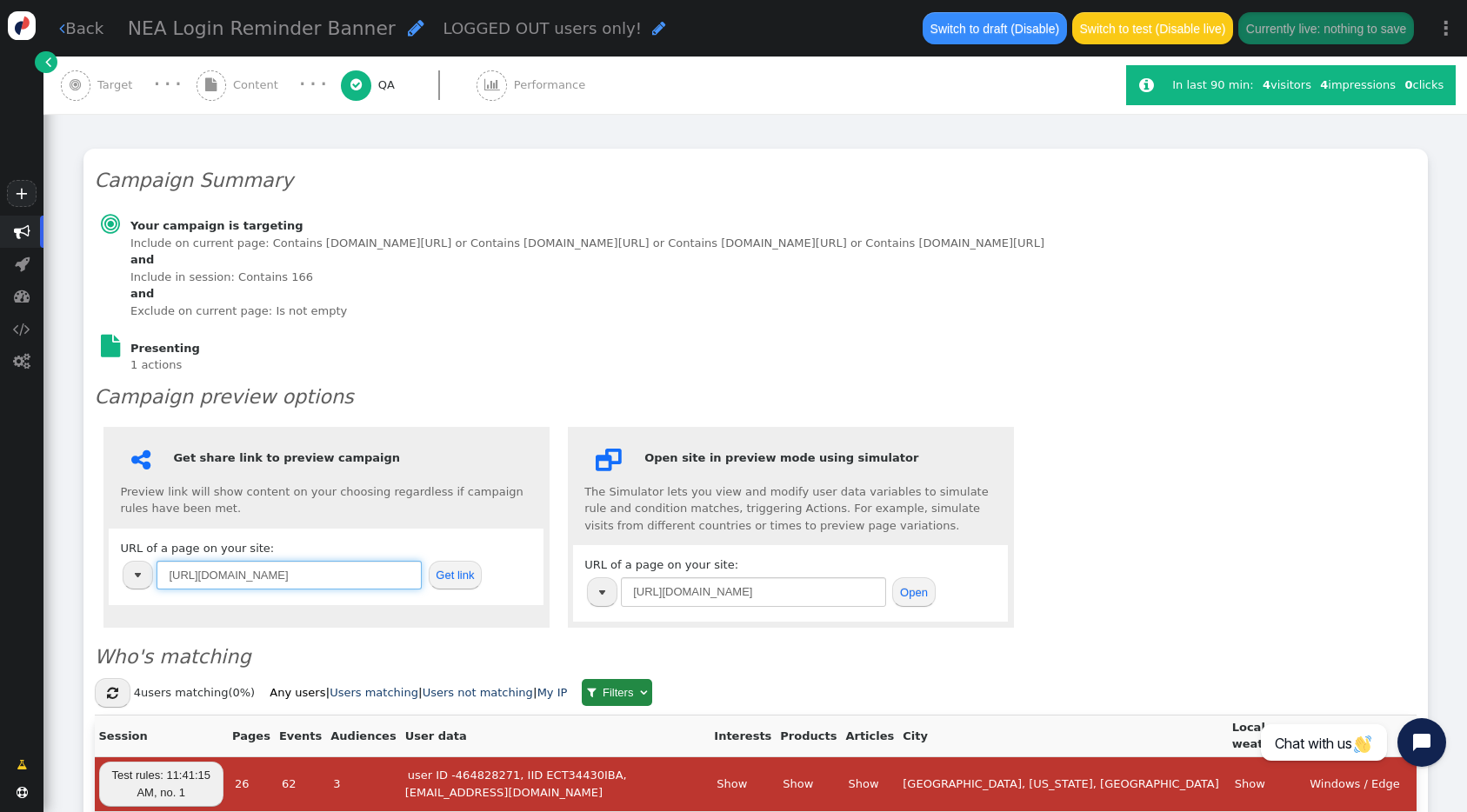
click at [290, 578] on input "[URL][DOMAIN_NAME]" at bounding box center [289, 575] width 265 height 29
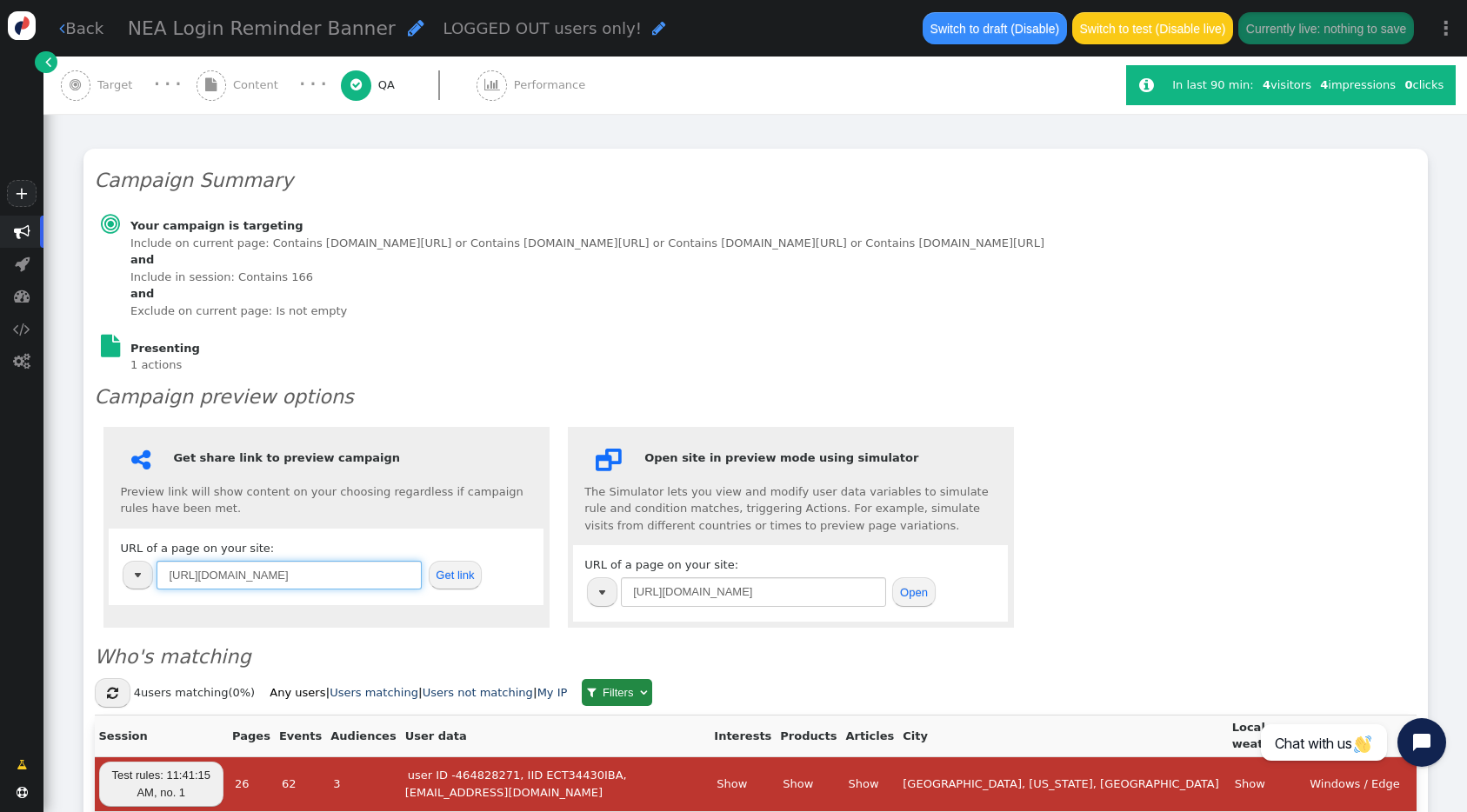
click at [290, 578] on input "[URL][DOMAIN_NAME]" at bounding box center [289, 575] width 265 height 29
click at [643, 201] on td "Your campaign is targeting Include on current page: Contains hotel.lifestylecol…" at bounding box center [587, 262] width 921 height 121
click at [644, 201] on td "Your campaign is targeting Include on current page: Contains hotel.lifestylecol…" at bounding box center [587, 262] width 921 height 121
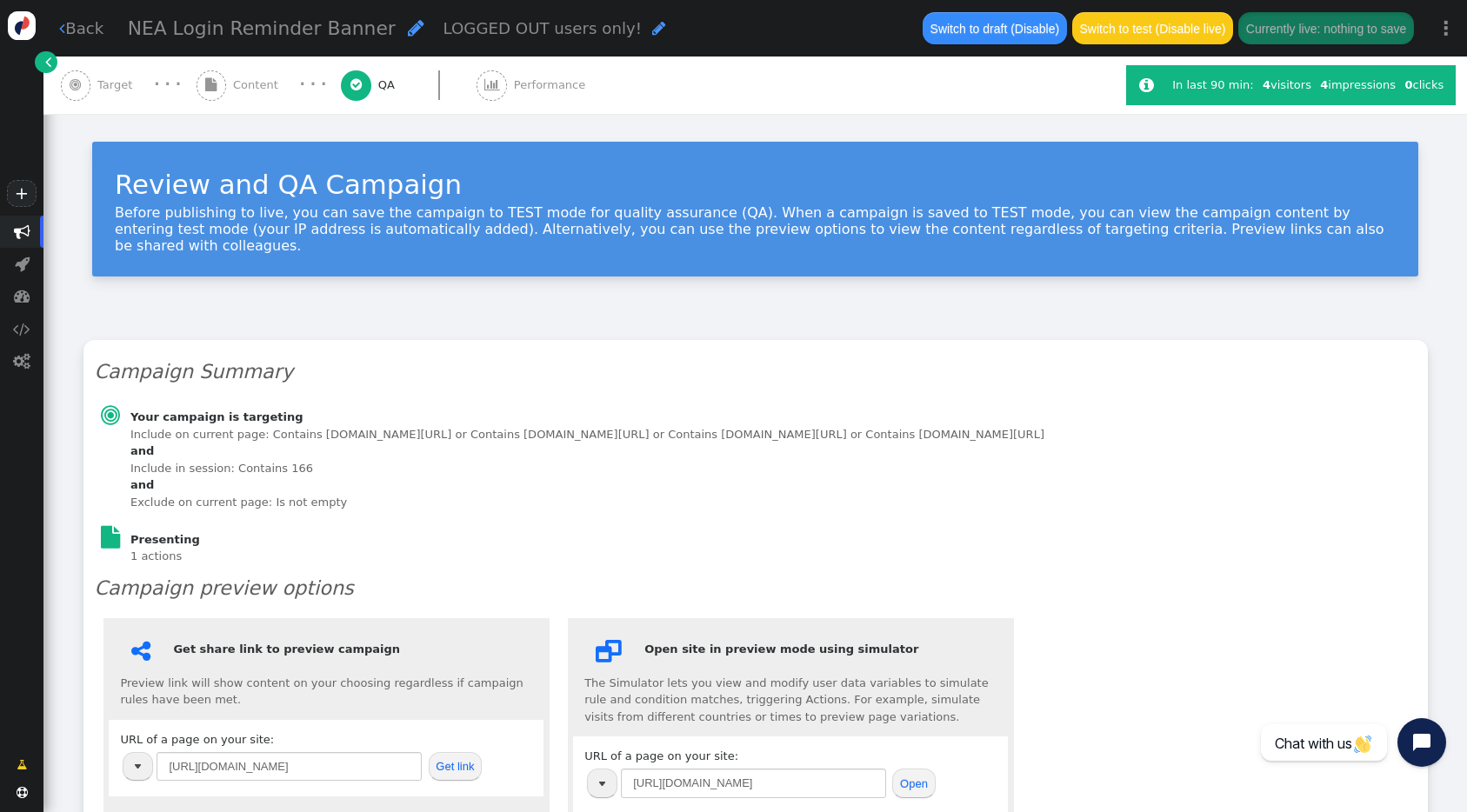
click at [623, 39] on div "NEA Login Reminder Banner  LOGGED OUT users only! " at bounding box center [515, 28] width 776 height 29
click at [580, 0] on html "+  Campaigns  Realtime Visitors  Dashboard  Tracker Settings  Settings  …" at bounding box center [733, 406] width 1467 height 812
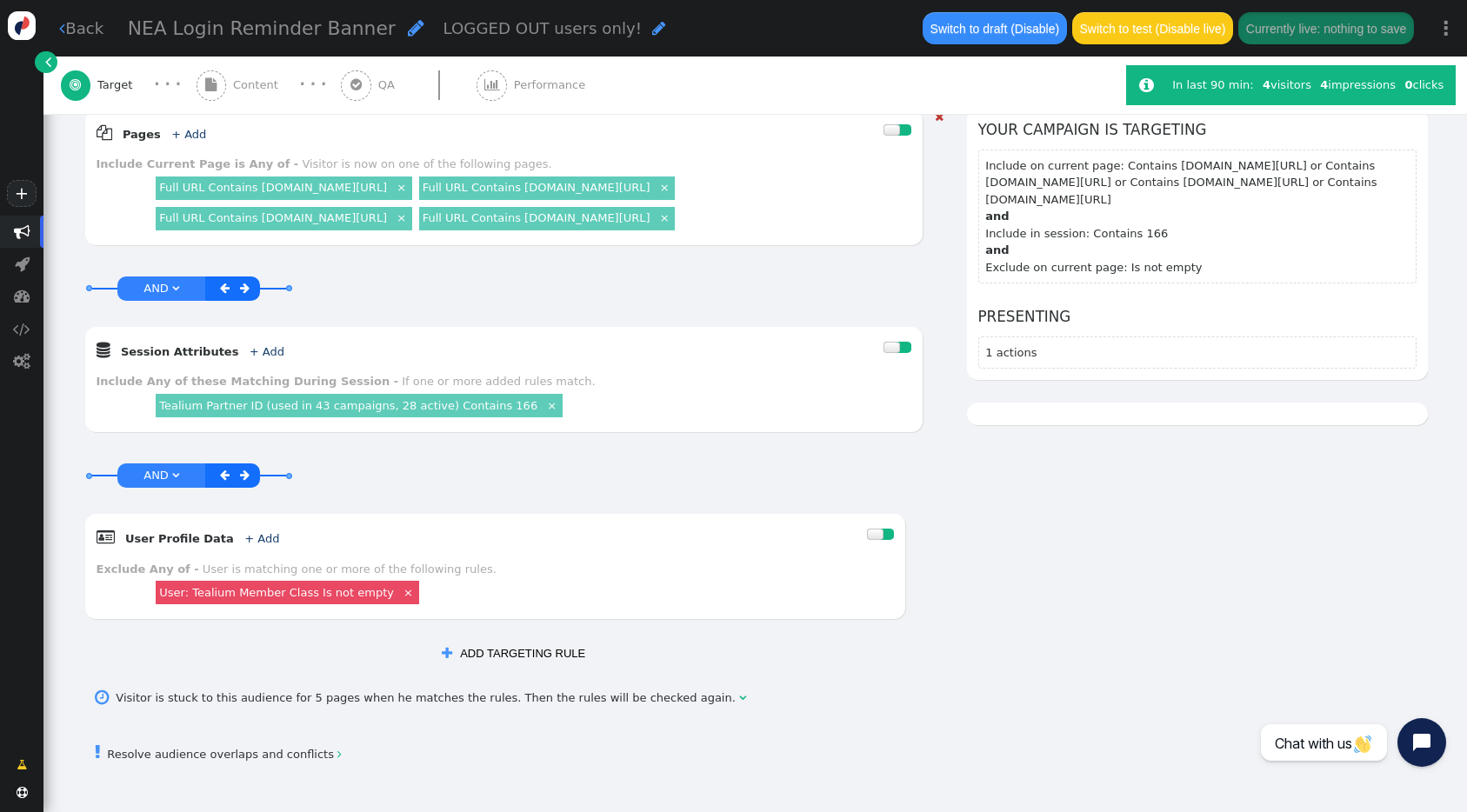
scroll to position [60, 0]
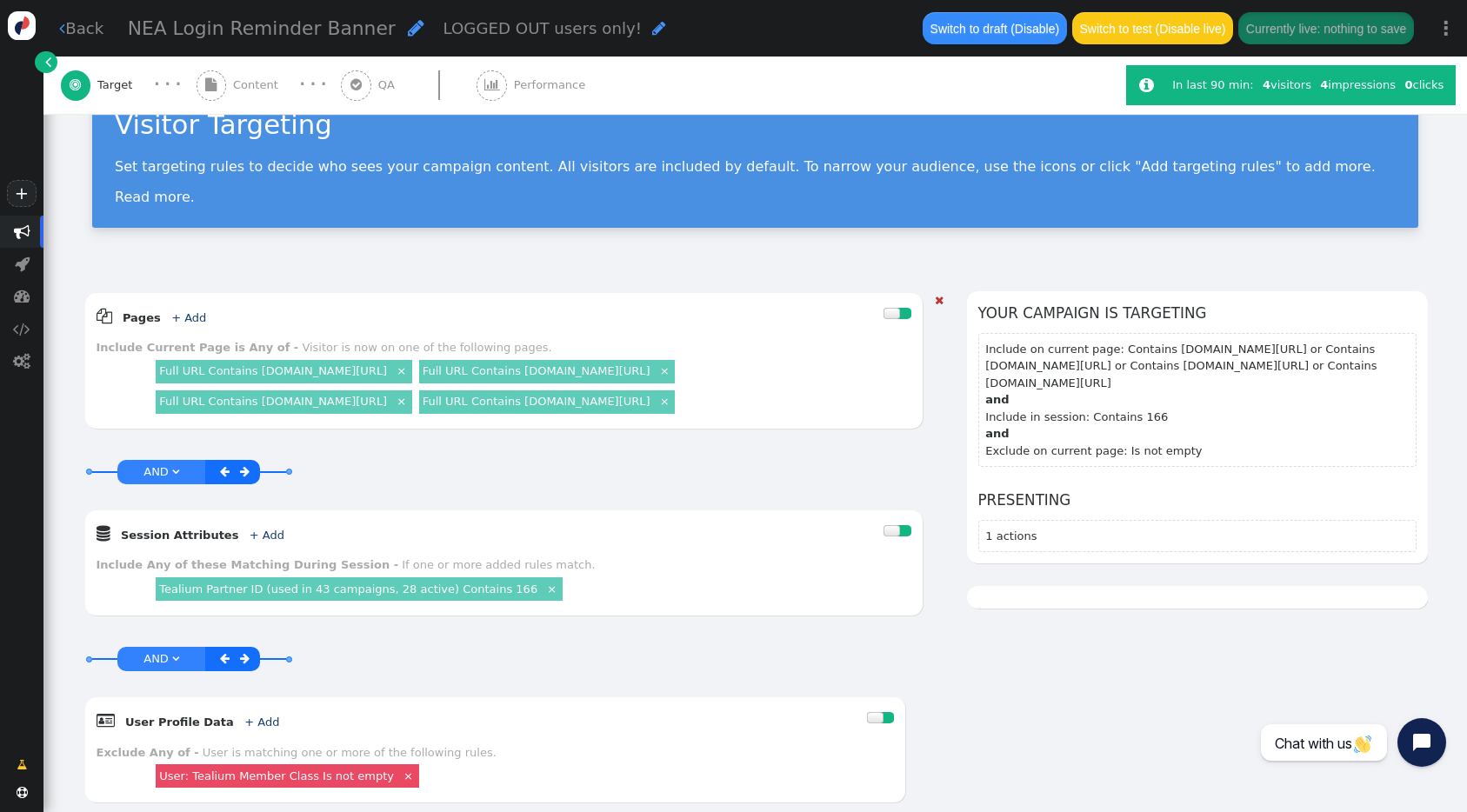
click at [399, 414] on div "Full URL Contains [DOMAIN_NAME][URL] ×" at bounding box center [284, 402] width 256 height 23
click at [387, 408] on link "Full URL Contains [DOMAIN_NAME][URL]" at bounding box center [273, 401] width 228 height 13
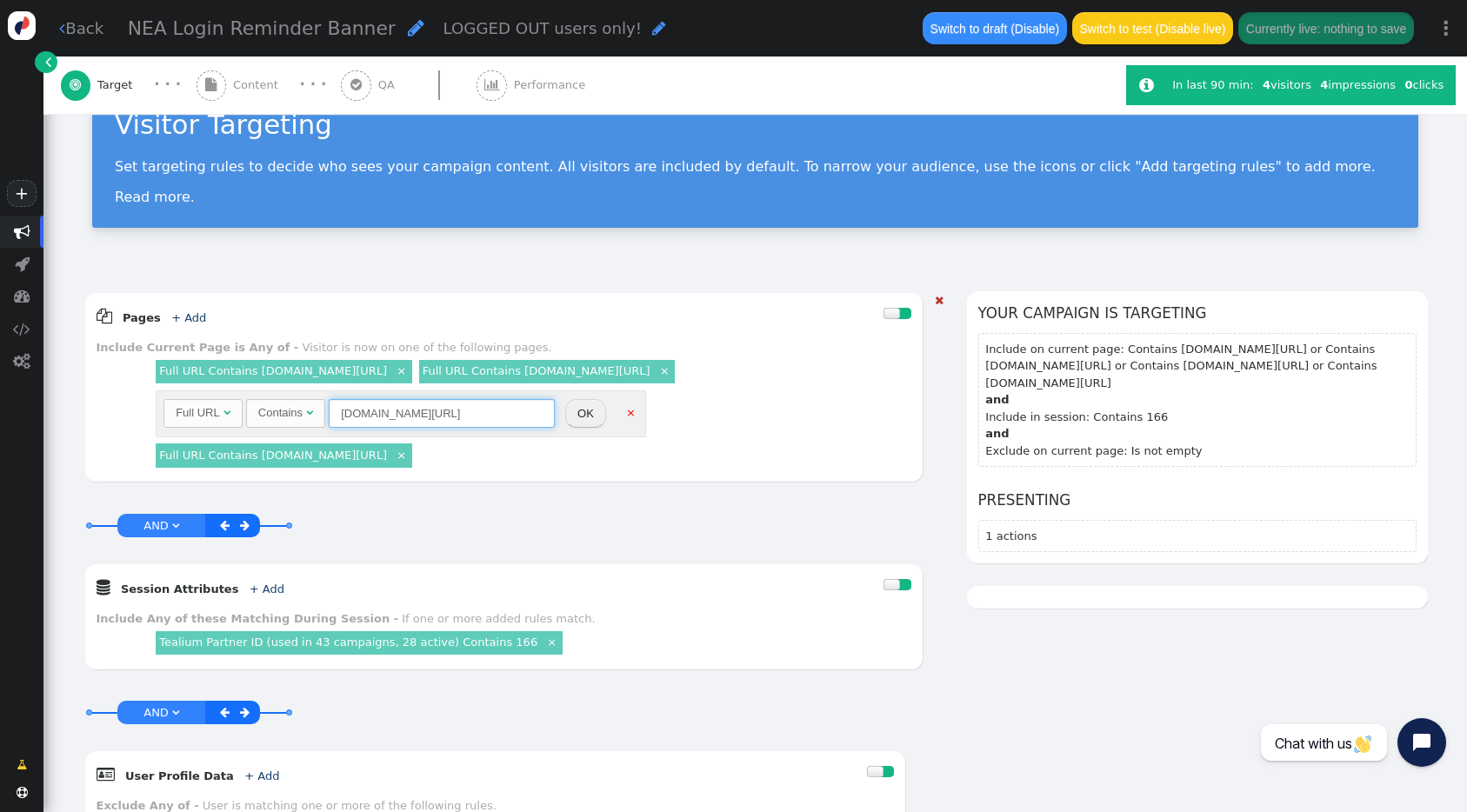
click at [411, 429] on input "[DOMAIN_NAME][URL]" at bounding box center [441, 413] width 226 height 29
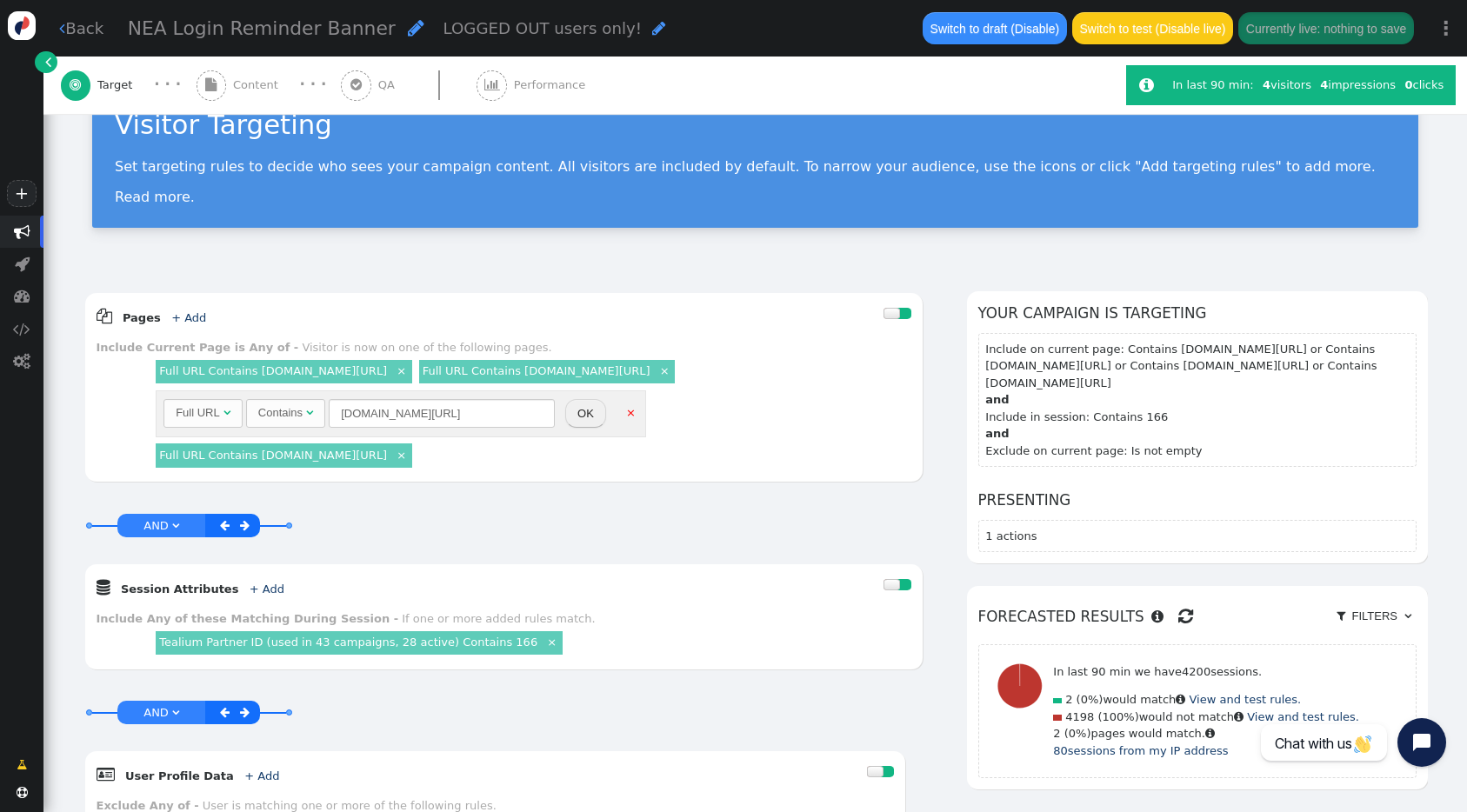
click at [266, 84] on span "Content" at bounding box center [259, 85] width 52 height 18
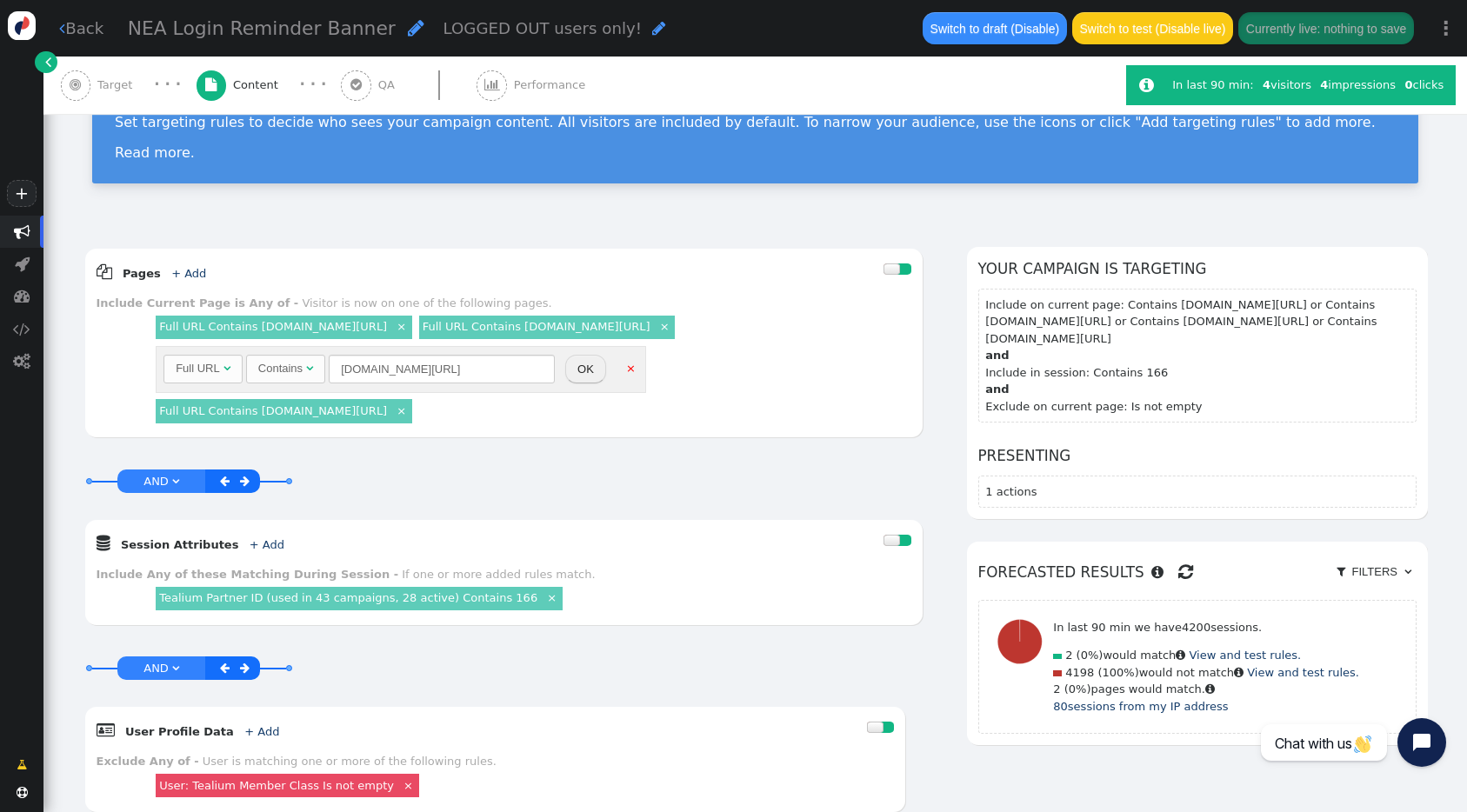
click at [379, 82] on span "QA" at bounding box center [390, 85] width 23 height 18
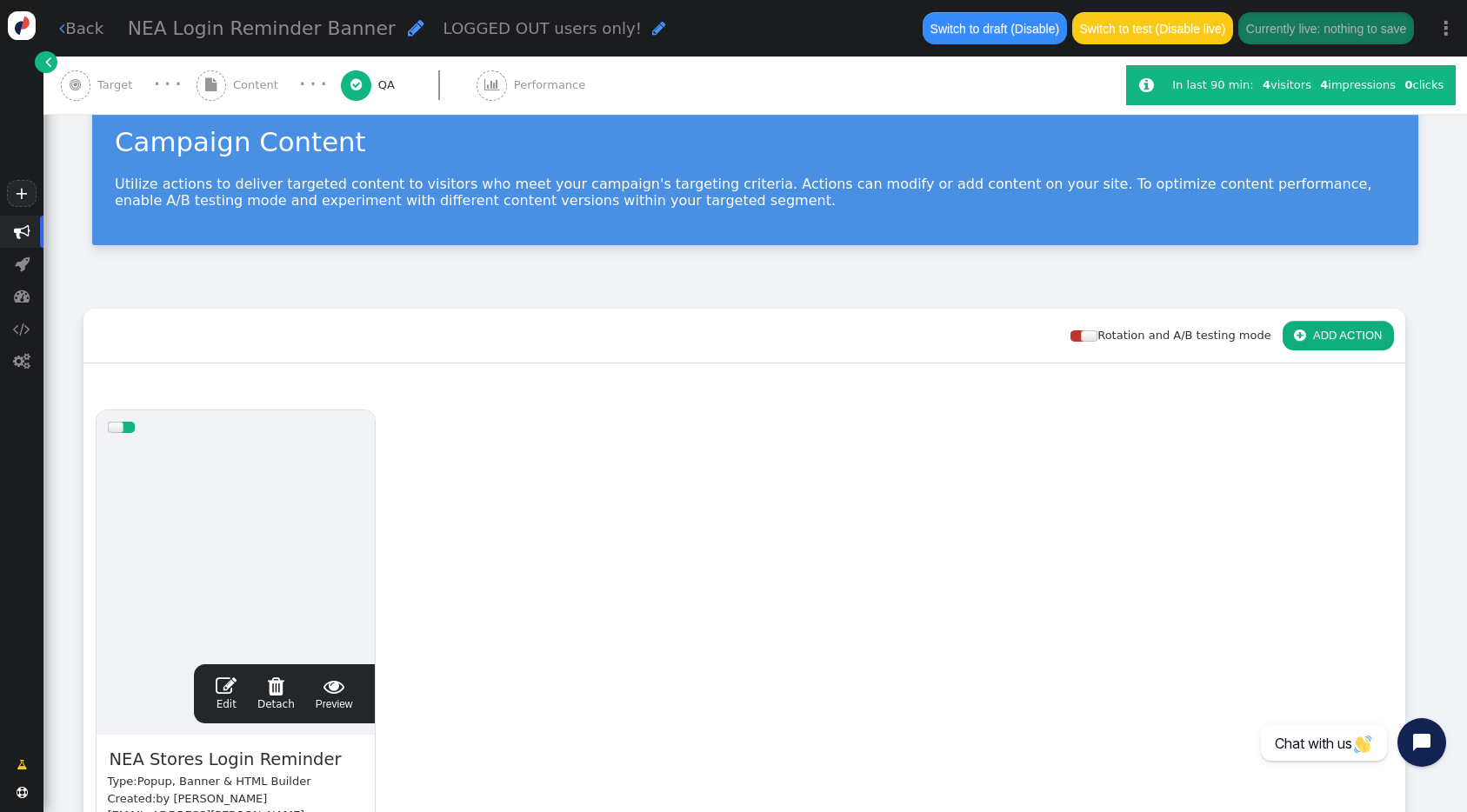
scroll to position [0, 0]
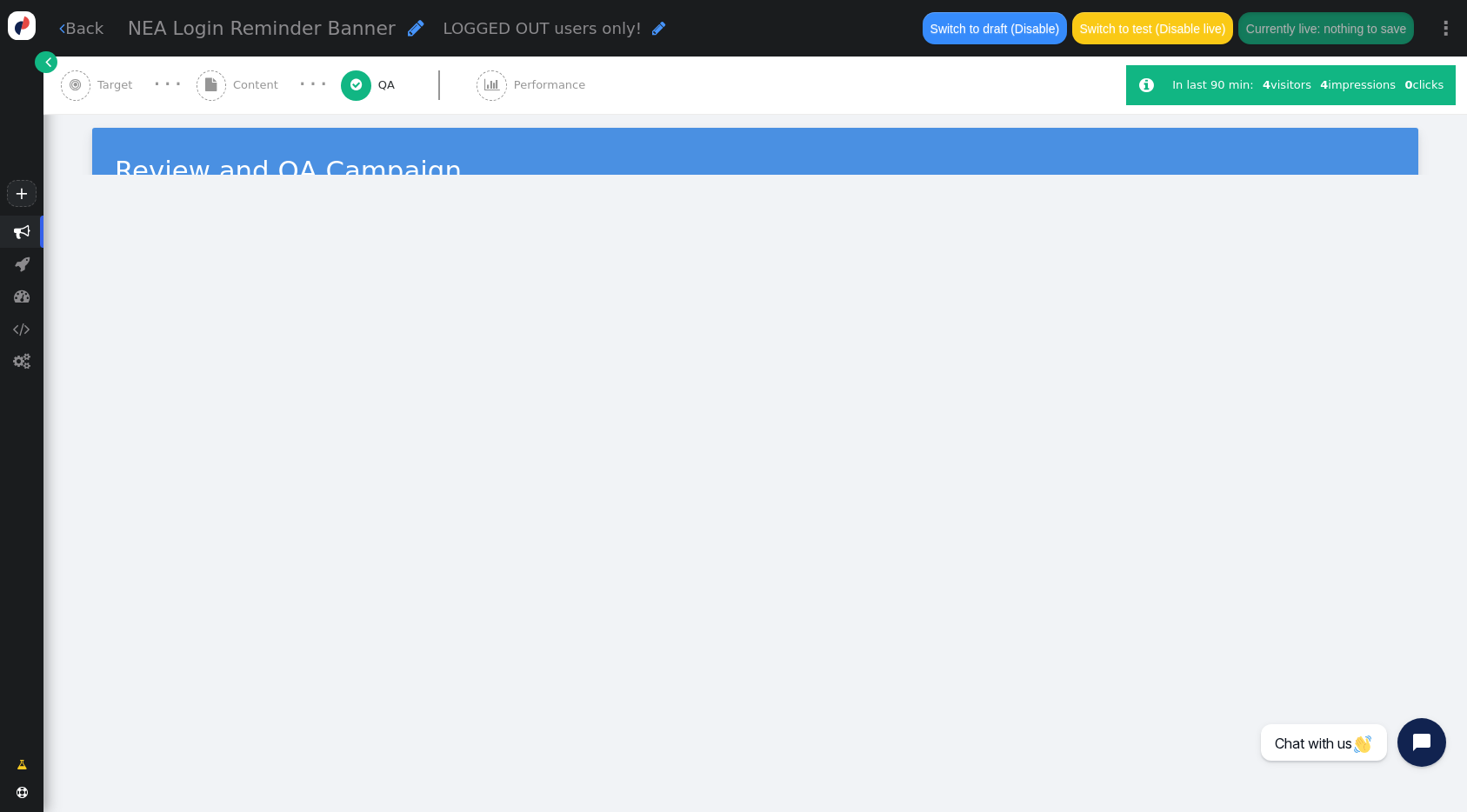
type input "[URL][DOMAIN_NAME]"
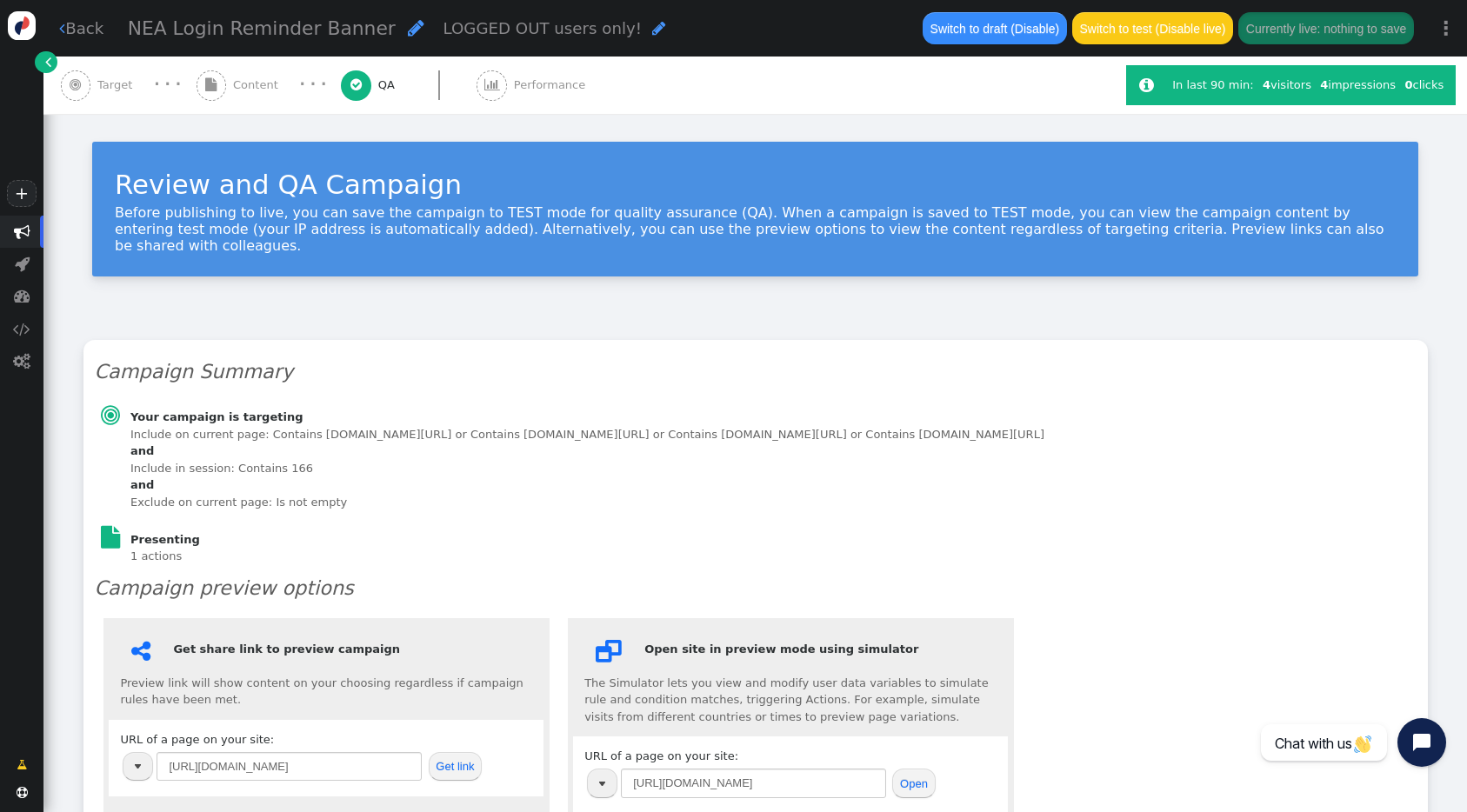
scroll to position [236, 0]
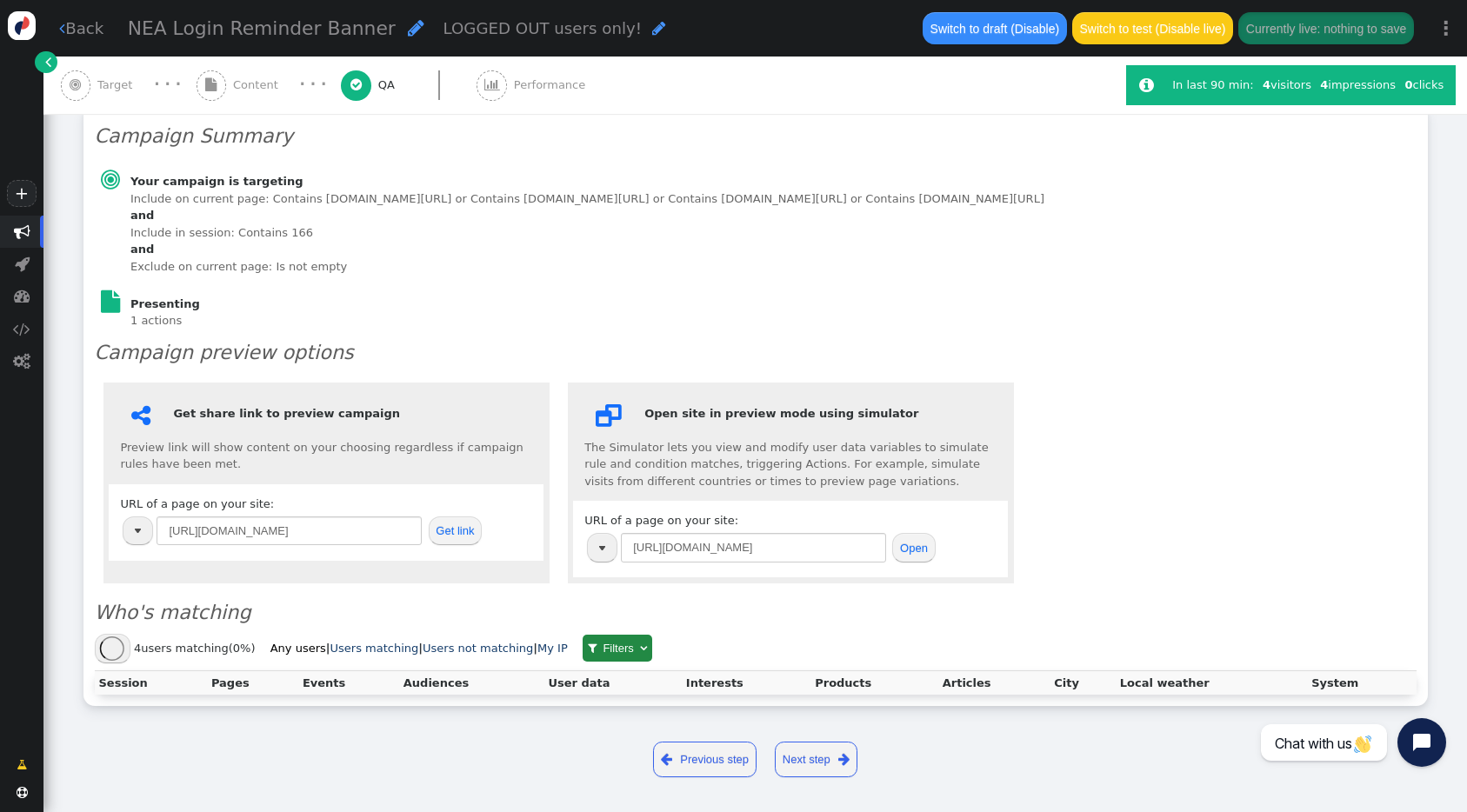
click at [295, 513] on table "[URL][DOMAIN_NAME]" at bounding box center [271, 530] width 304 height 36
click at [285, 526] on input "[URL][DOMAIN_NAME]" at bounding box center [289, 531] width 265 height 29
click at [207, 82] on span "" at bounding box center [211, 84] width 12 height 13
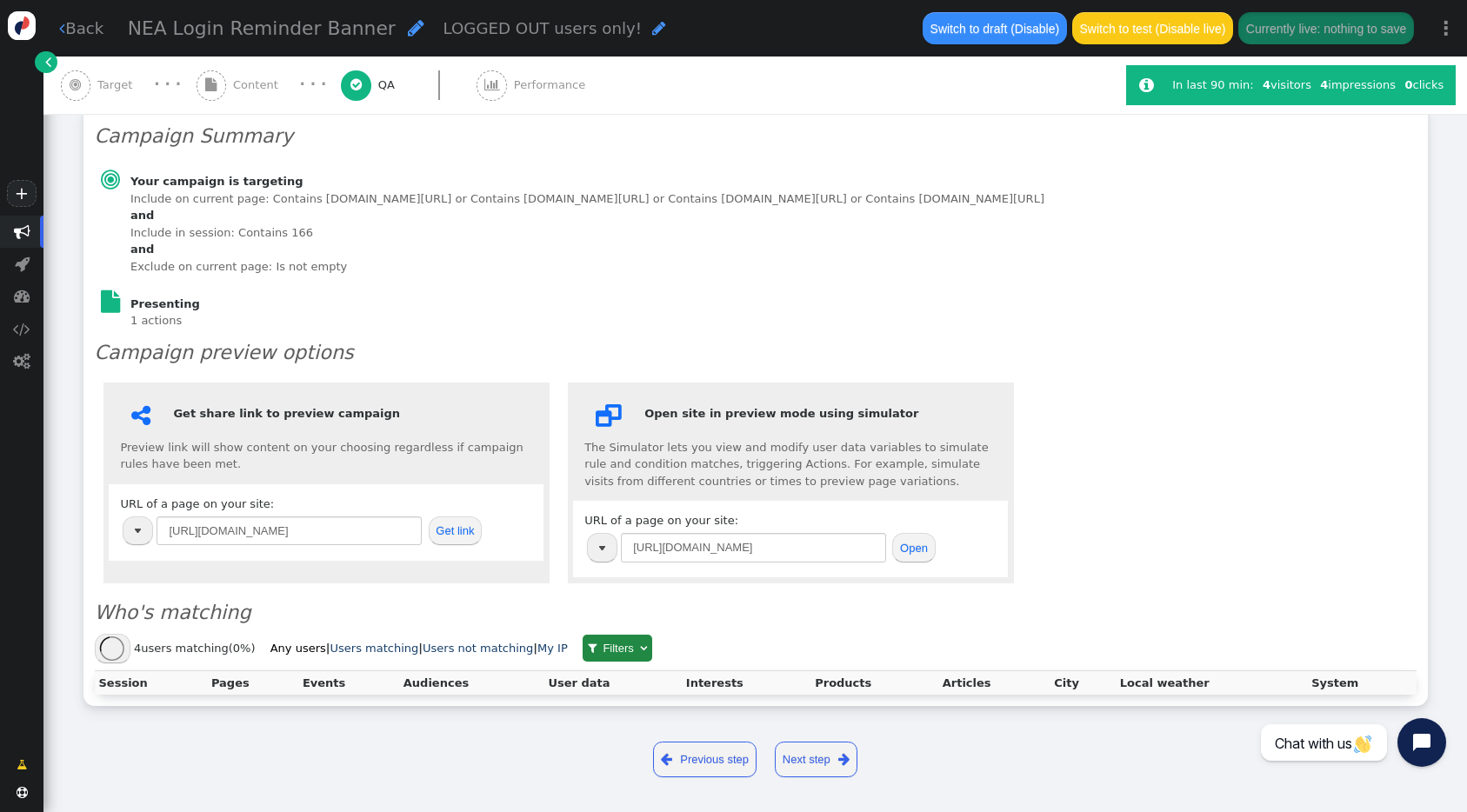
scroll to position [214, 0]
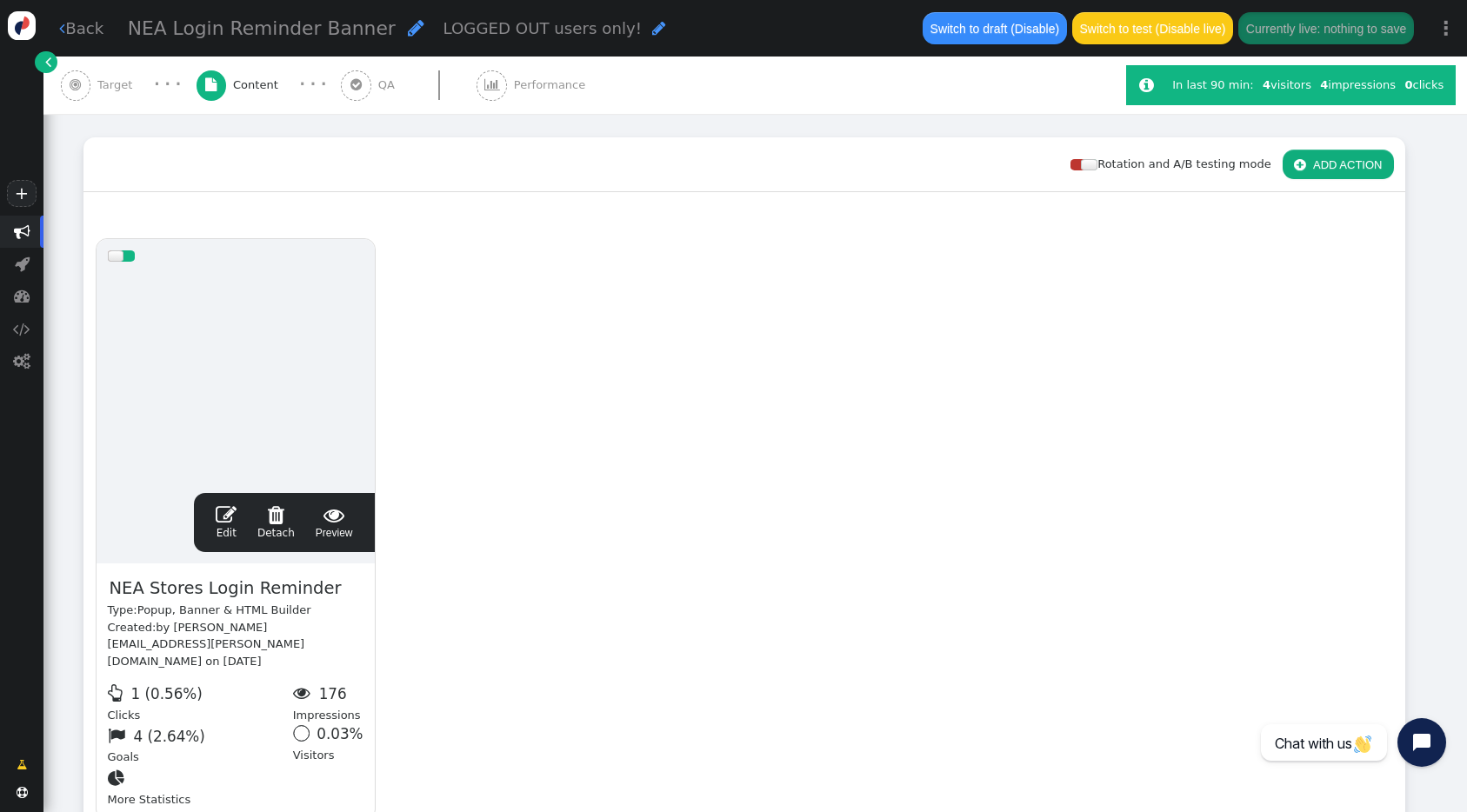
click at [98, 90] on span "Target" at bounding box center [118, 85] width 42 height 18
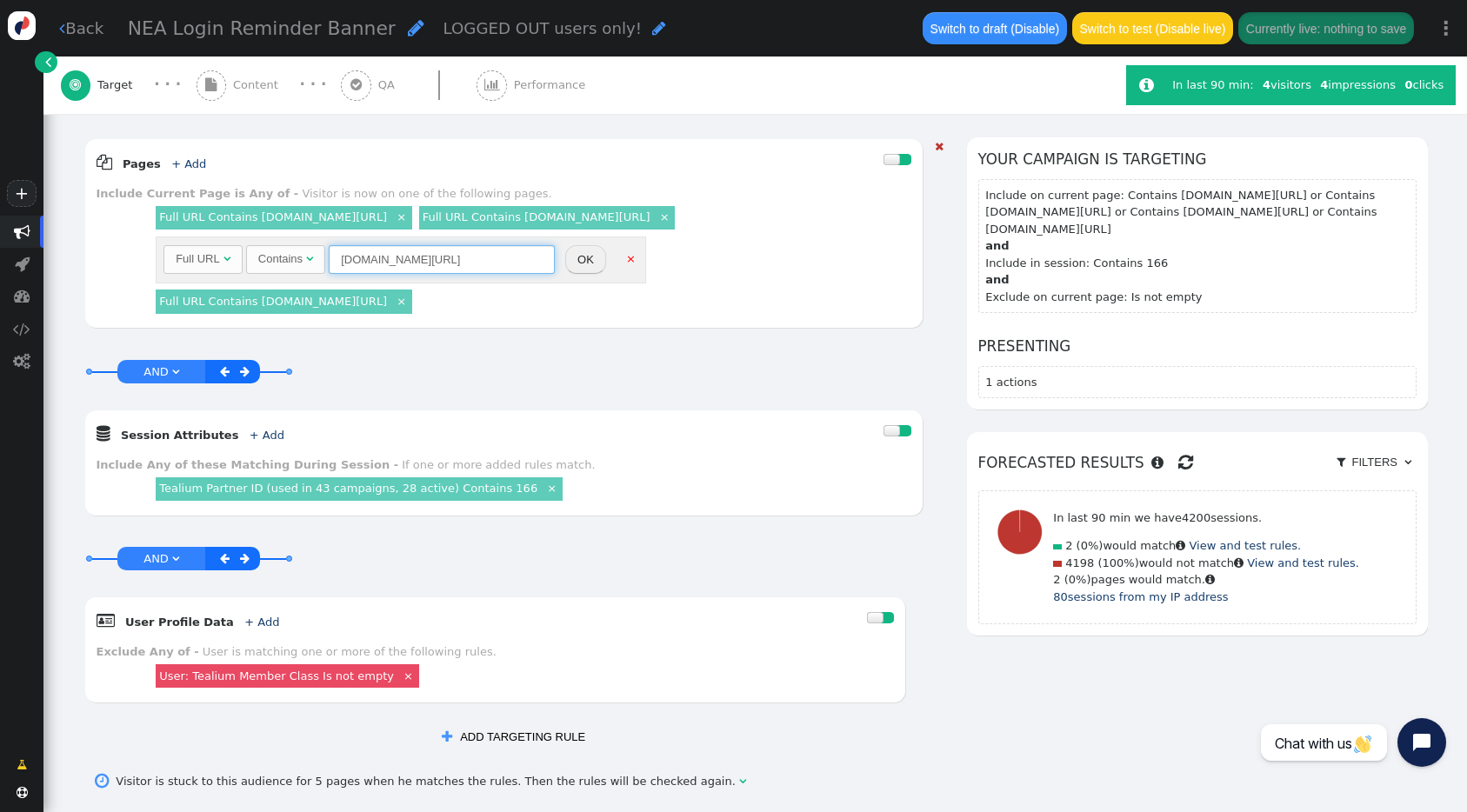
click at [396, 275] on input "[DOMAIN_NAME][URL]" at bounding box center [441, 260] width 226 height 29
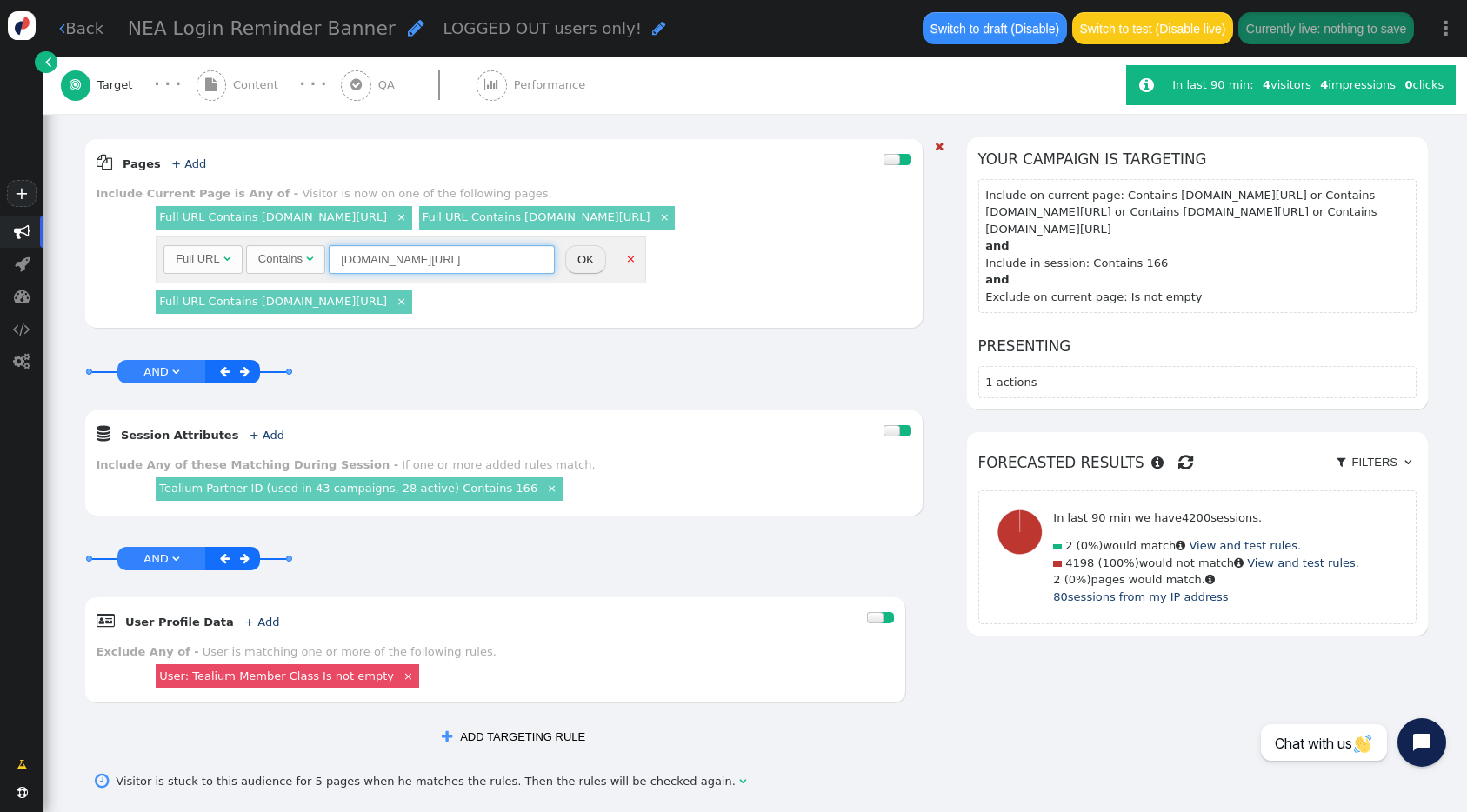
click at [396, 275] on input "[DOMAIN_NAME][URL]" at bounding box center [441, 260] width 226 height 29
click at [613, 284] on div "Full URL  Contains  [DOMAIN_NAME][URL] = (Empty) [DOMAIN_NAME]  #1212  OK ×" at bounding box center [401, 260] width 489 height 47
click at [579, 275] on button "OK" at bounding box center [586, 260] width 41 height 29
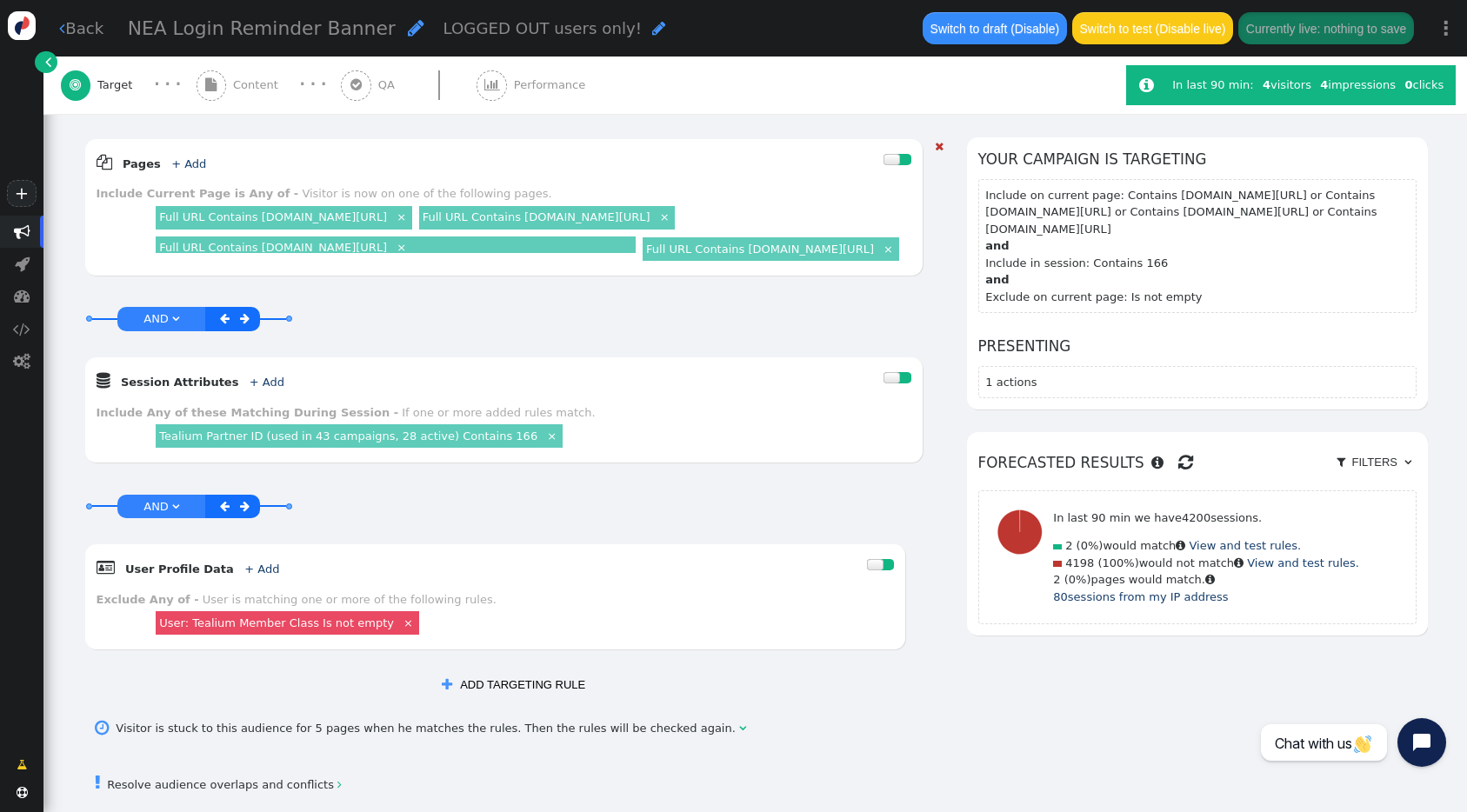
click at [579, 260] on div "Full URL Contains [DOMAIN_NAME][URL] ×" at bounding box center [400, 248] width 488 height 23
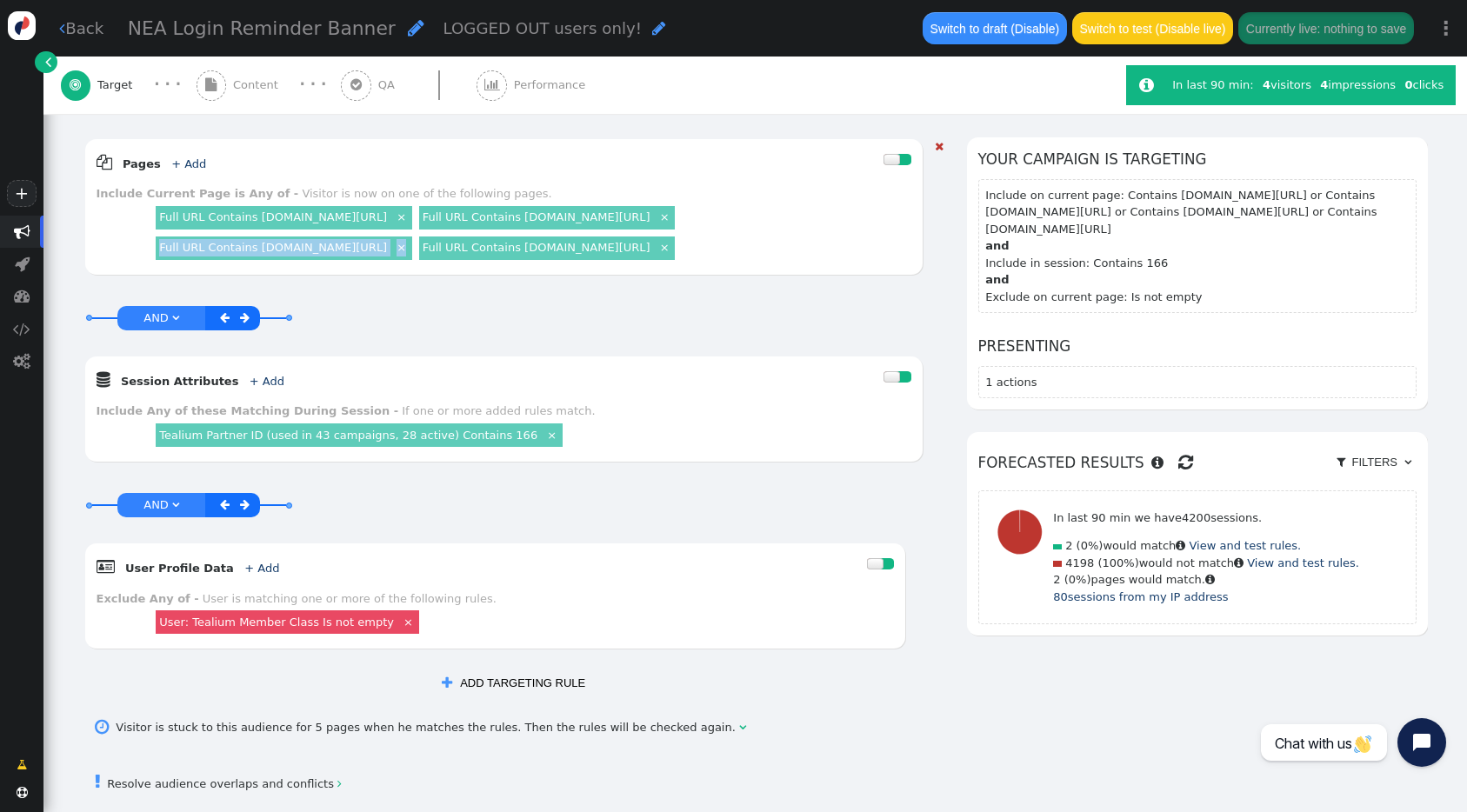
click at [387, 254] on link "Full URL Contains [DOMAIN_NAME][URL]" at bounding box center [273, 247] width 228 height 13
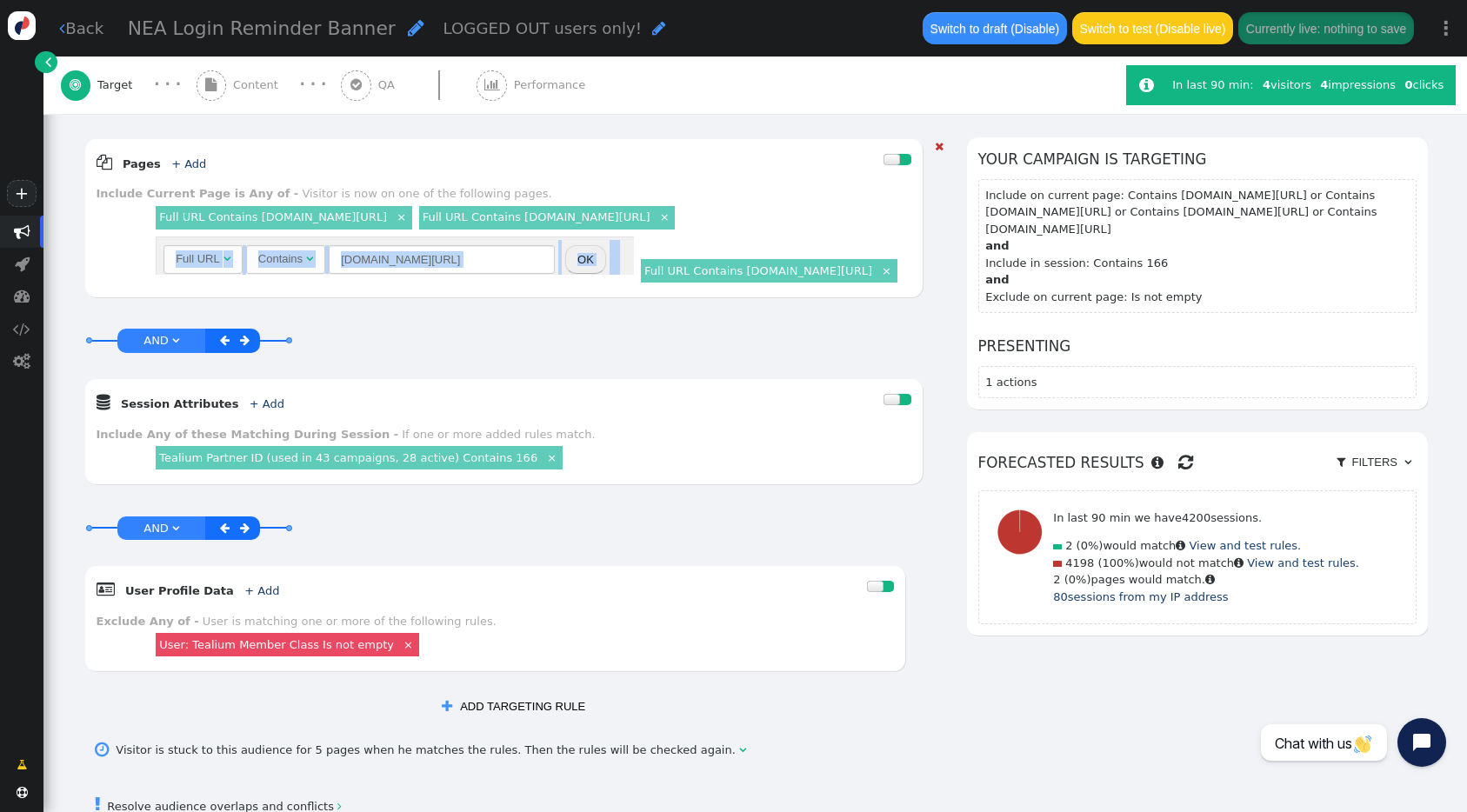
click at [403, 275] on input "[DOMAIN_NAME][URL]" at bounding box center [441, 260] width 226 height 29
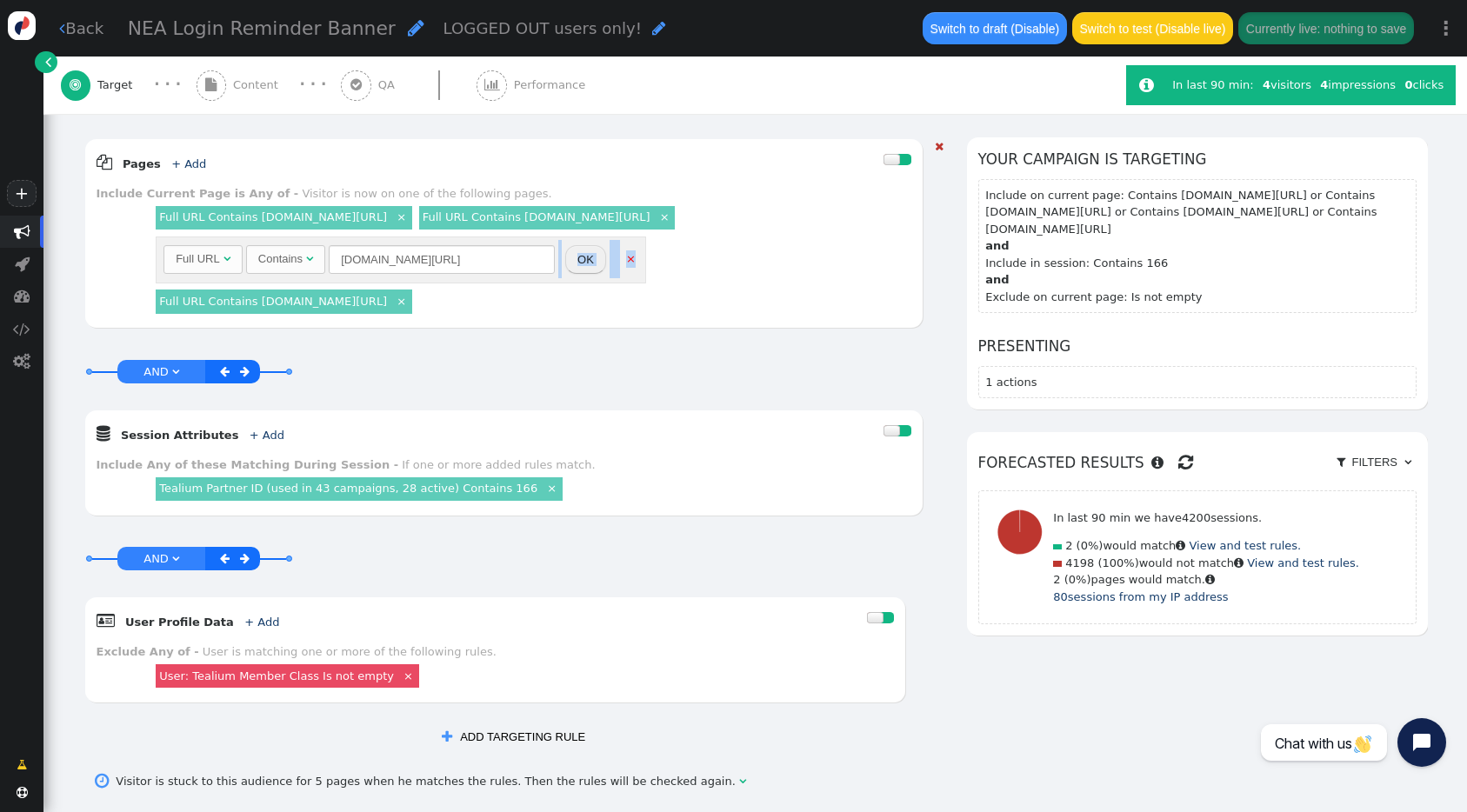
click at [424, 287] on div "Full URL  Contains  [DOMAIN_NAME][URL] = (Empty) [DOMAIN_NAME]  #1212  OK ×" at bounding box center [402, 260] width 496 height 54
click at [432, 275] on input "[DOMAIN_NAME][URL]" at bounding box center [441, 260] width 226 height 29
click at [414, 275] on input "[DOMAIN_NAME][URL]" at bounding box center [441, 260] width 226 height 29
click at [399, 275] on input "[DOMAIN_NAME][URL]" at bounding box center [441, 260] width 226 height 29
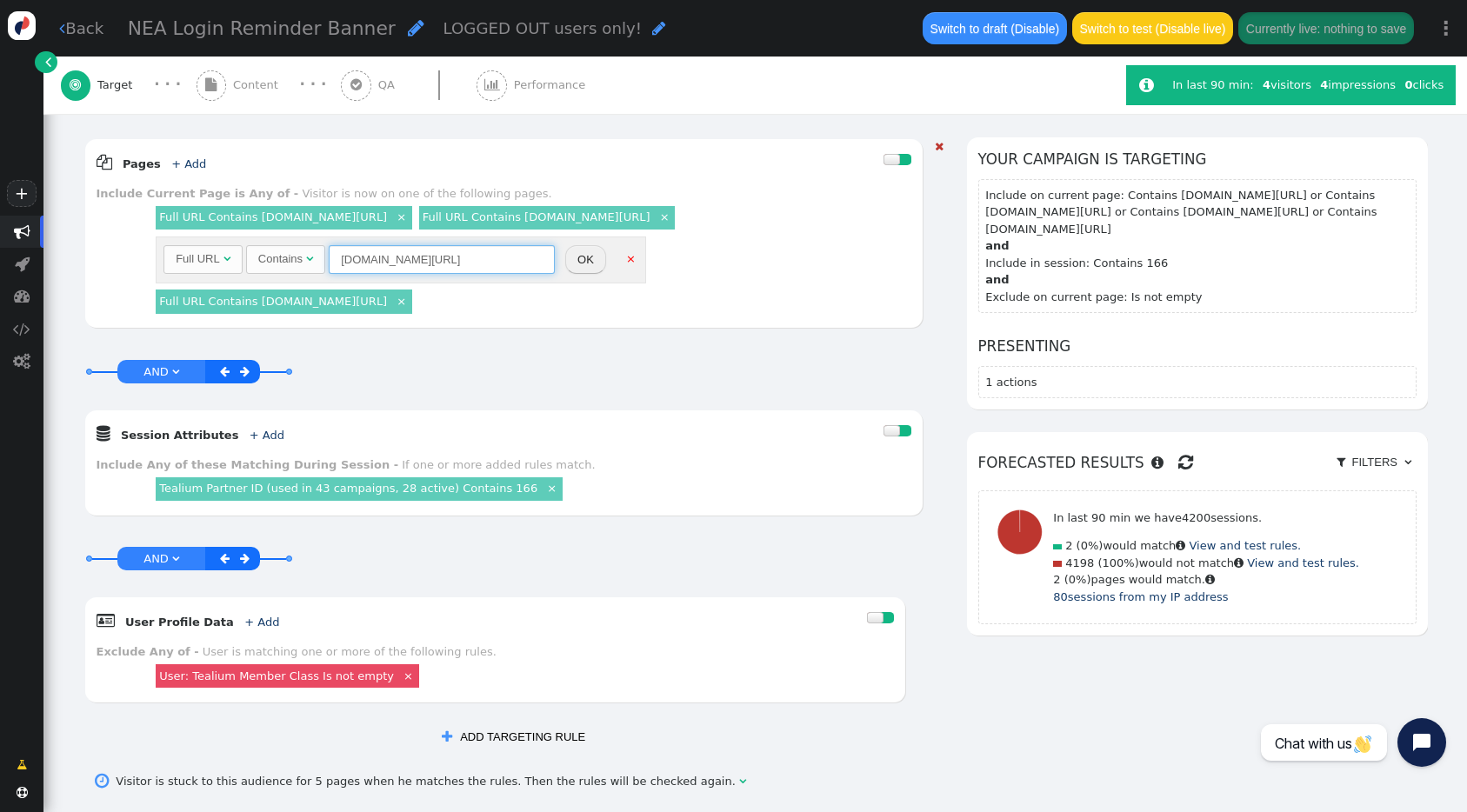
click at [399, 275] on input "[DOMAIN_NAME][URL]" at bounding box center [441, 260] width 226 height 29
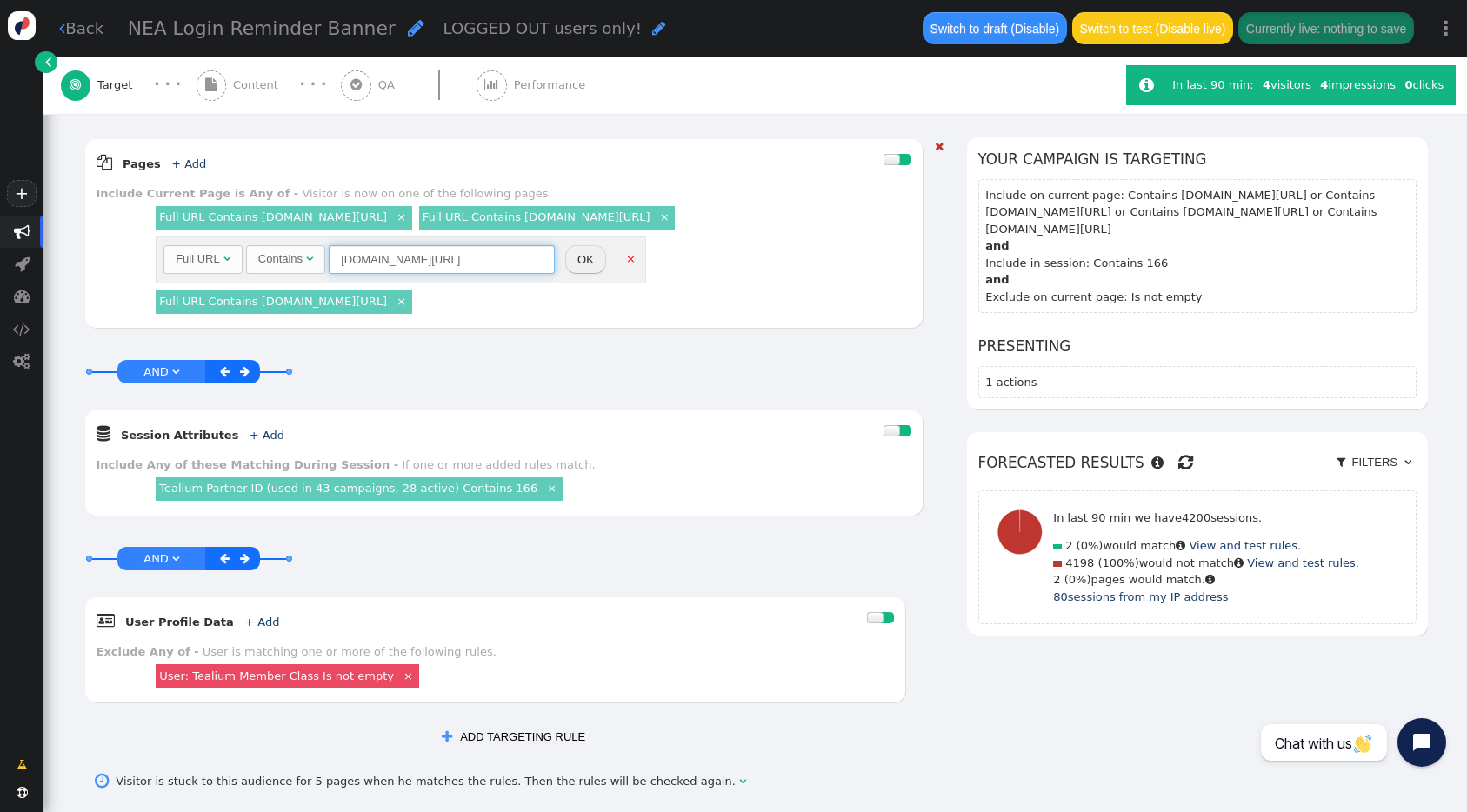
click at [399, 275] on input "[DOMAIN_NAME][URL]" at bounding box center [441, 260] width 226 height 29
click at [569, 383] on div "AND OR XOR AND     Session Attributes + Add  Include Any of these Matching…" at bounding box center [503, 440] width 839 height 185
click at [577, 275] on button "OK" at bounding box center [586, 260] width 41 height 29
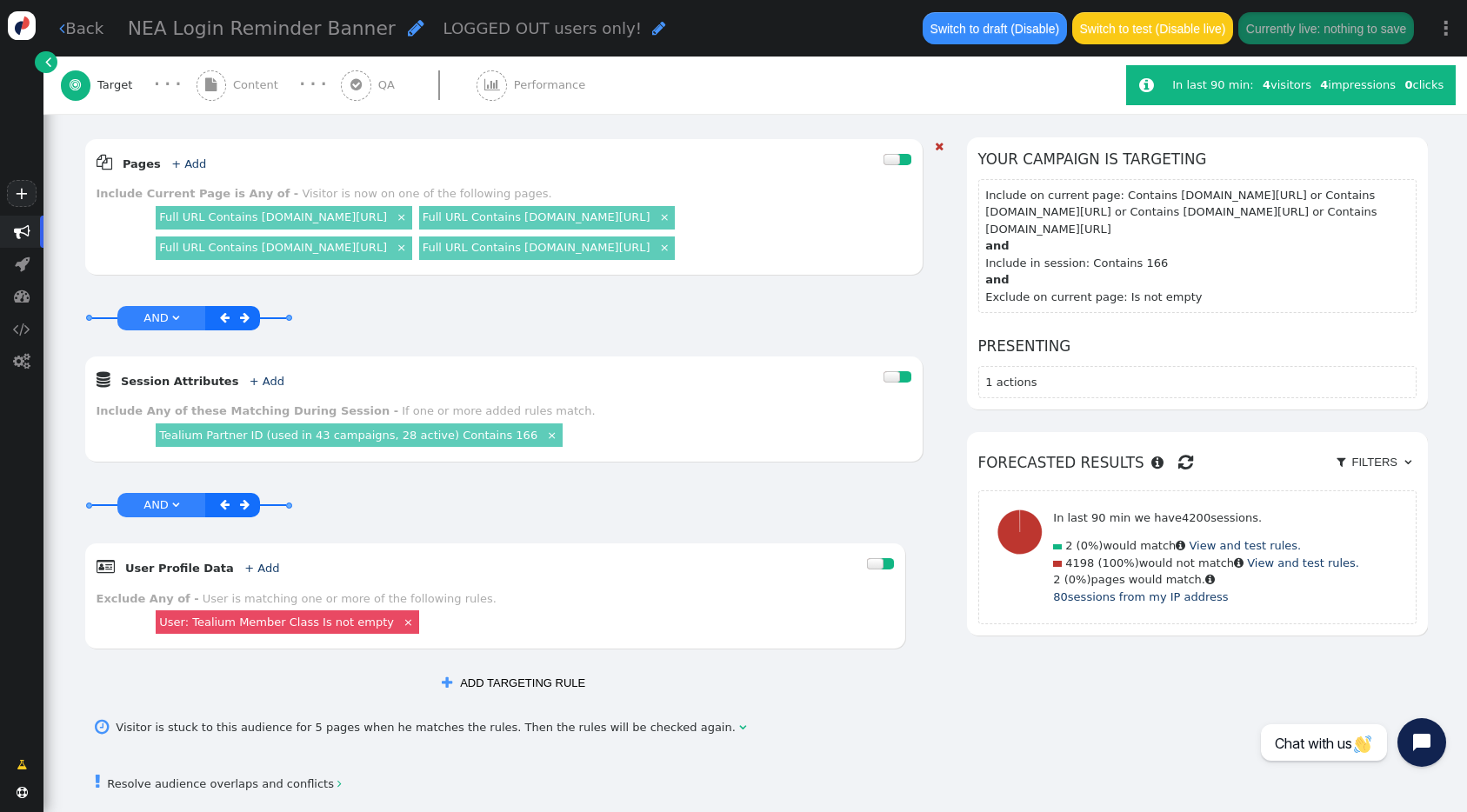
click at [412, 260] on div "Full URL Contains [DOMAIN_NAME][URL] ×" at bounding box center [284, 248] width 256 height 23
click at [423, 223] on link "Full URL Contains [DOMAIN_NAME][URL]" at bounding box center [536, 216] width 228 height 13
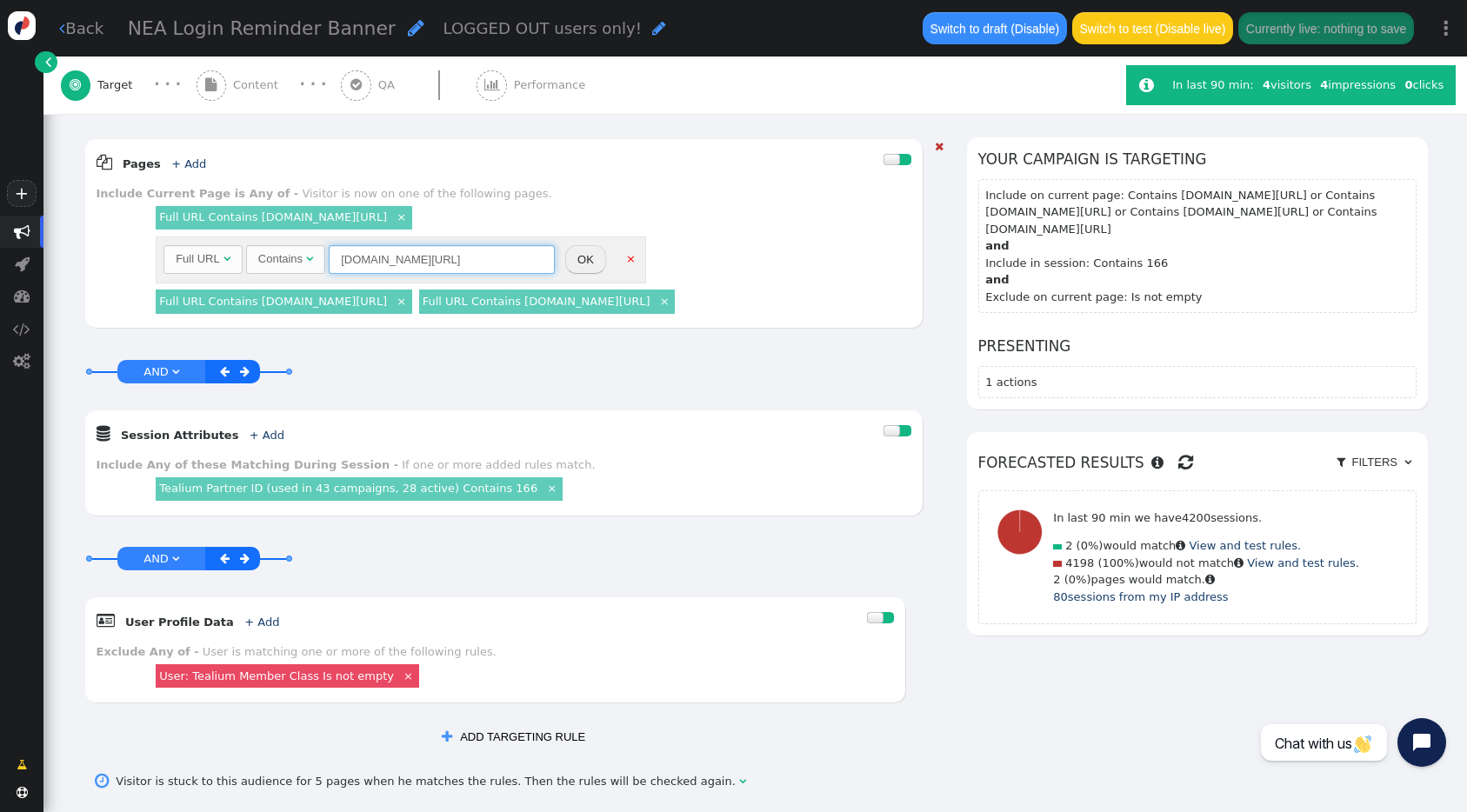
click at [384, 269] on input "[DOMAIN_NAME][URL]" at bounding box center [441, 260] width 226 height 29
click at [375, 294] on div "Full URL Contains [DOMAIN_NAME][URL] ×" at bounding box center [284, 301] width 256 height 23
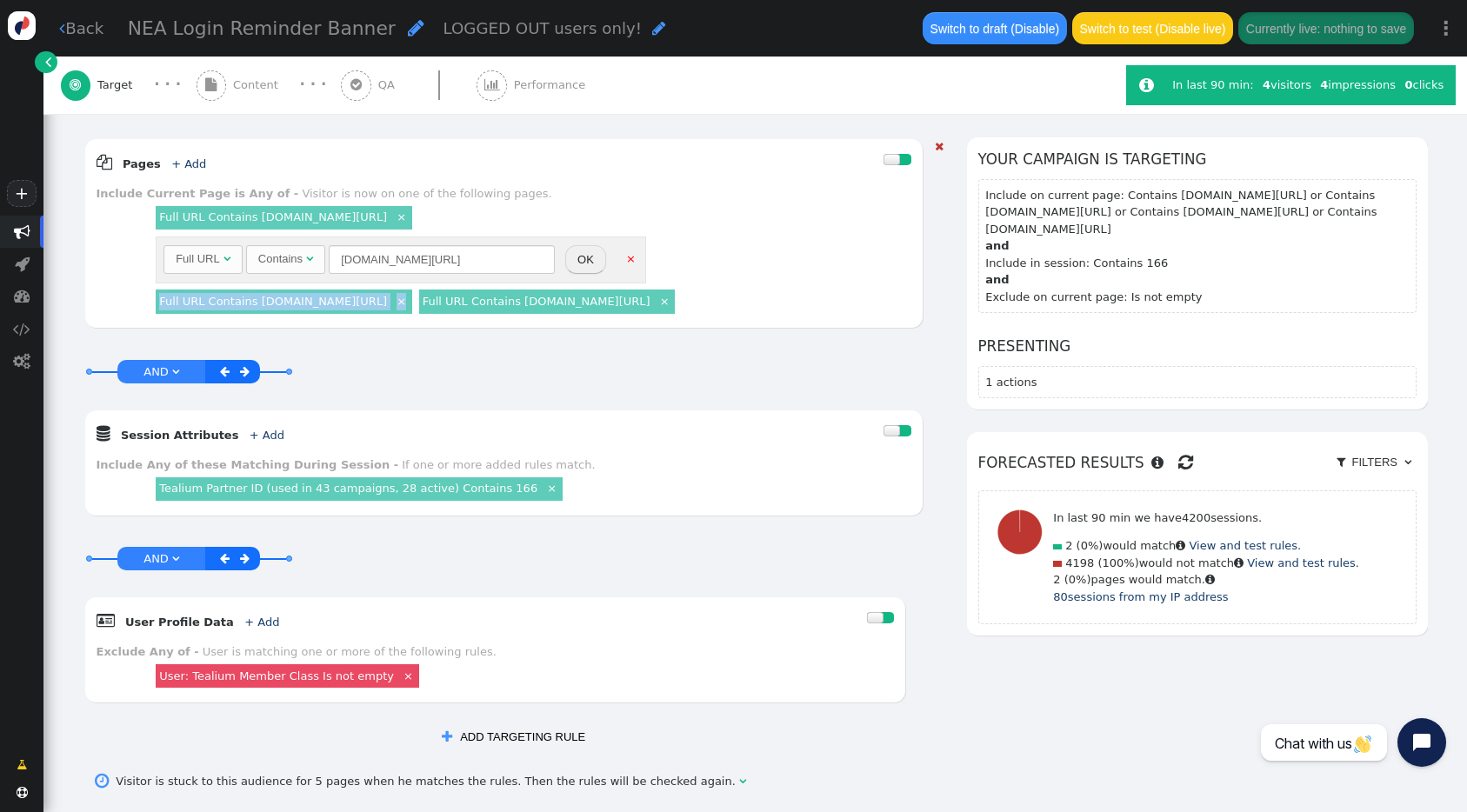
click at [375, 294] on div "Full URL Contains [DOMAIN_NAME][URL] ×" at bounding box center [284, 301] width 256 height 23
click at [375, 296] on link "Full URL Contains [DOMAIN_NAME][URL]" at bounding box center [273, 301] width 228 height 13
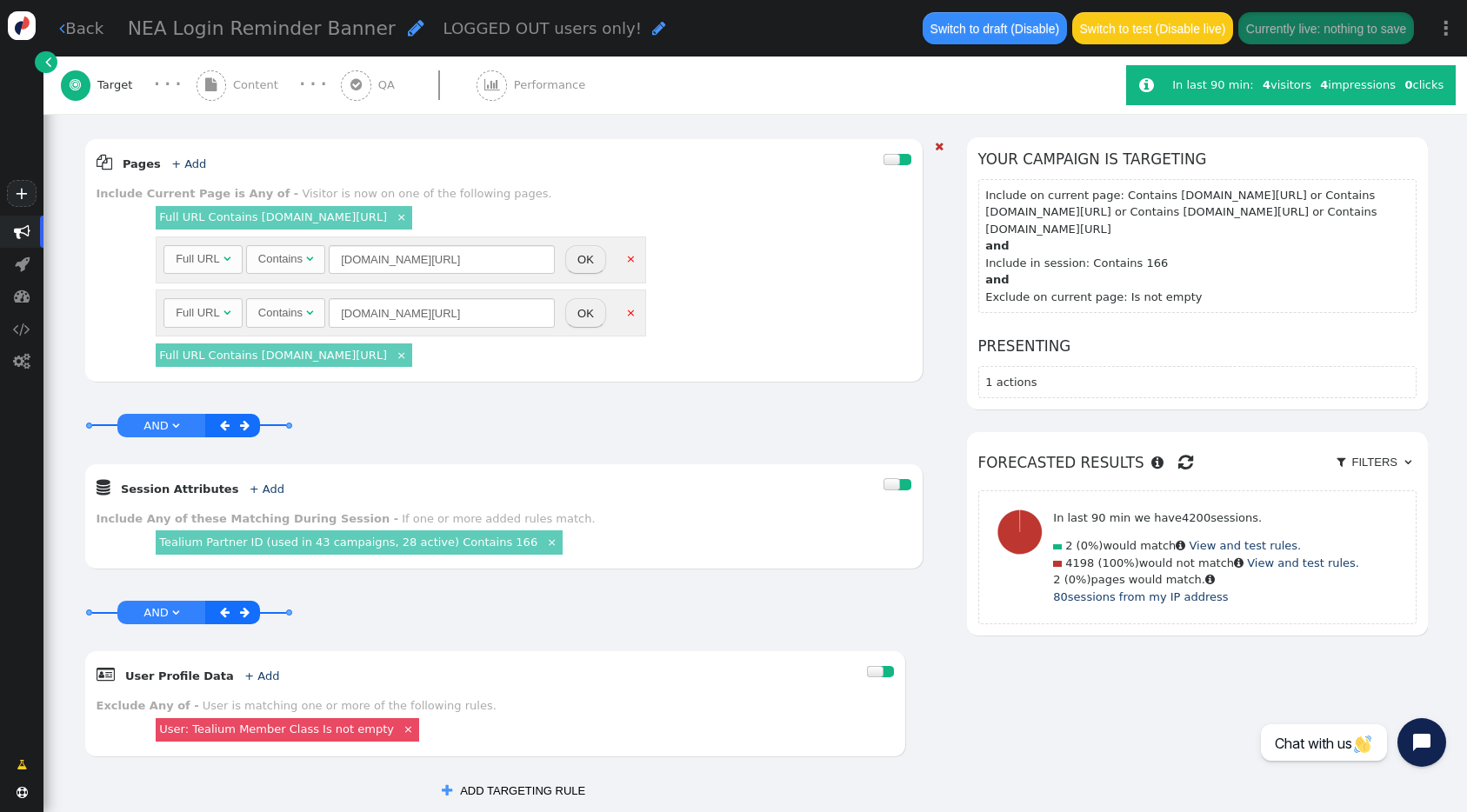
click at [365, 309] on input "[DOMAIN_NAME][URL]" at bounding box center [441, 313] width 226 height 29
click at [365, 303] on input "[DOMAIN_NAME][URL]" at bounding box center [441, 313] width 226 height 29
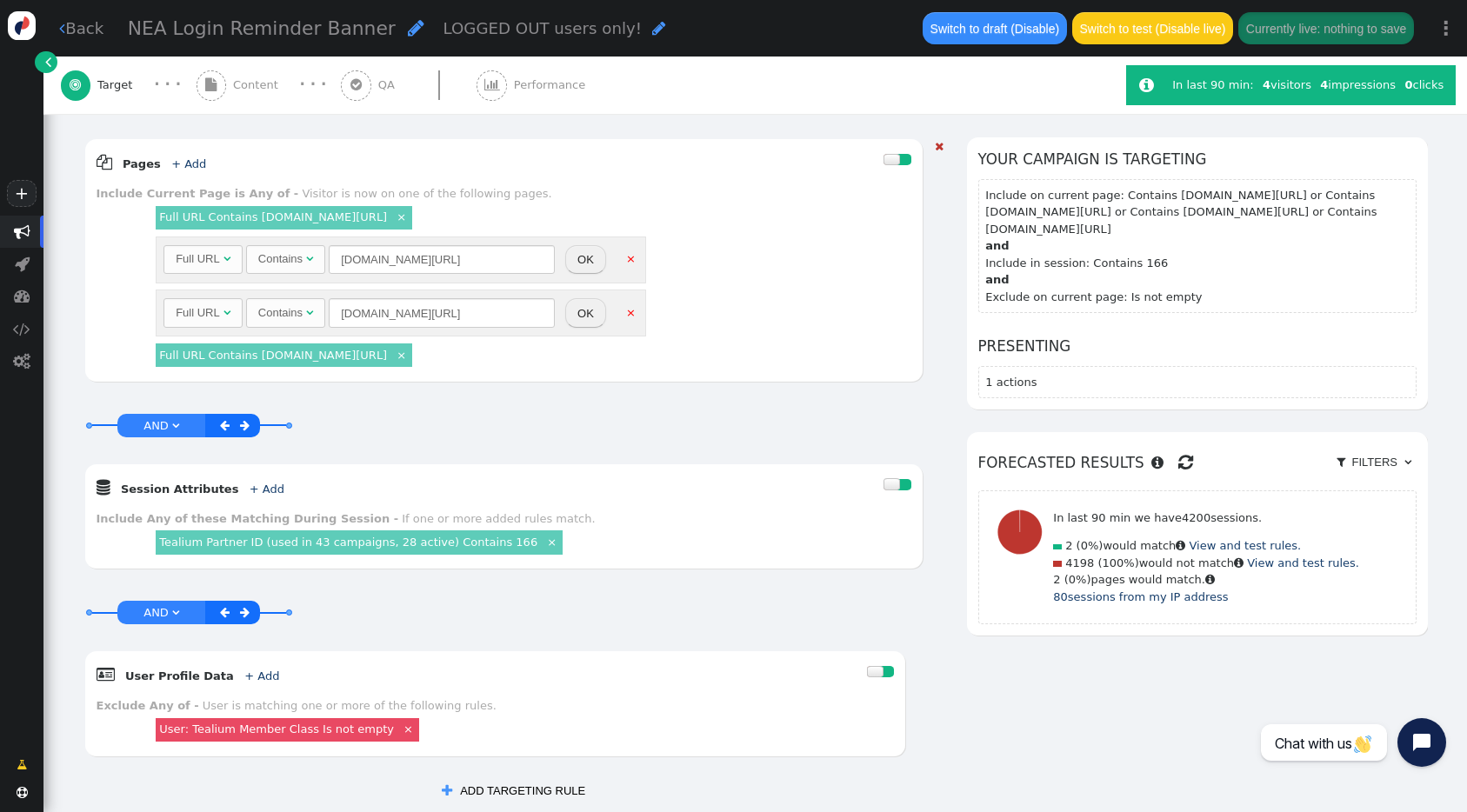
click at [365, 303] on input "[DOMAIN_NAME][URL]" at bounding box center [441, 313] width 226 height 29
click at [391, 309] on input "[DOMAIN_NAME][URL]" at bounding box center [441, 313] width 226 height 29
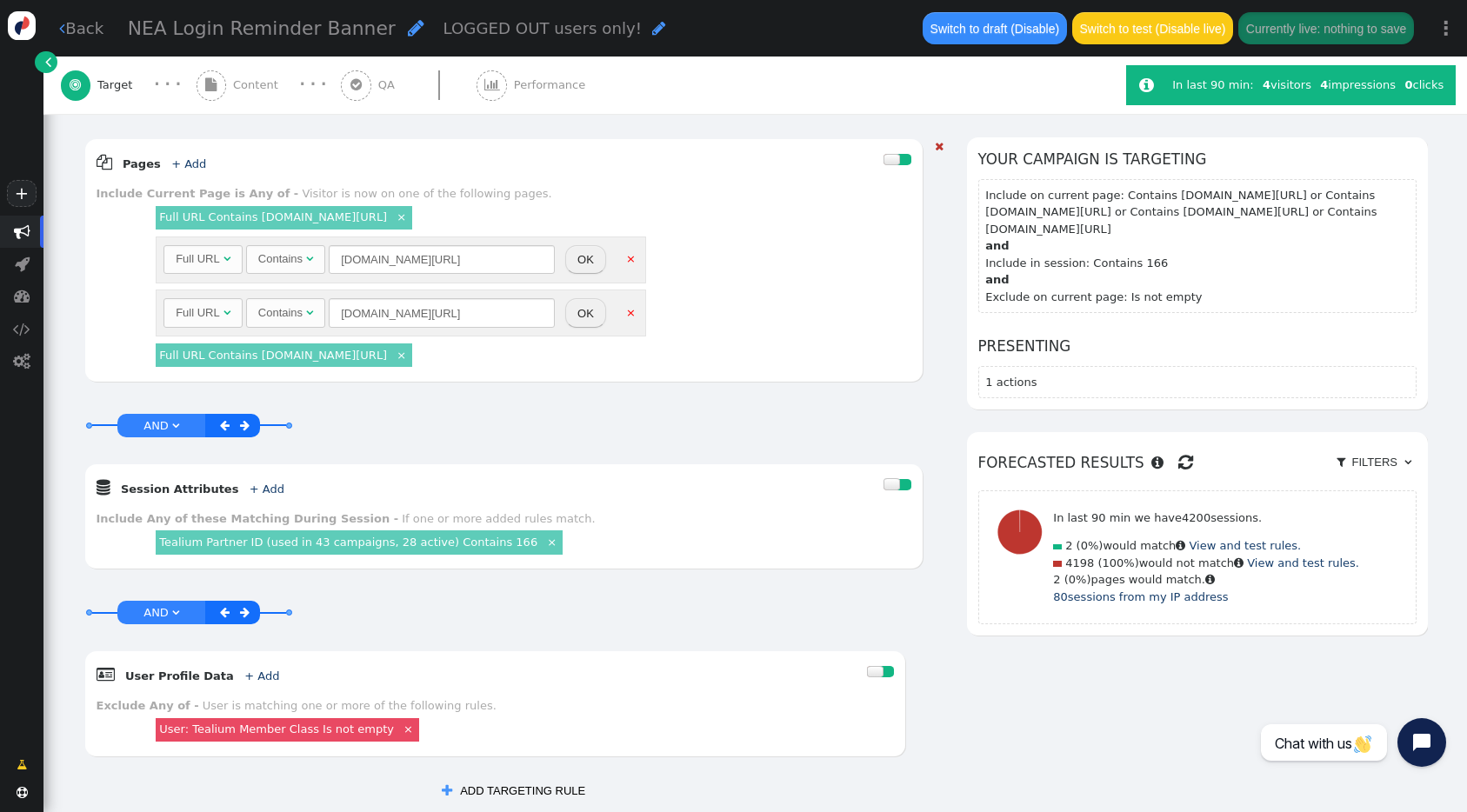
click at [391, 309] on input "[DOMAIN_NAME][URL]" at bounding box center [441, 313] width 226 height 29
click at [328, 140] on div " Pages + Add  Include Current Page is Any of - Visitor is now on one of the f…" at bounding box center [503, 261] width 838 height 243
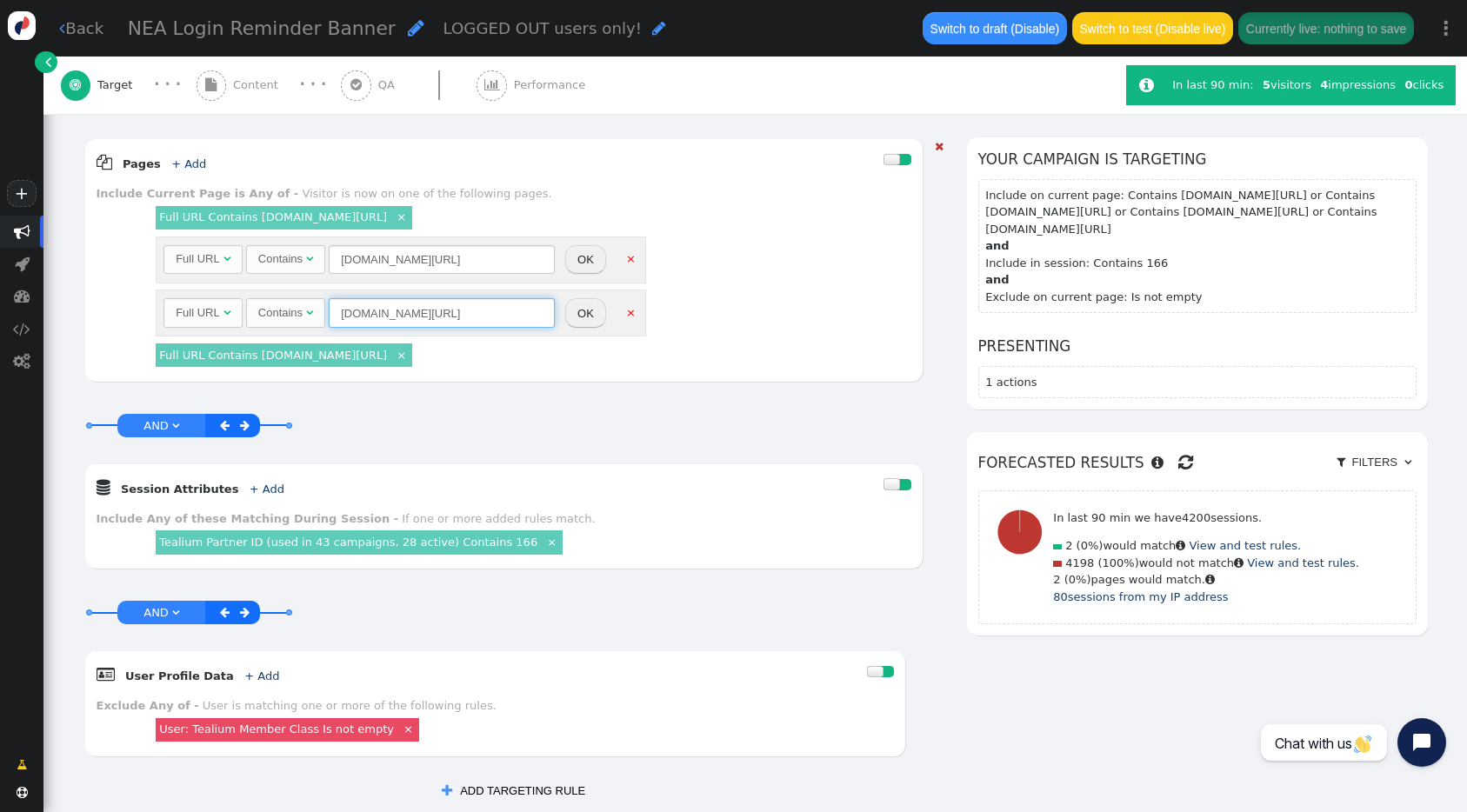
click at [425, 315] on input "[DOMAIN_NAME][URL]" at bounding box center [441, 313] width 226 height 29
click at [217, 90] on span "" at bounding box center [212, 85] width 30 height 30
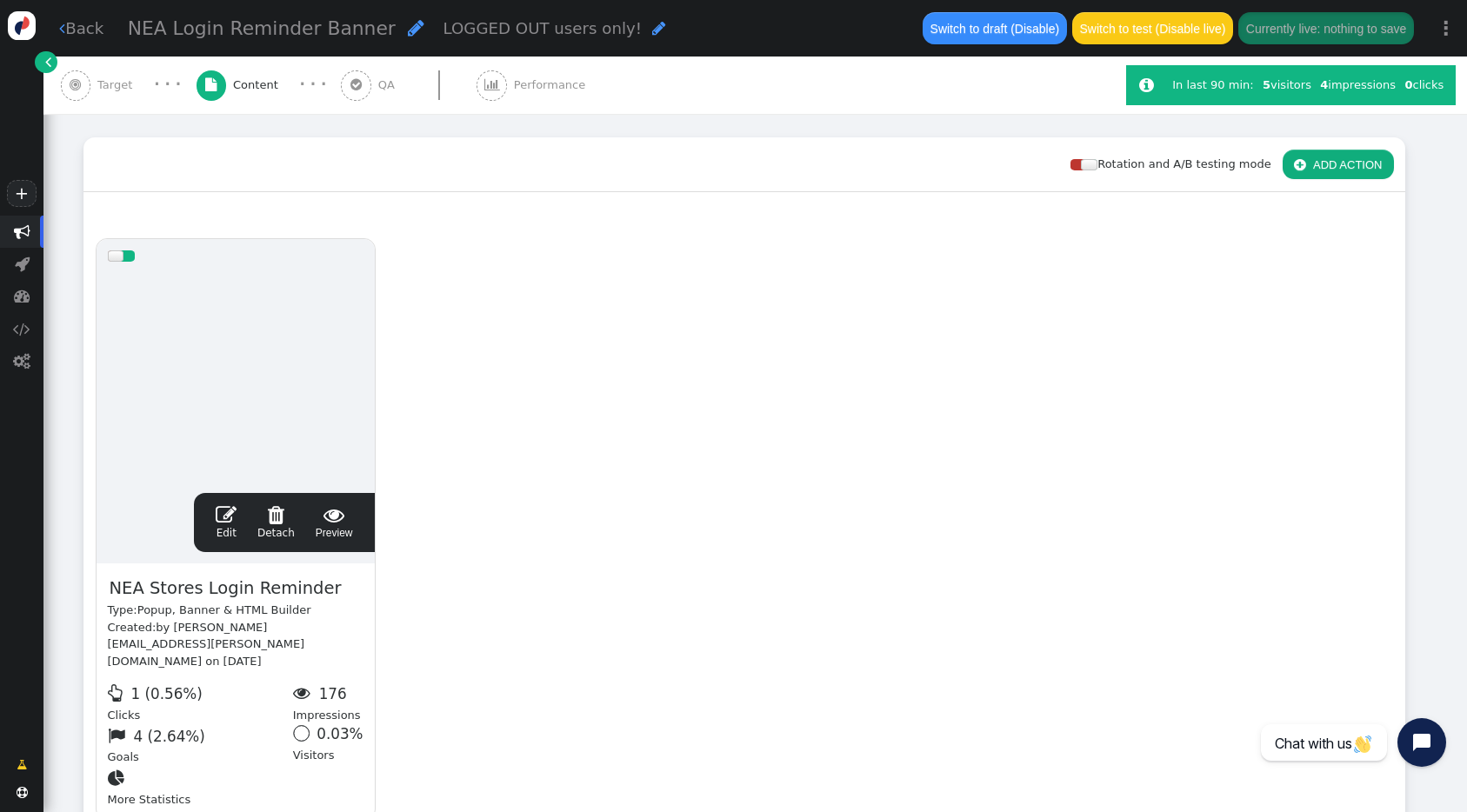
click at [354, 91] on span "" at bounding box center [356, 85] width 30 height 30
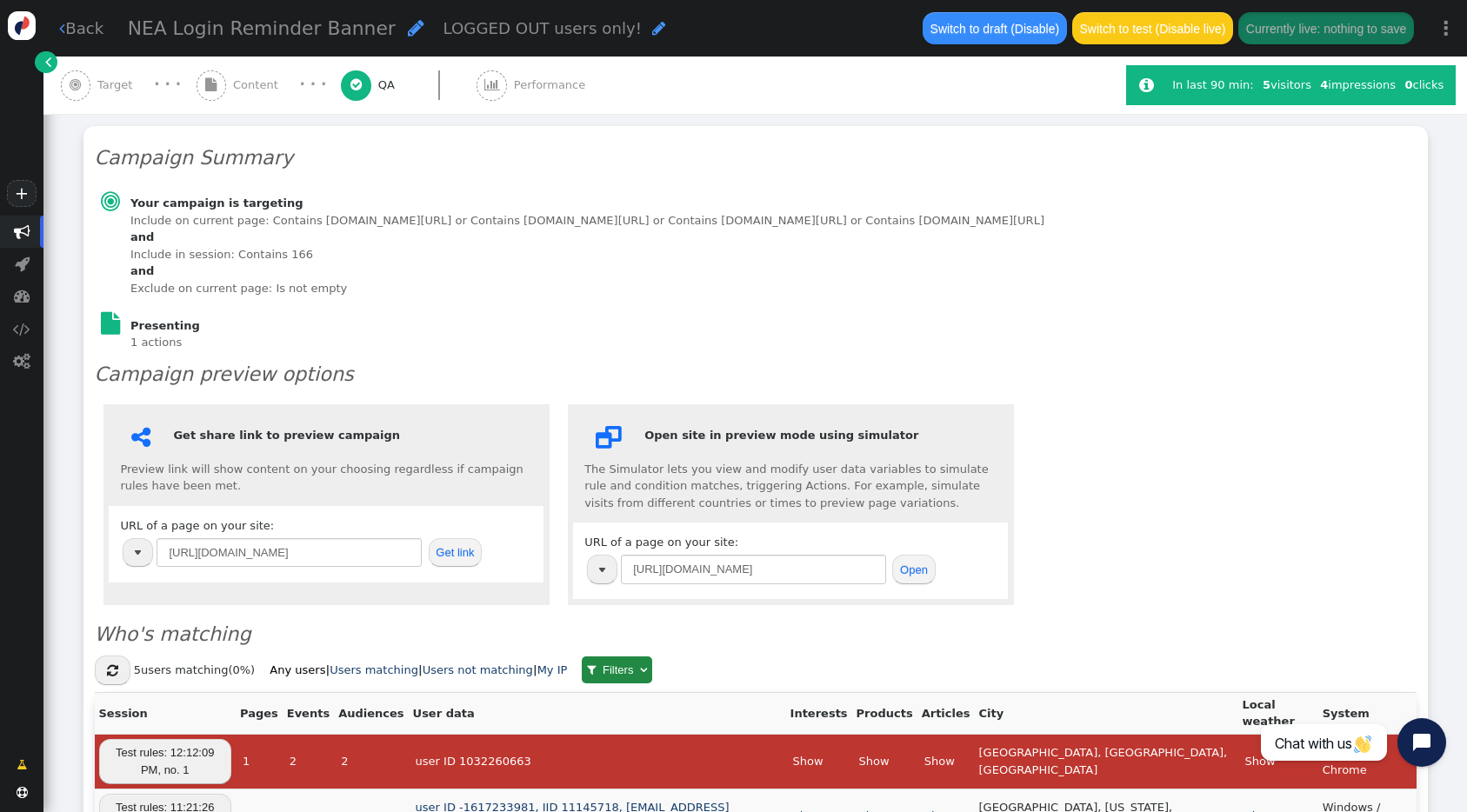
click at [321, 536] on td "[URL][DOMAIN_NAME]" at bounding box center [289, 551] width 267 height 33
click at [317, 543] on input "[URL][DOMAIN_NAME]" at bounding box center [289, 552] width 265 height 29
paste input "[DOMAIN_NAME][URL]"
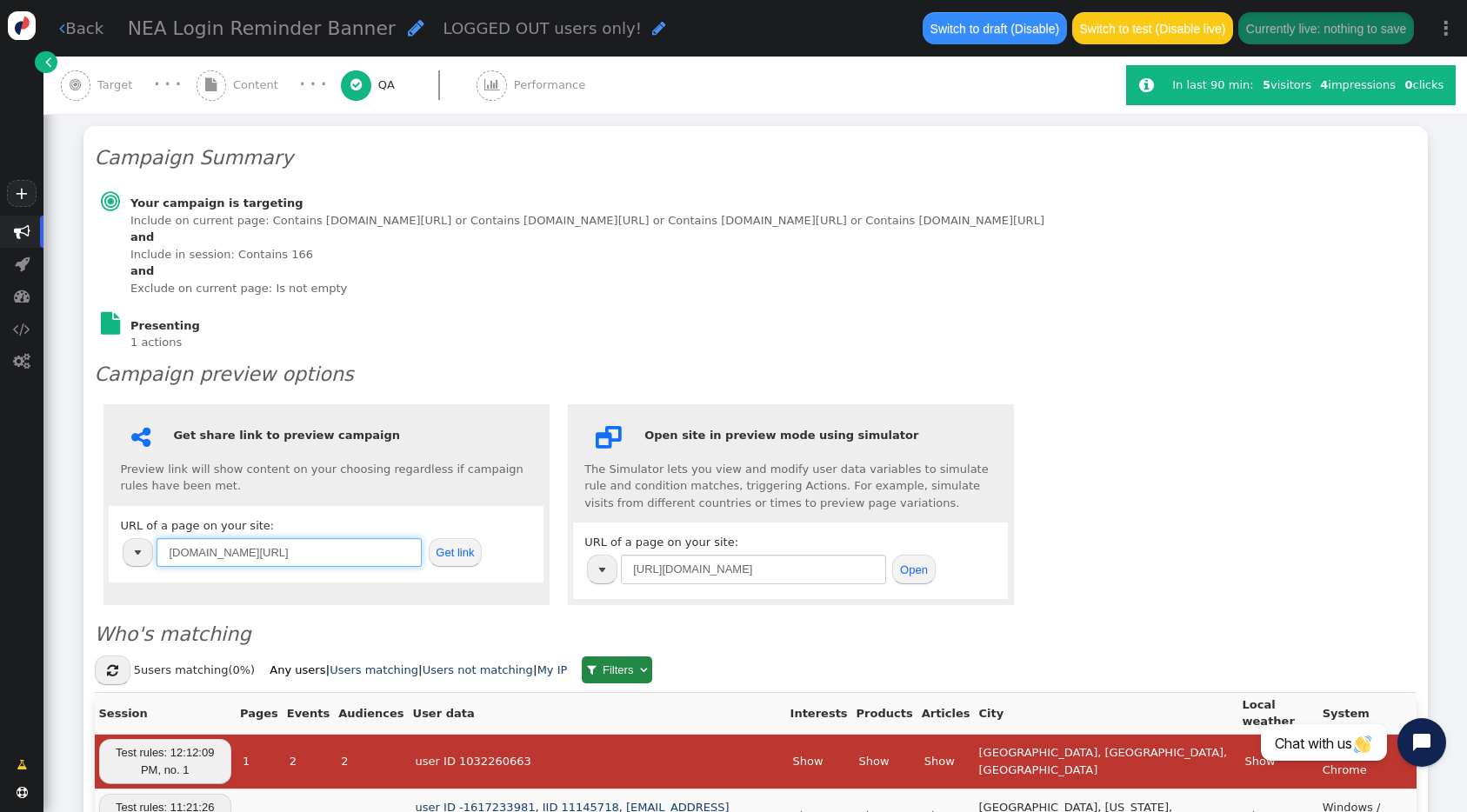
type input "[DOMAIN_NAME][URL]"
click at [466, 555] on button "Get link" at bounding box center [456, 552] width 54 height 29
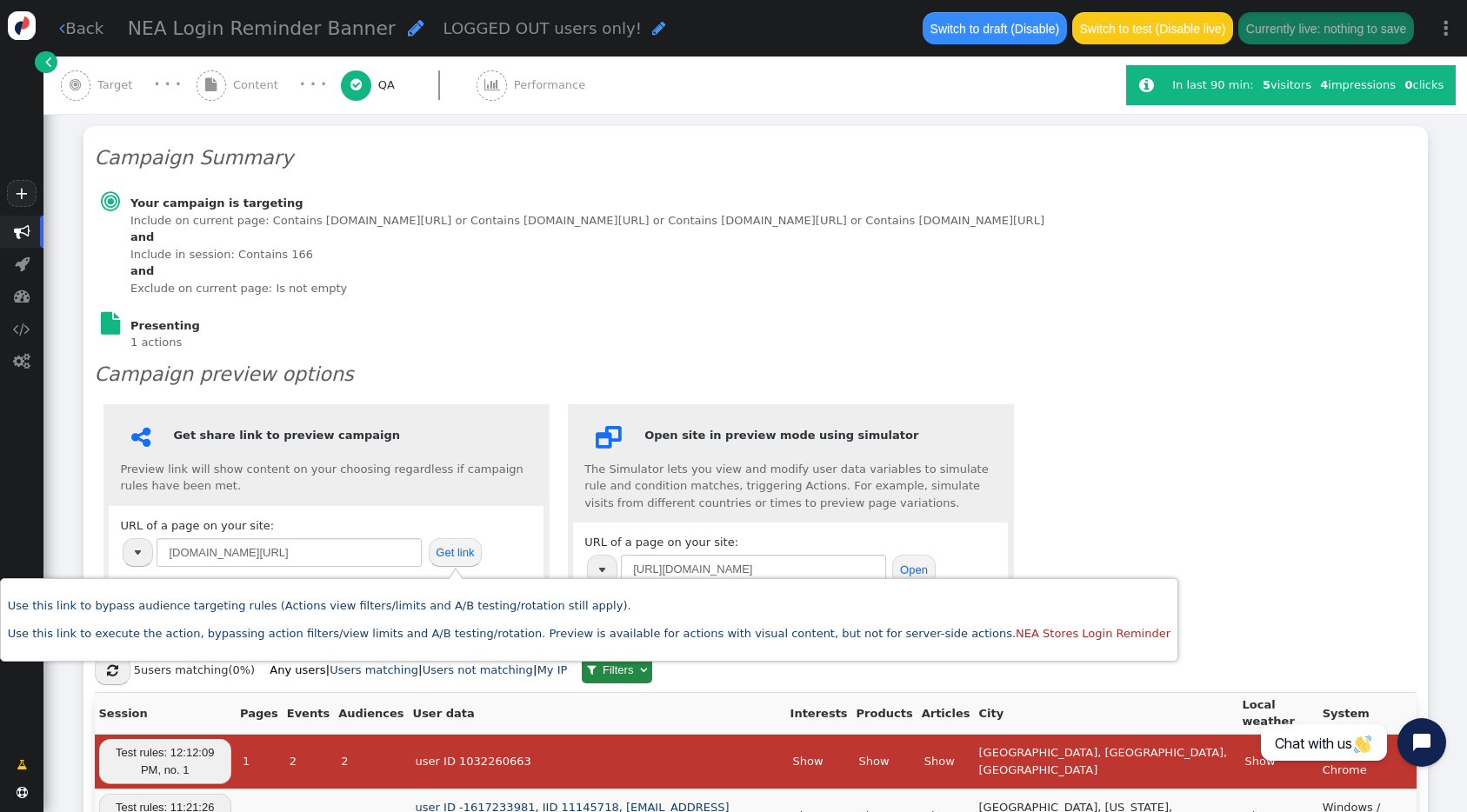
click at [1254, 415] on div " Get share link to preview campaign Preview link will show content on your cho…" at bounding box center [755, 504] width 1322 height 219
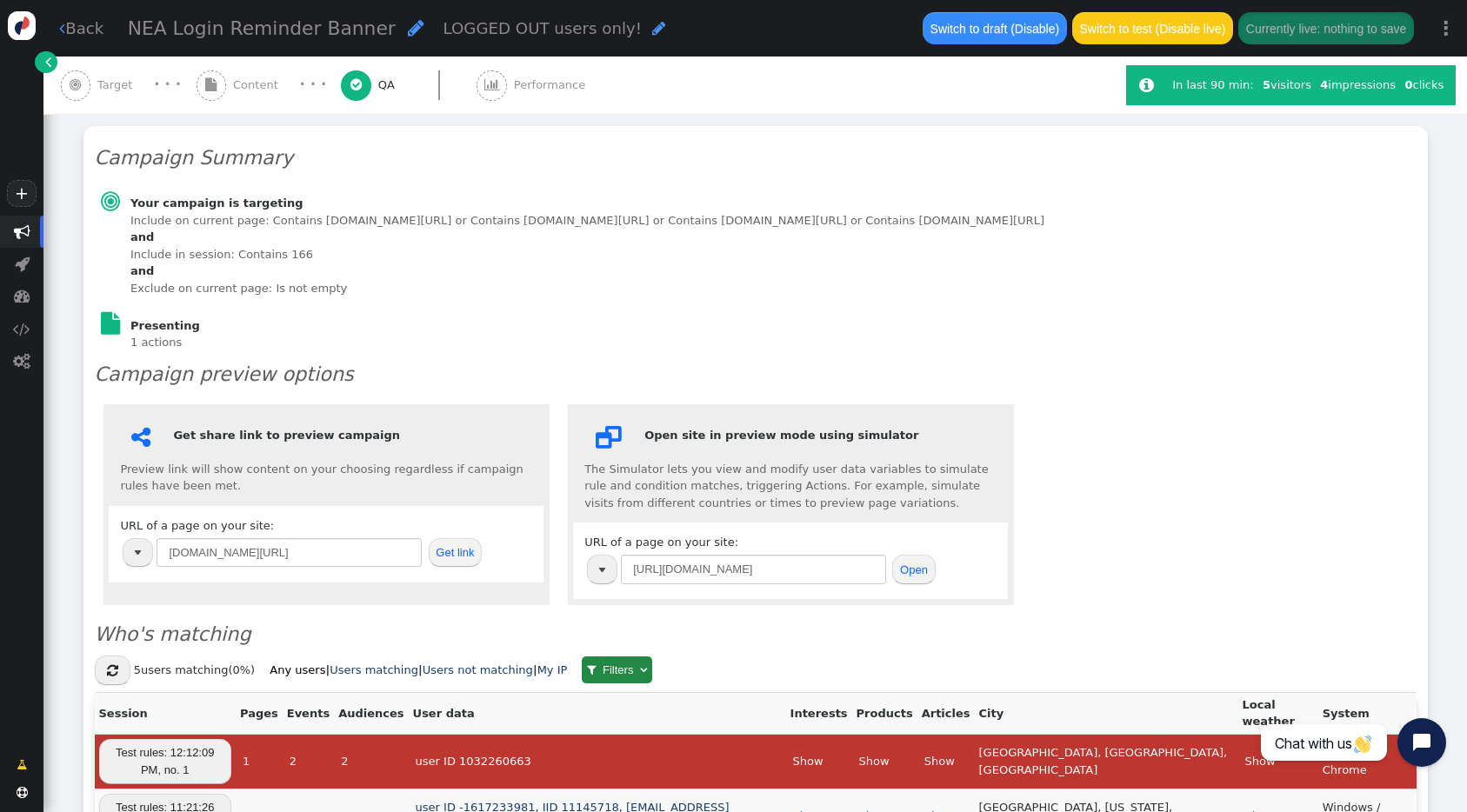
click at [84, 82] on span "" at bounding box center [76, 85] width 30 height 30
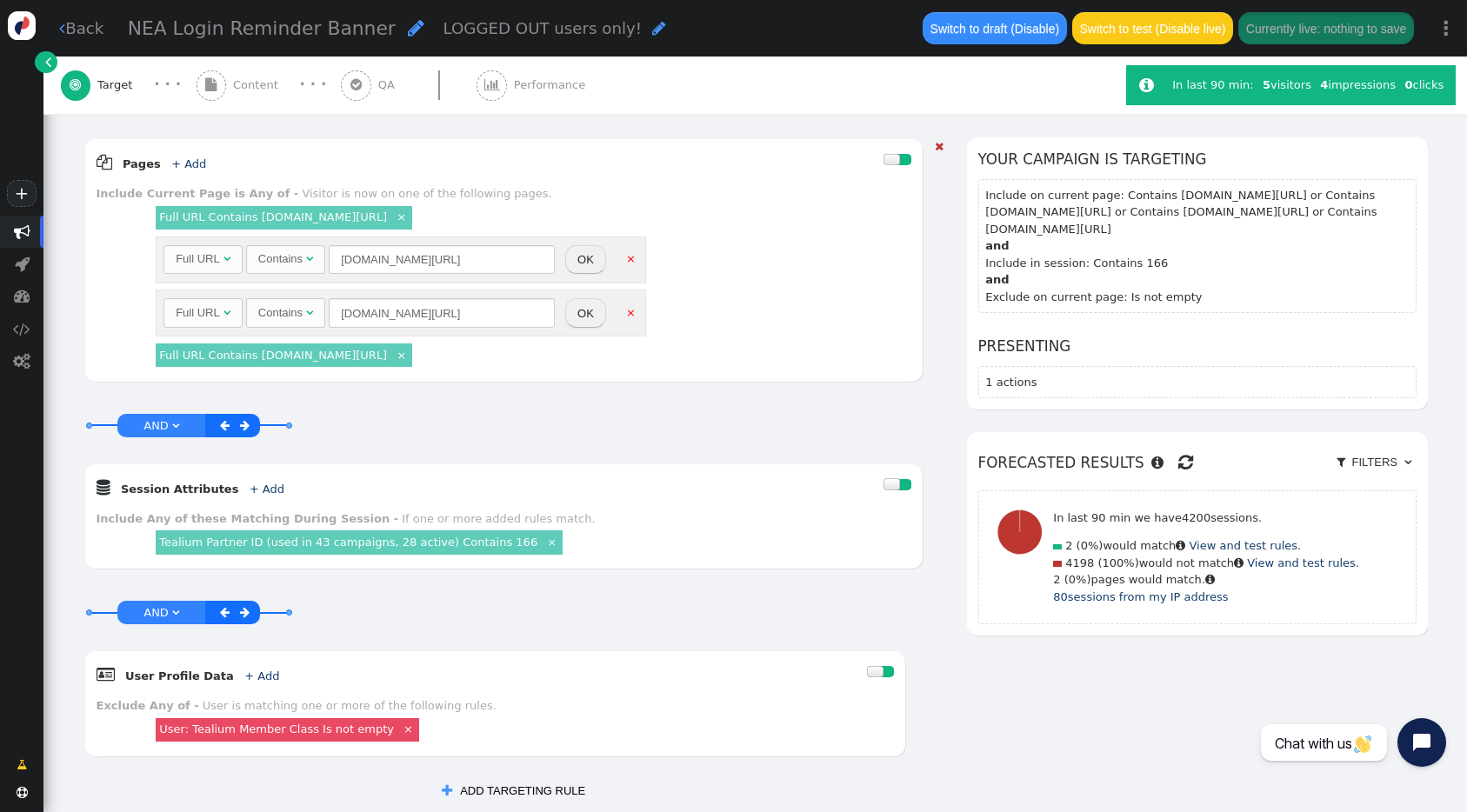
click at [574, 317] on button "OK" at bounding box center [586, 313] width 41 height 29
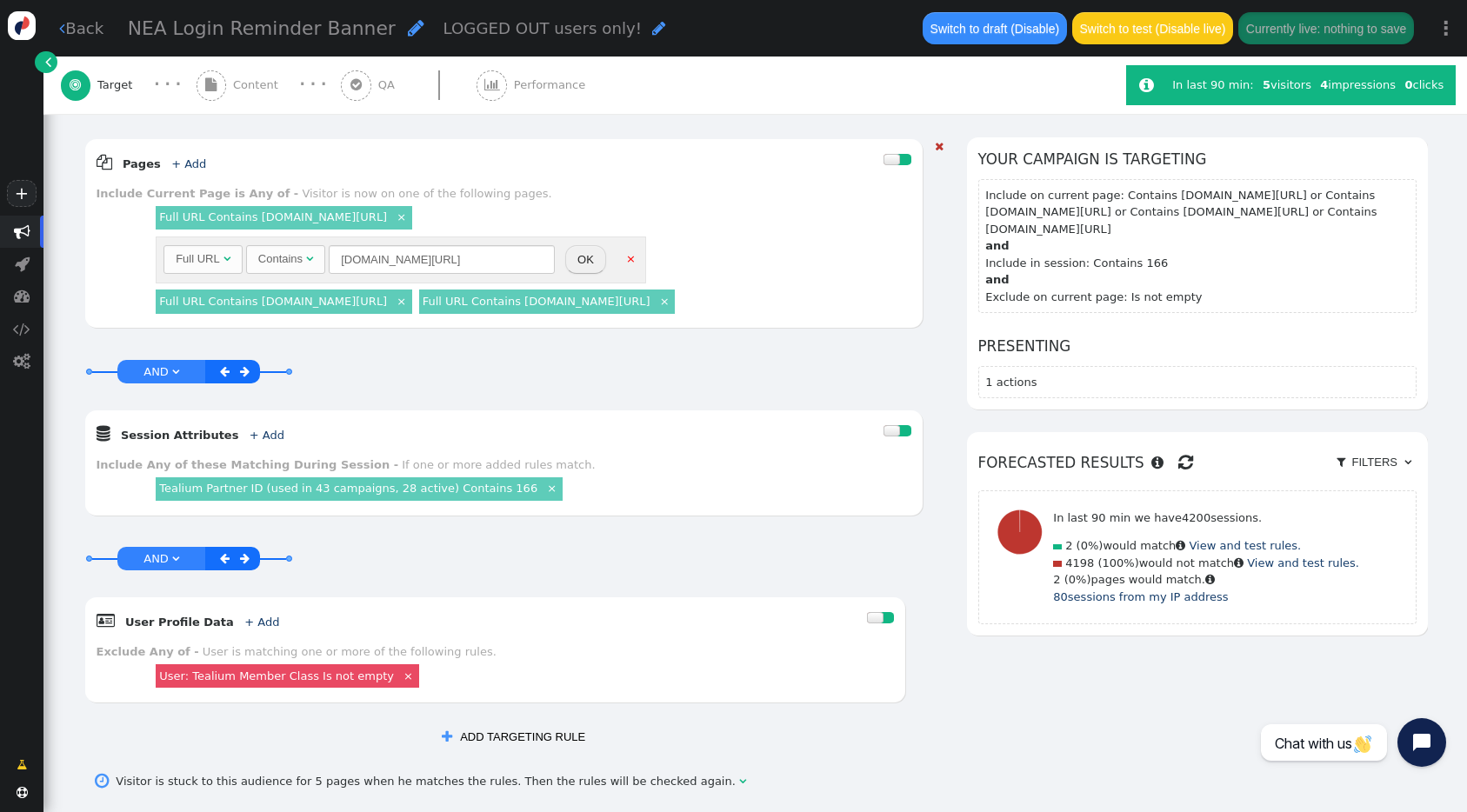
click at [589, 261] on button "OK" at bounding box center [586, 260] width 41 height 29
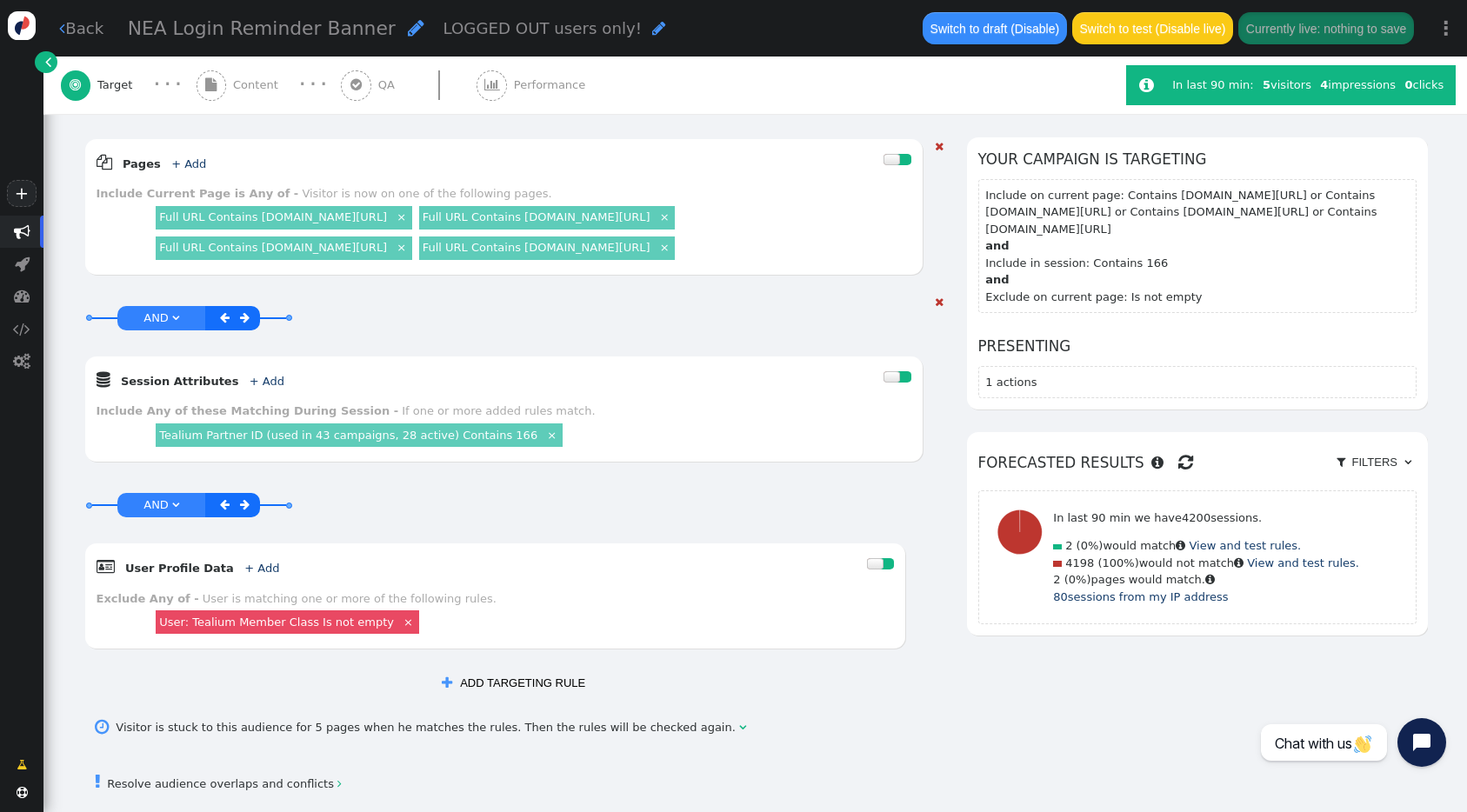
click at [604, 356] on div "AND OR XOR AND     Session Attributes + Add  Include Any of these Matching…" at bounding box center [503, 386] width 839 height 185
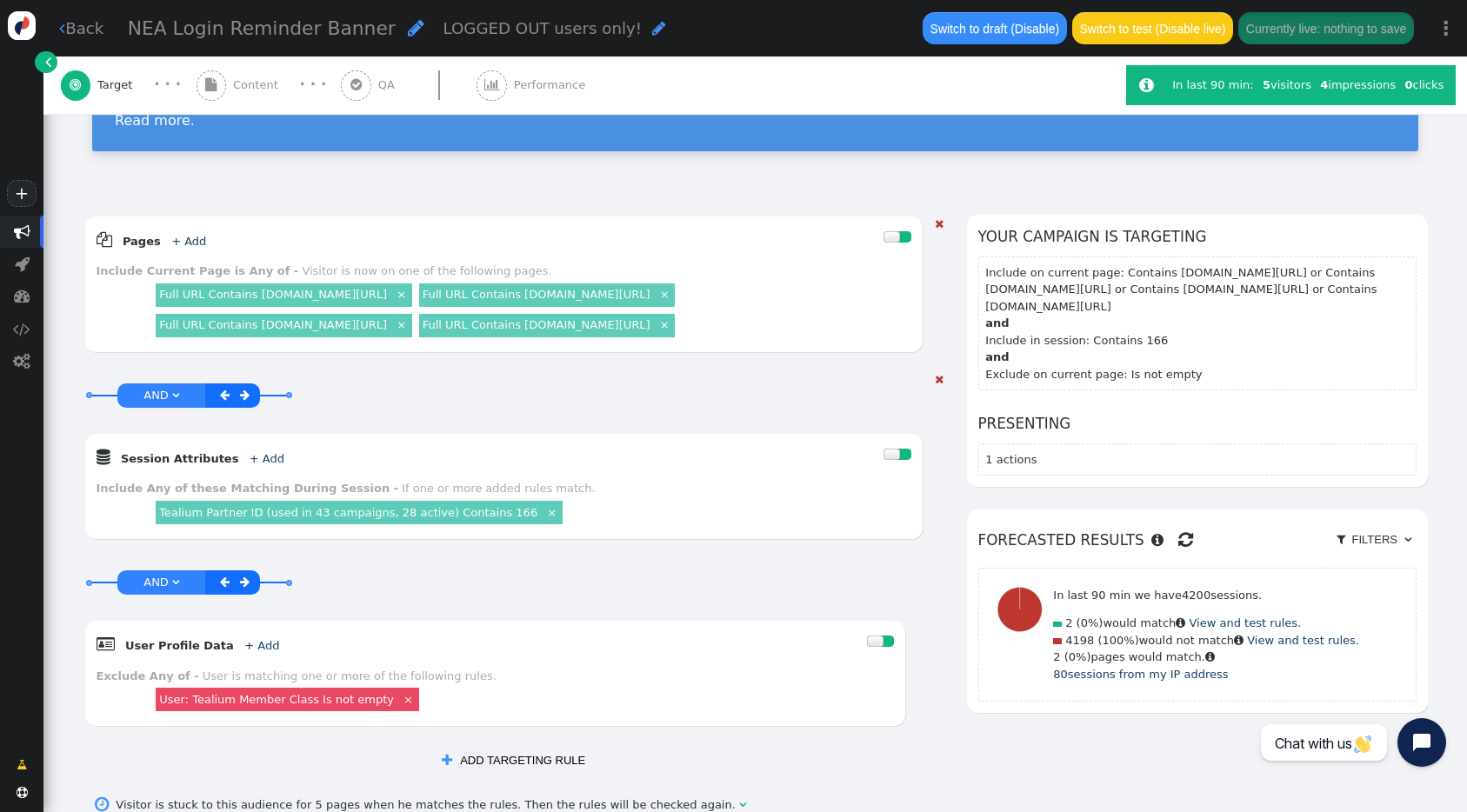
scroll to position [135, 0]
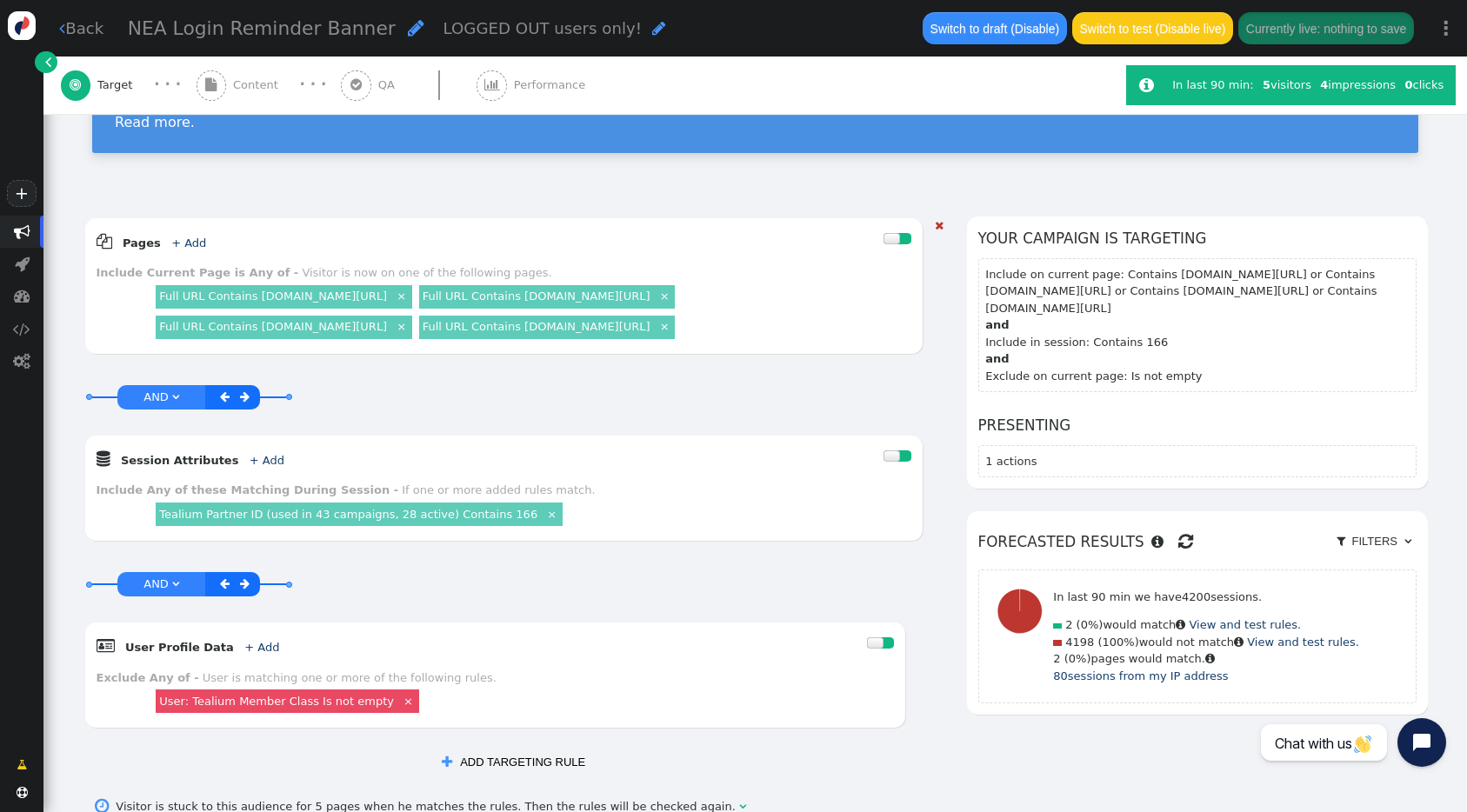
click at [254, 90] on span "Content" at bounding box center [259, 85] width 52 height 18
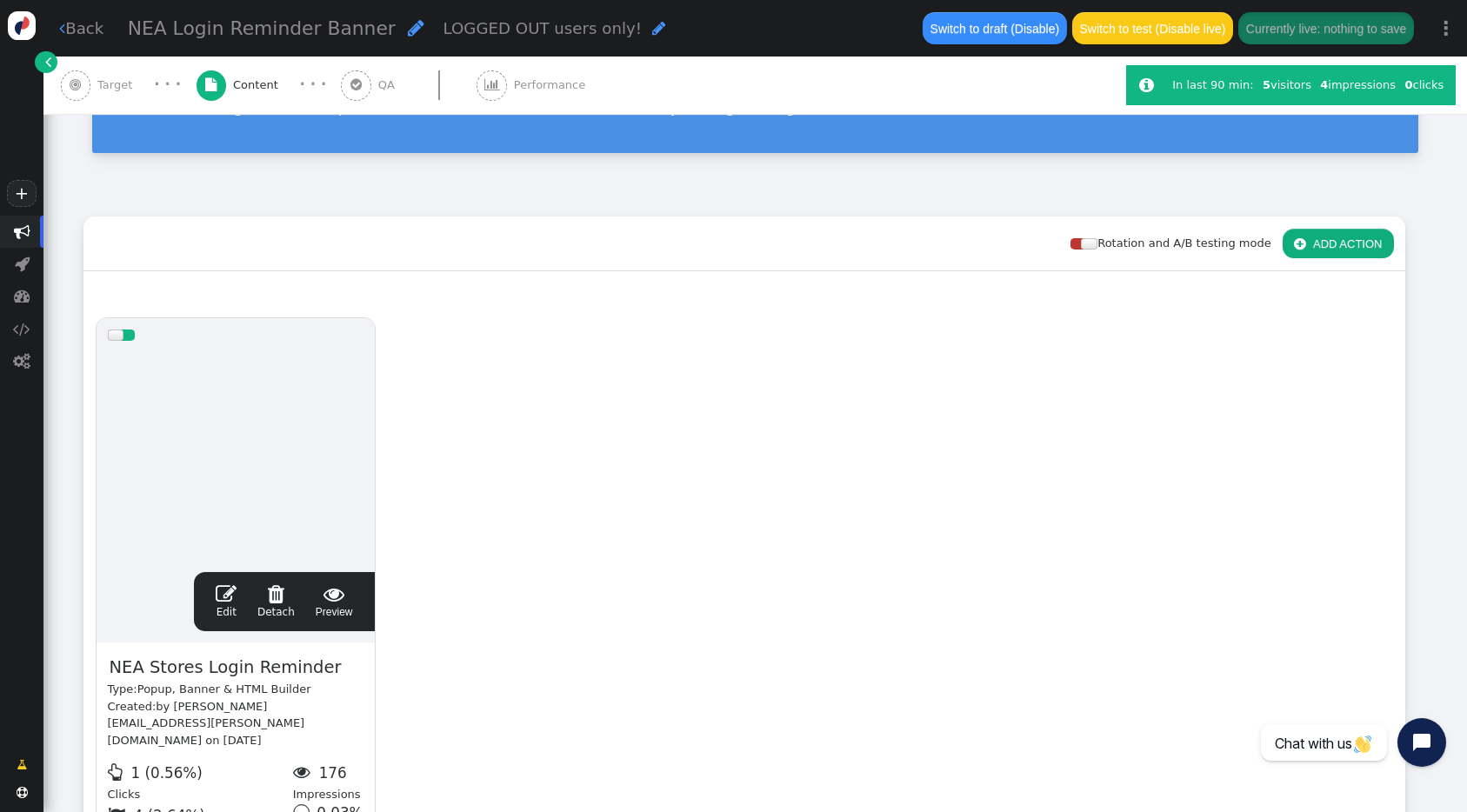
click at [231, 589] on span "" at bounding box center [226, 594] width 21 height 21
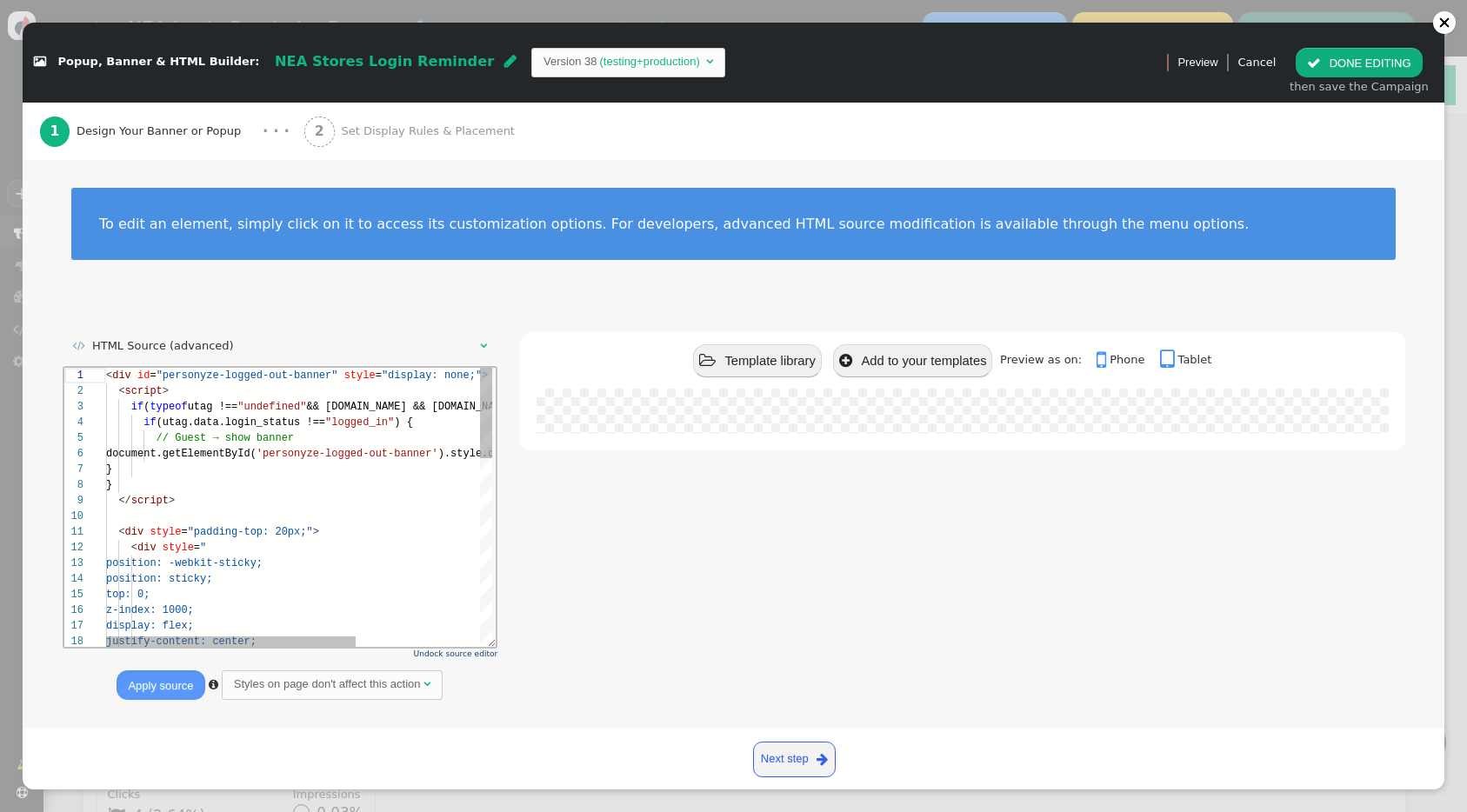
scroll to position [157, 0]
drag, startPoint x: 275, startPoint y: 641, endPoint x: 160, endPoint y: 616, distance: 117.7
click at [160, 616] on div "< div id = "personyze-logged-out-banner" style = "display: none;" > < script > …" at bounding box center [299, 506] width 386 height 279
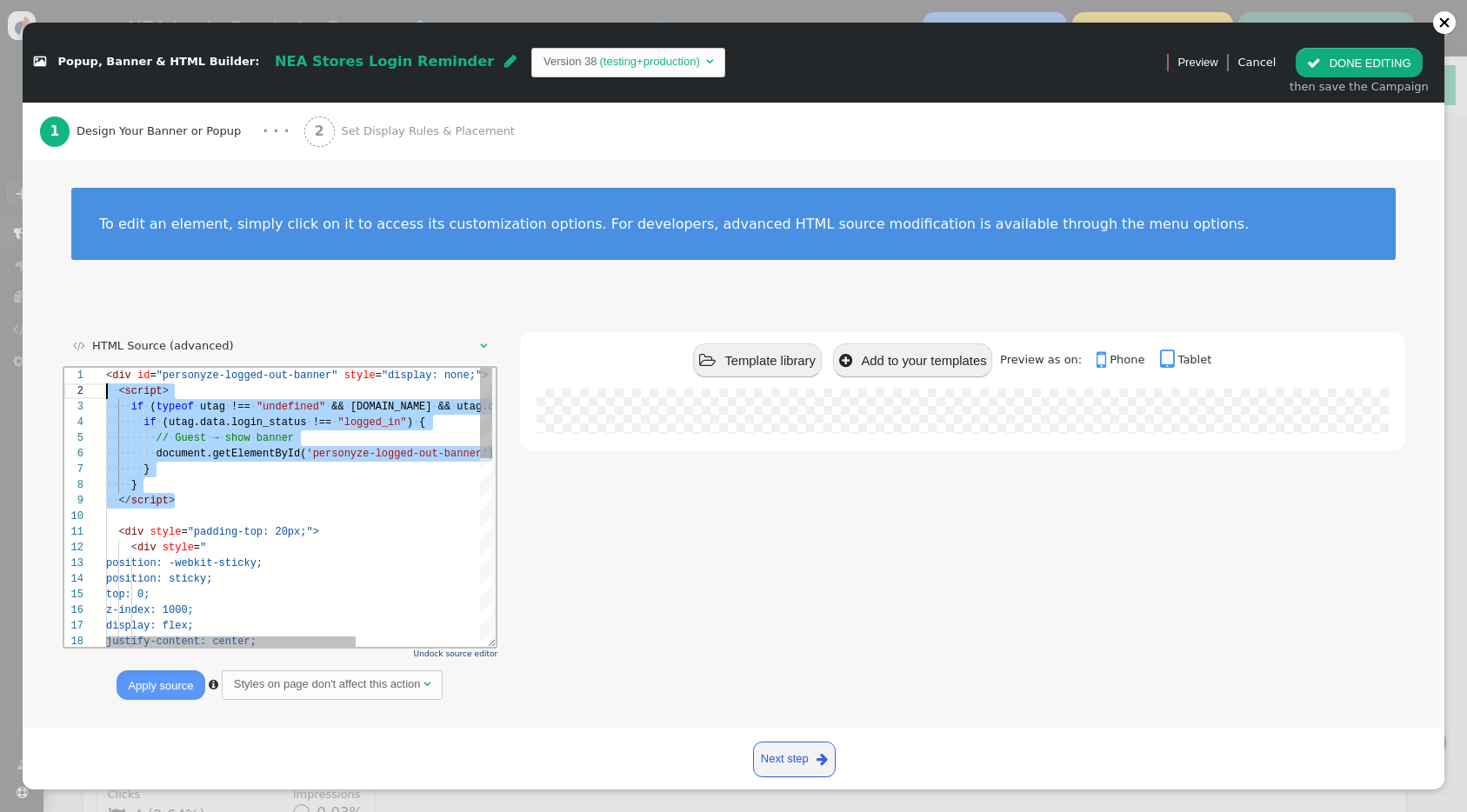
scroll to position [16, 0]
drag, startPoint x: 153, startPoint y: 468, endPoint x: 56, endPoint y: 392, distance: 123.2
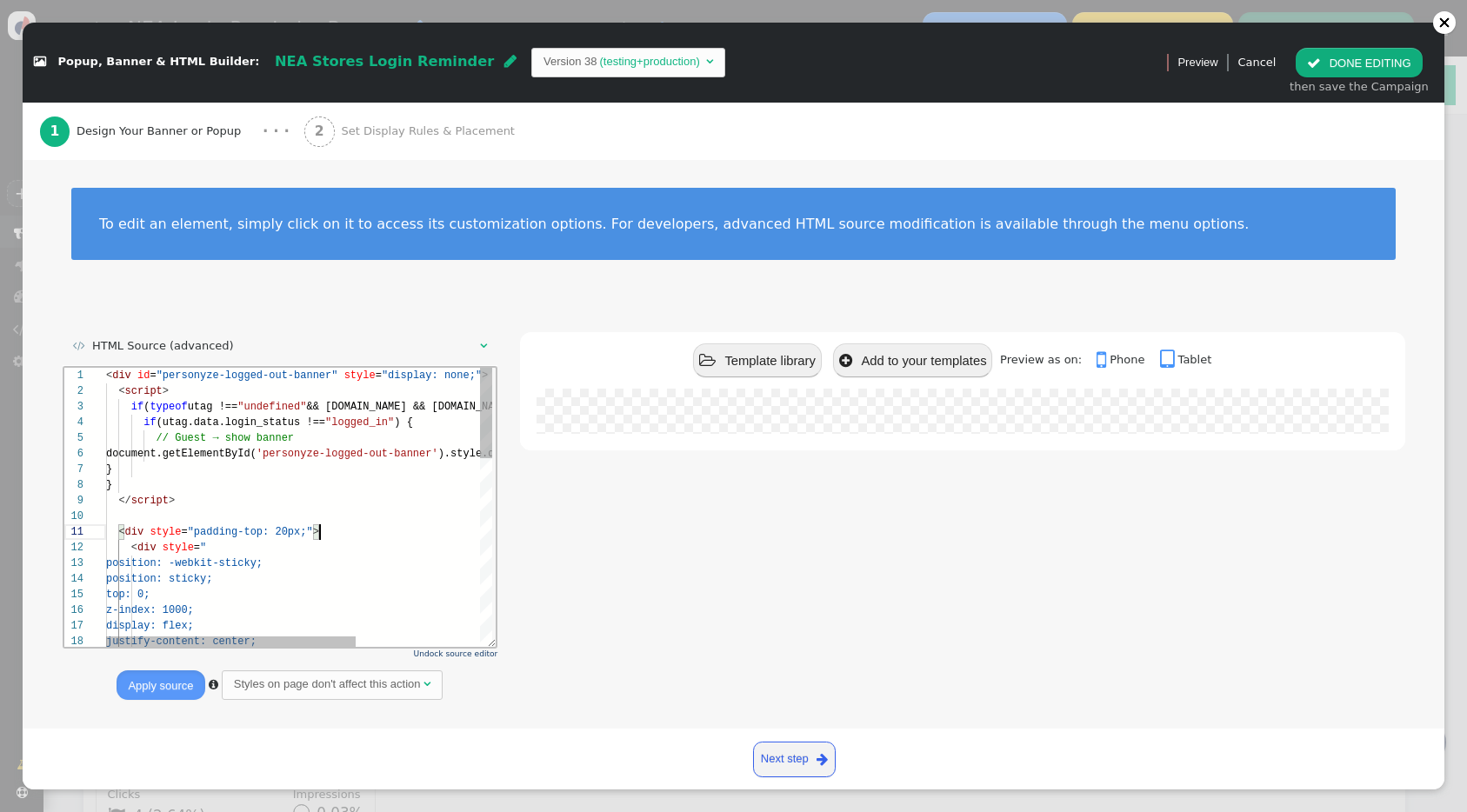
click at [370, 535] on div "< div style = "padding-top: 20px;" >" at bounding box center [394, 532] width 578 height 16
click at [988, 416] on div at bounding box center [962, 411] width 852 height 45
type textarea "<div id="personyze-logged-out-banner" style="display: none;"> <script> if (type…"
click at [309, 473] on div "}" at bounding box center [488, 469] width 767 height 16
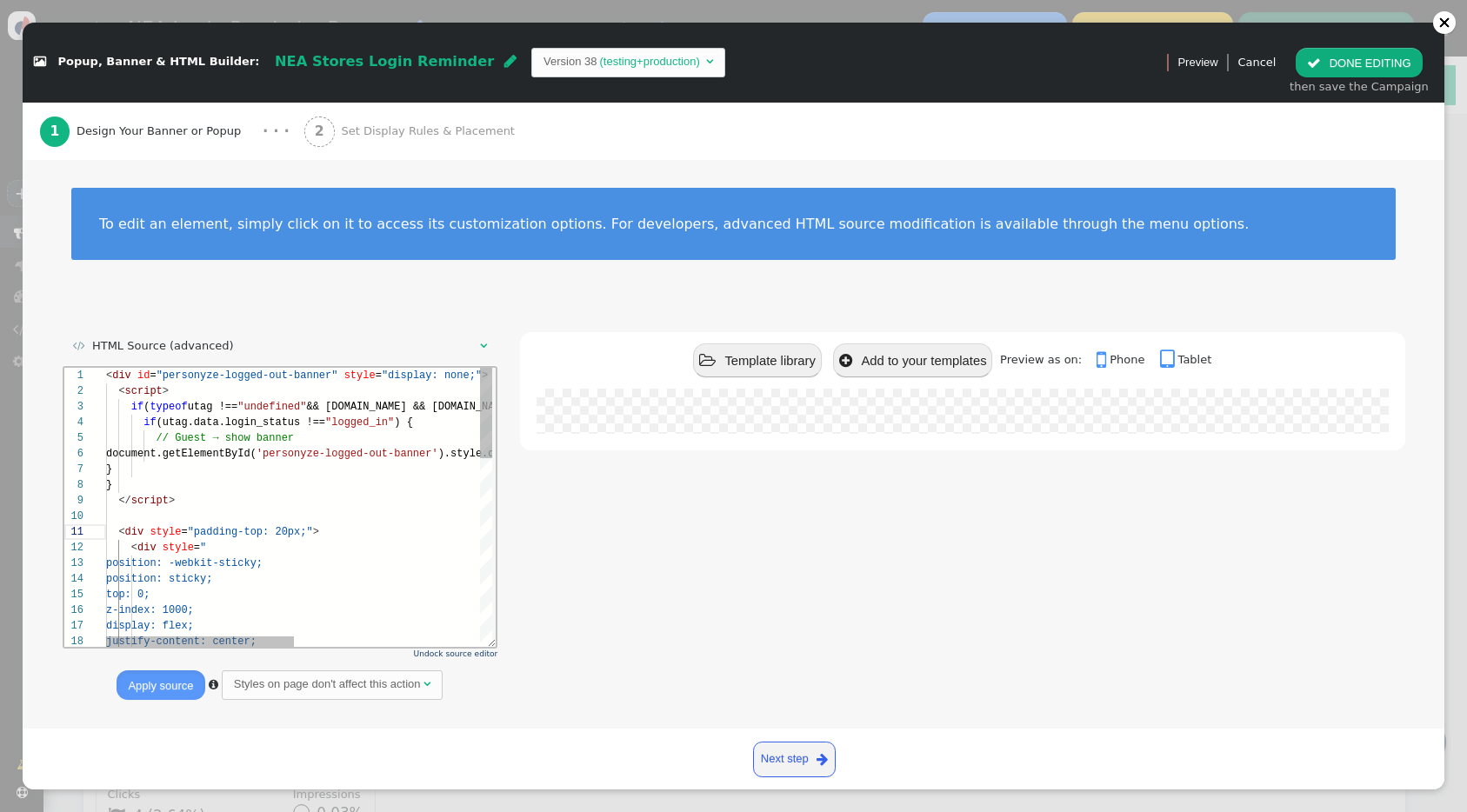
scroll to position [94, 44]
click at [1348, 55] on button " DONE EDITING" at bounding box center [1359, 62] width 126 height 29
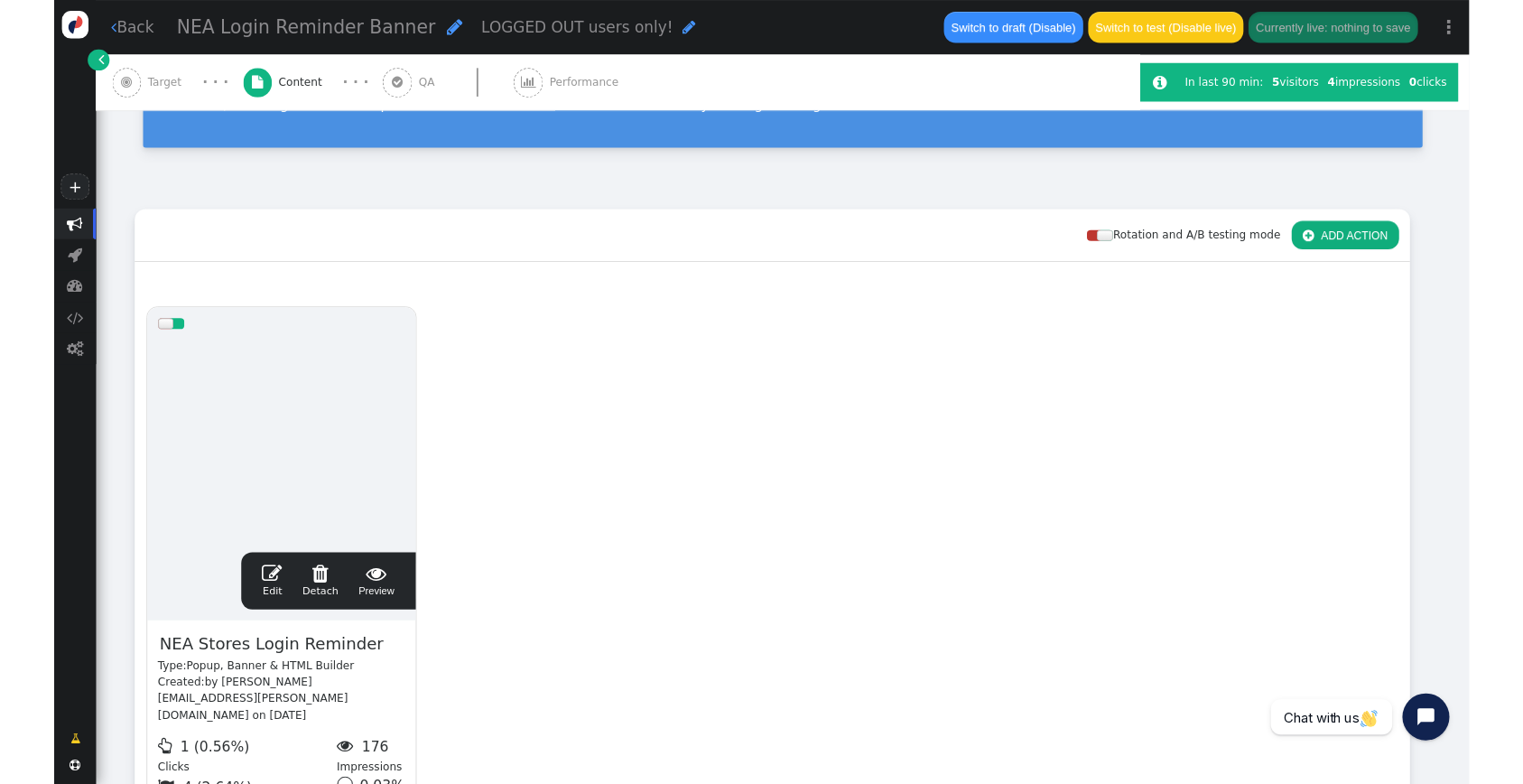
scroll to position [163, 0]
